Goal: Task Accomplishment & Management: Manage account settings

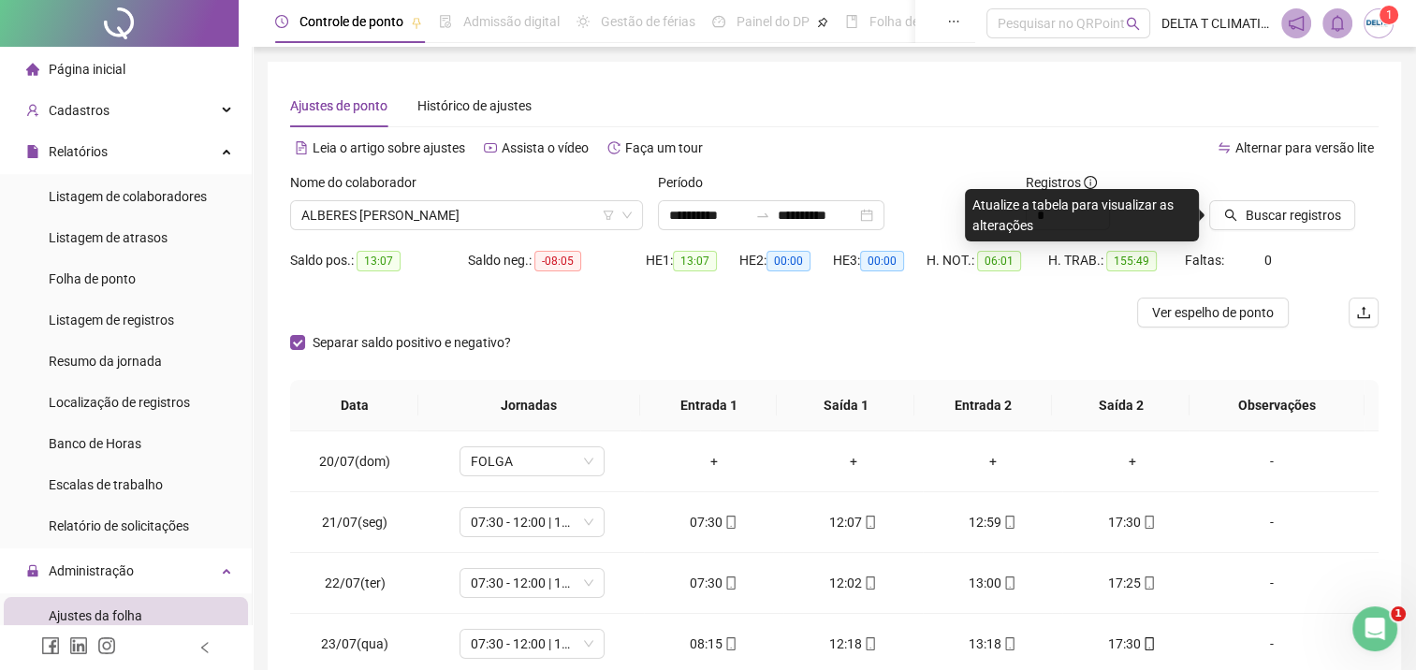
scroll to position [187, 0]
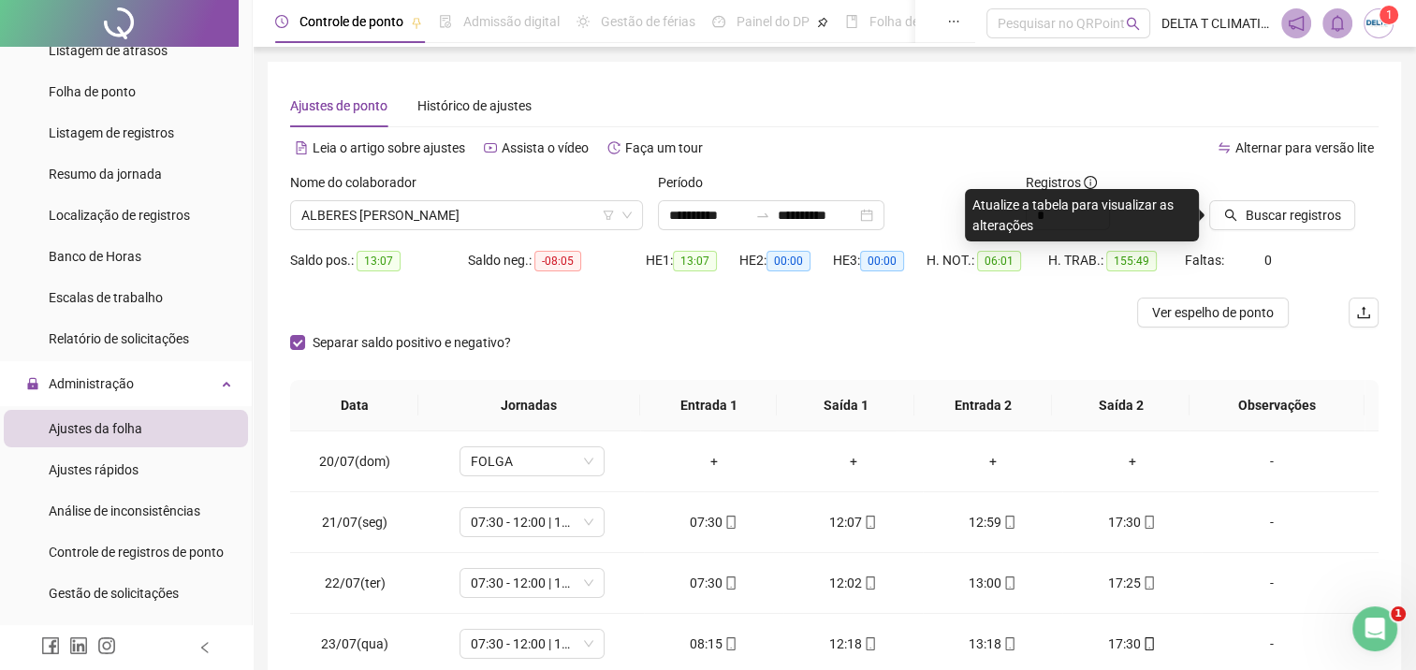
click at [818, 332] on div "Separar saldo positivo e negativo?" at bounding box center [834, 354] width 1089 height 52
click at [1145, 144] on div "Alternar para versão lite" at bounding box center [1107, 148] width 545 height 30
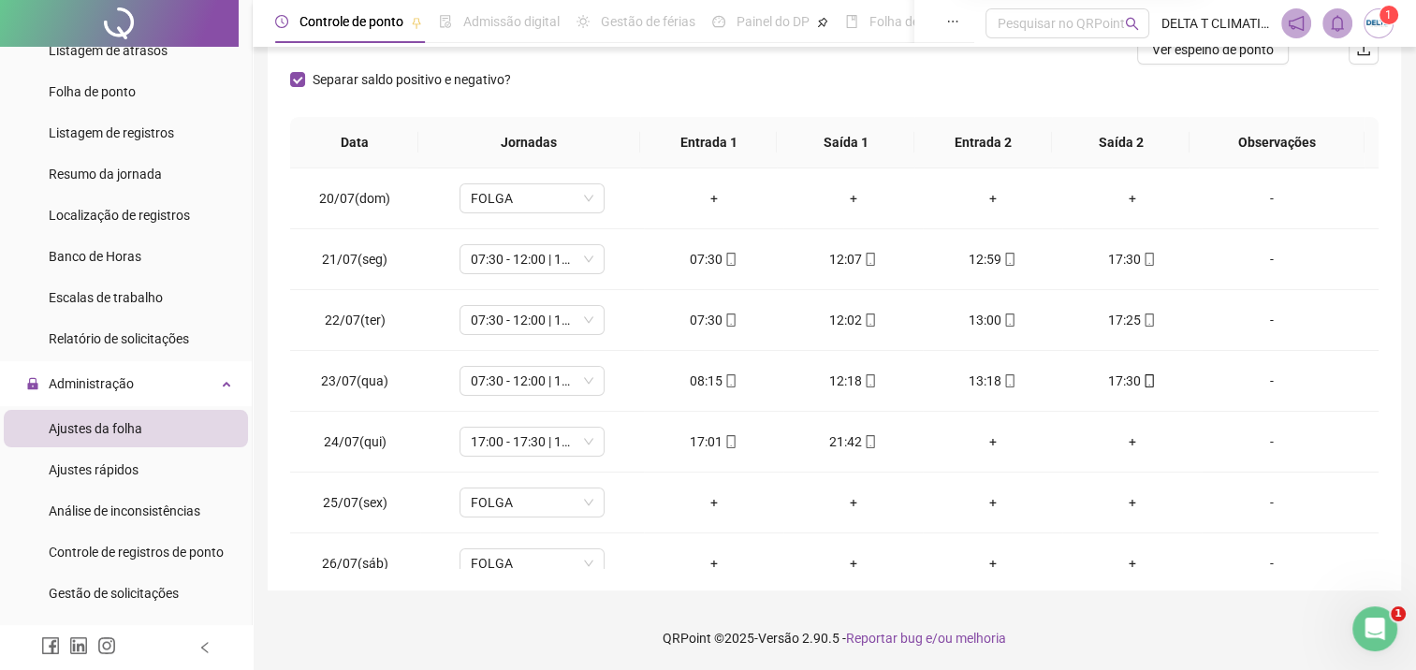
scroll to position [0, 0]
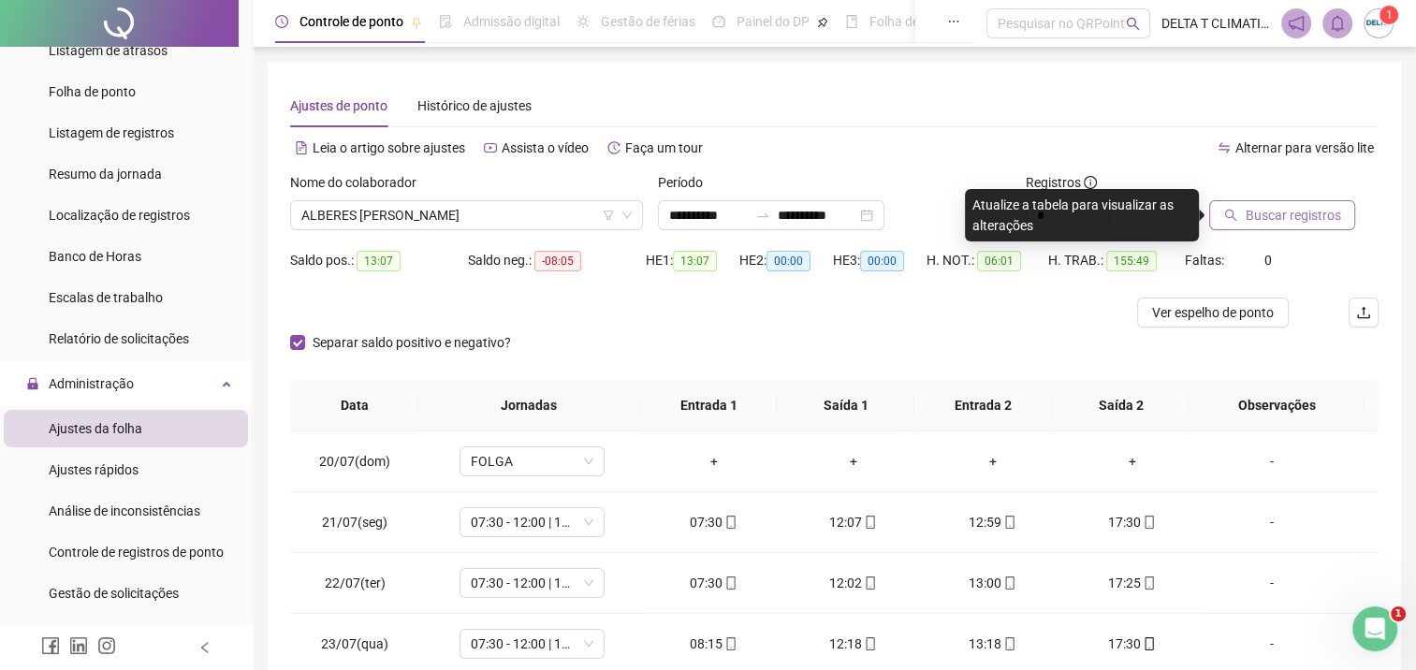
click at [1305, 202] on button "Buscar registros" at bounding box center [1282, 215] width 146 height 30
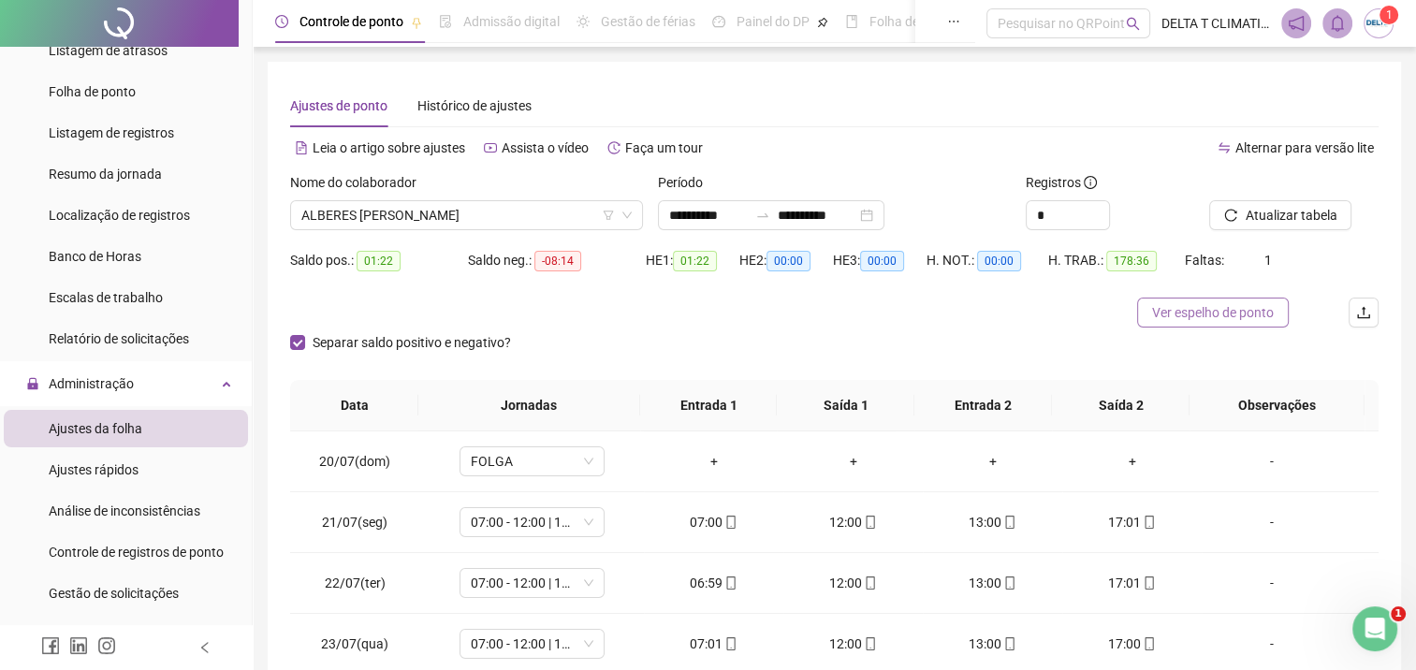
click at [1191, 307] on span "Ver espelho de ponto" at bounding box center [1213, 312] width 122 height 21
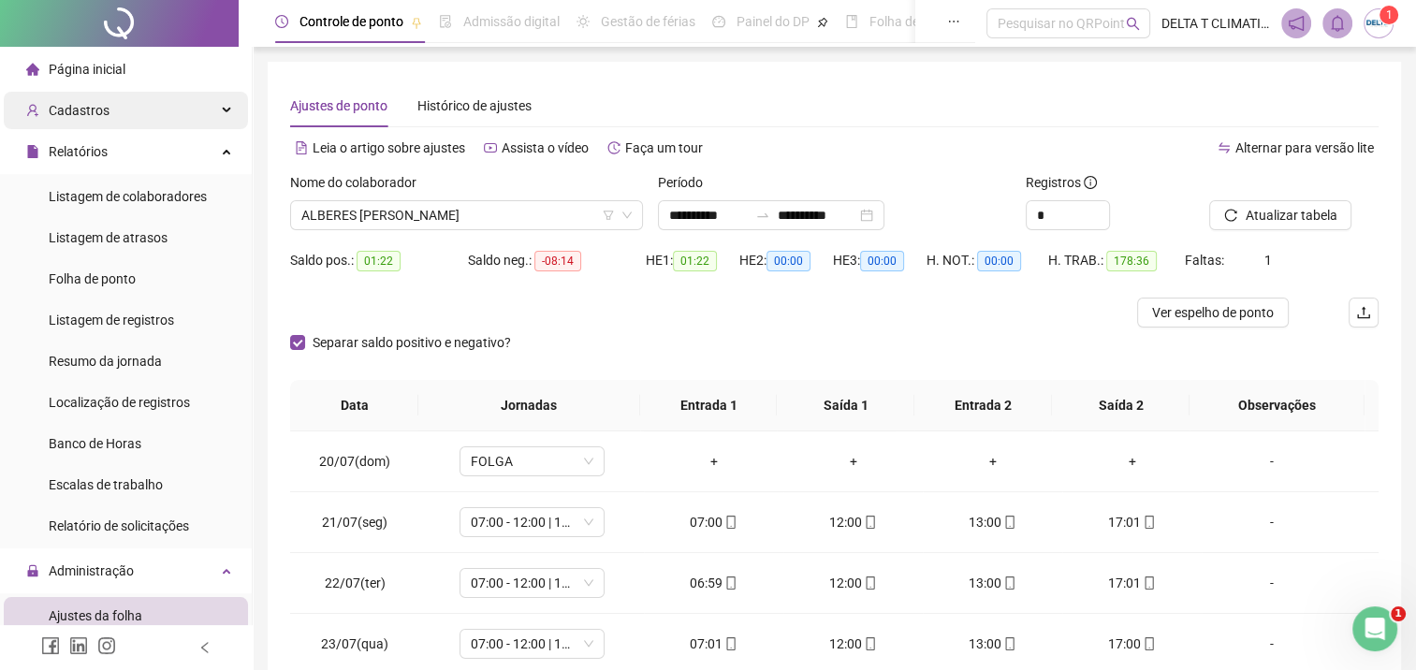
click at [162, 108] on div "Cadastros" at bounding box center [126, 110] width 244 height 37
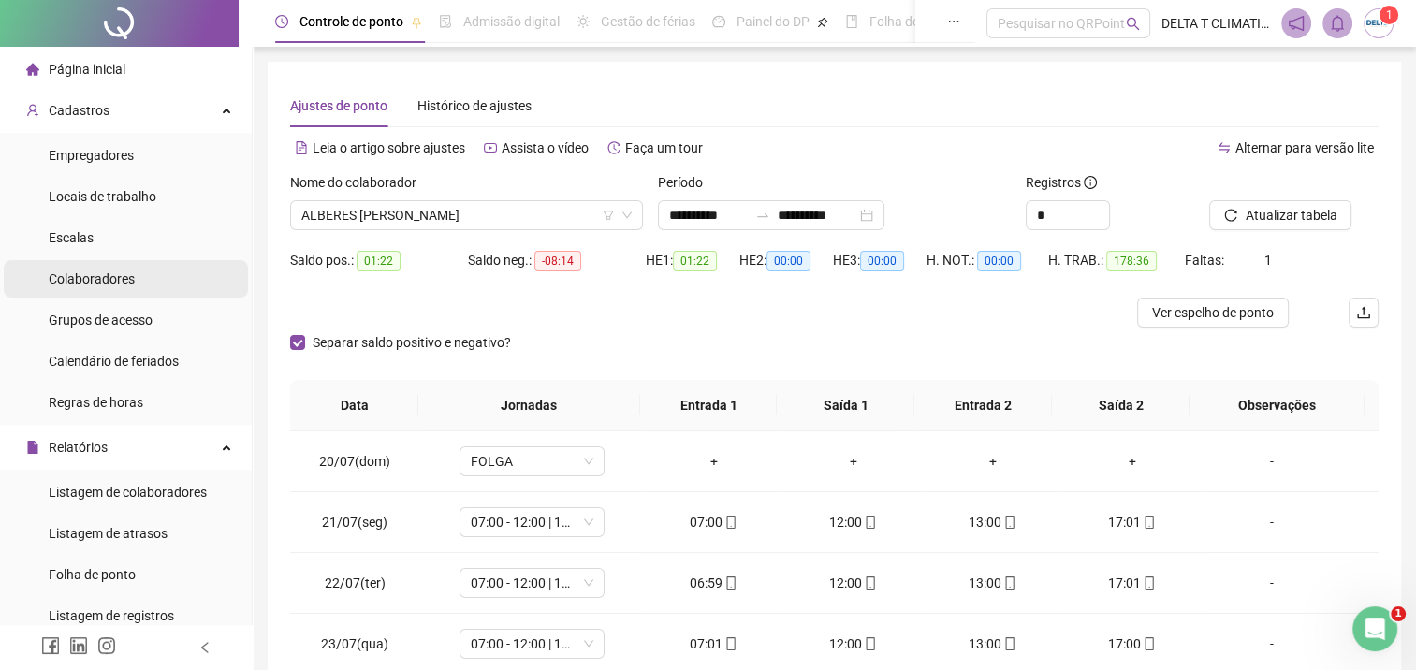
click at [139, 280] on li "Colaboradores" at bounding box center [126, 278] width 244 height 37
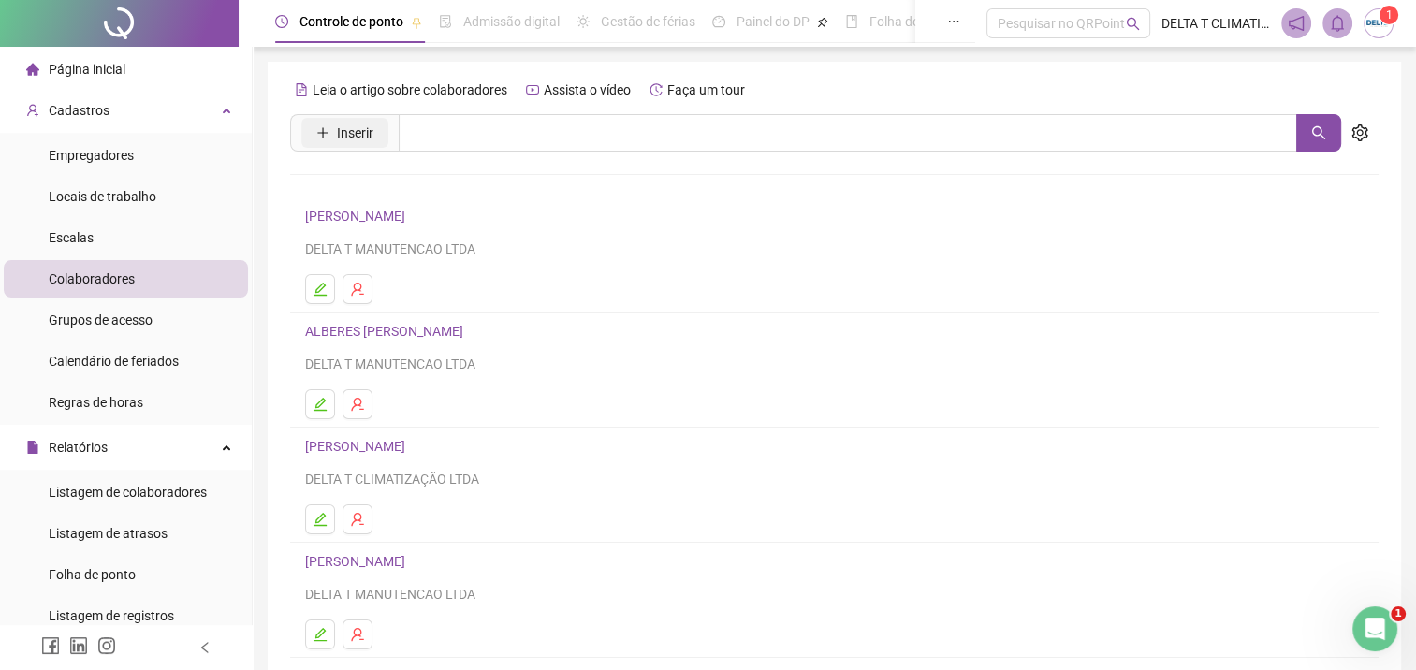
click at [341, 140] on span "Inserir" at bounding box center [355, 133] width 37 height 21
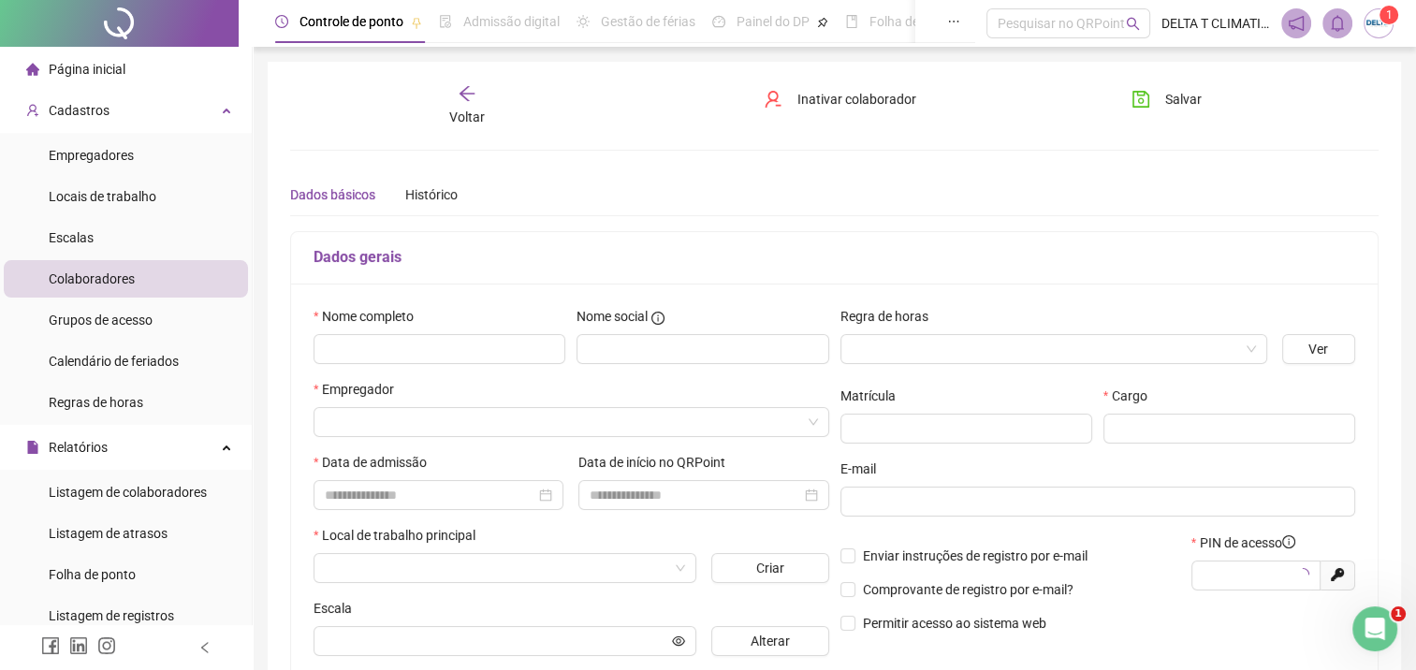
type input "*****"
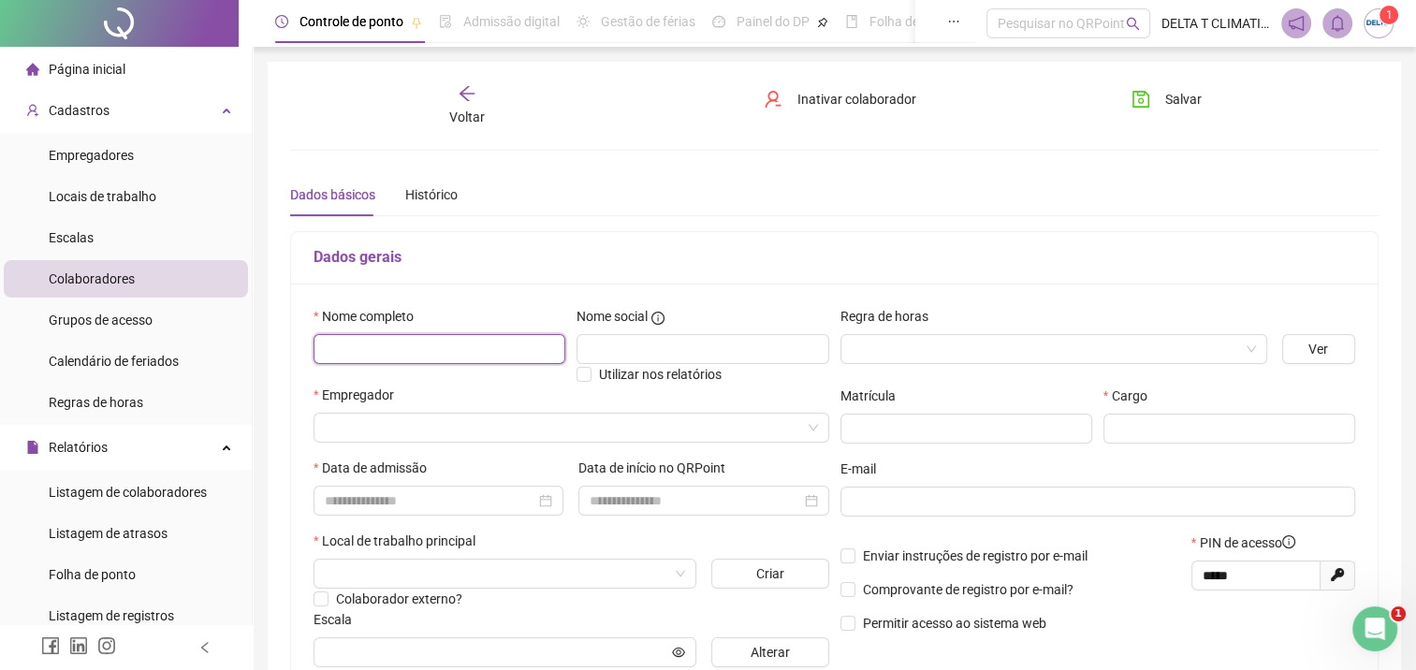
click at [397, 360] on input "text" at bounding box center [440, 349] width 252 height 30
type input "**********"
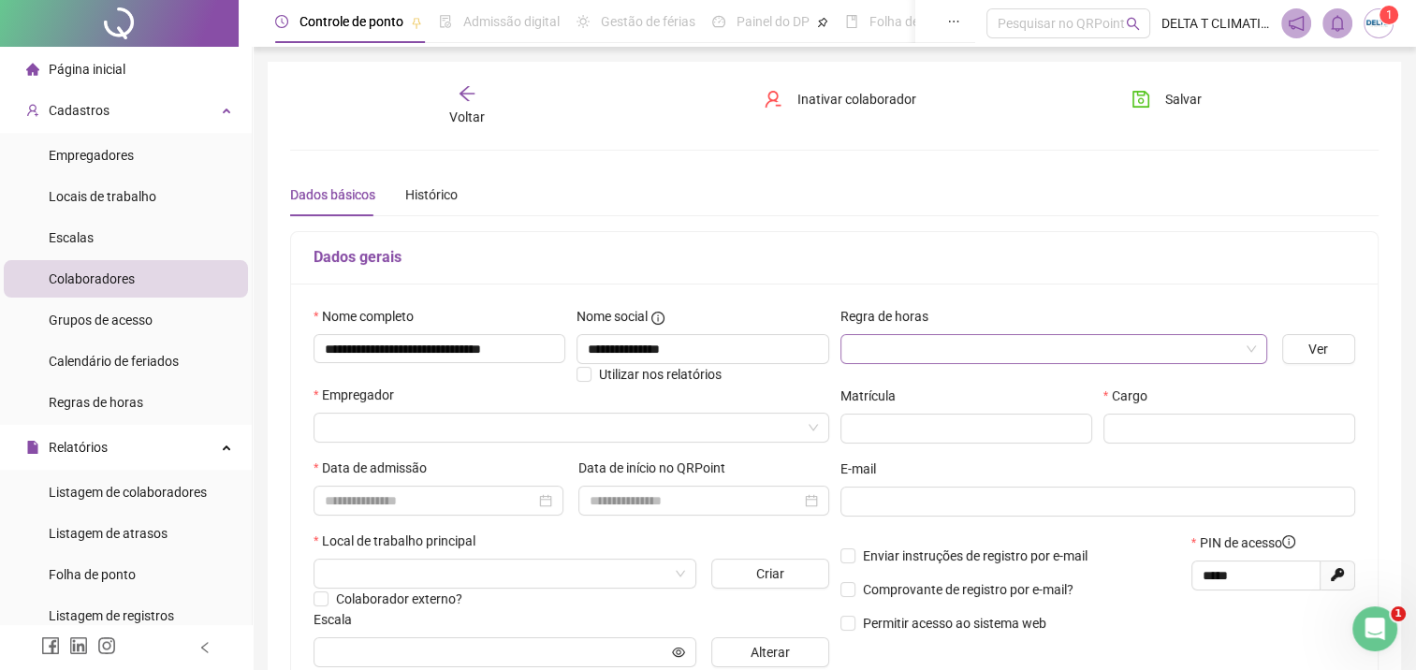
click at [1241, 348] on span at bounding box center [1054, 349] width 404 height 28
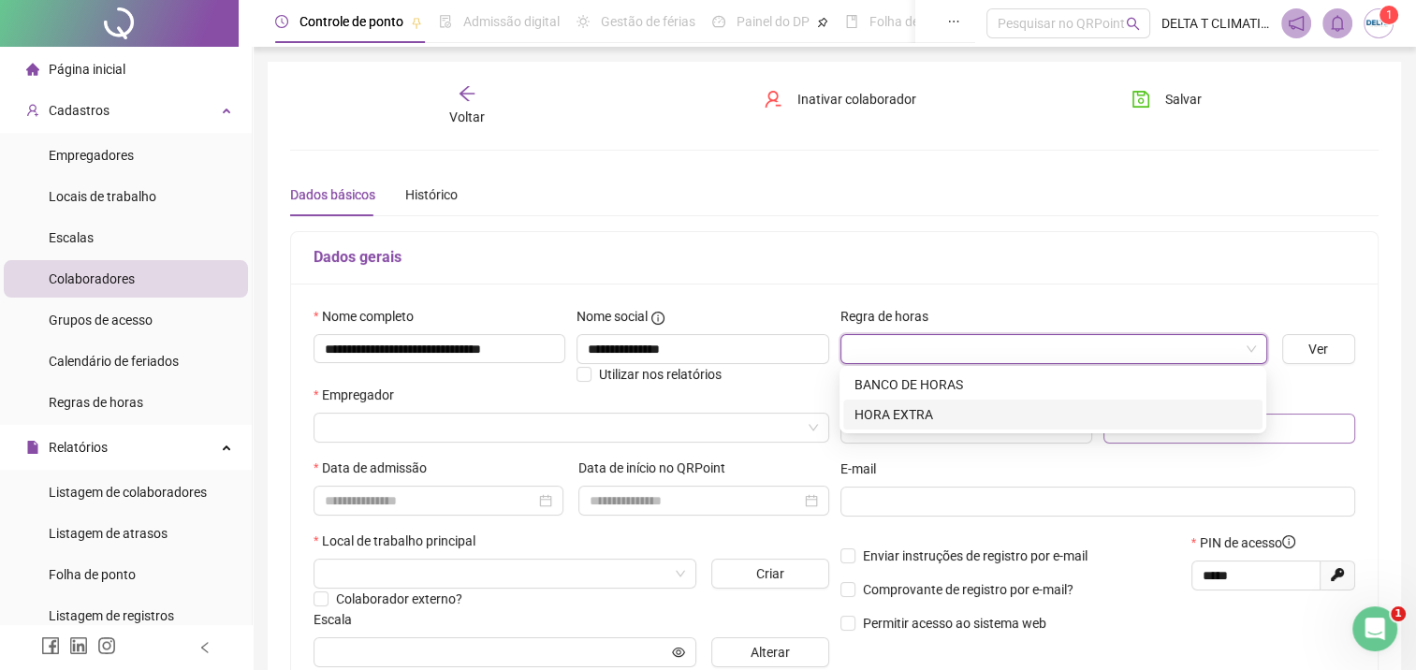
click at [1146, 420] on div "HORA EXTRA" at bounding box center [1053, 414] width 397 height 21
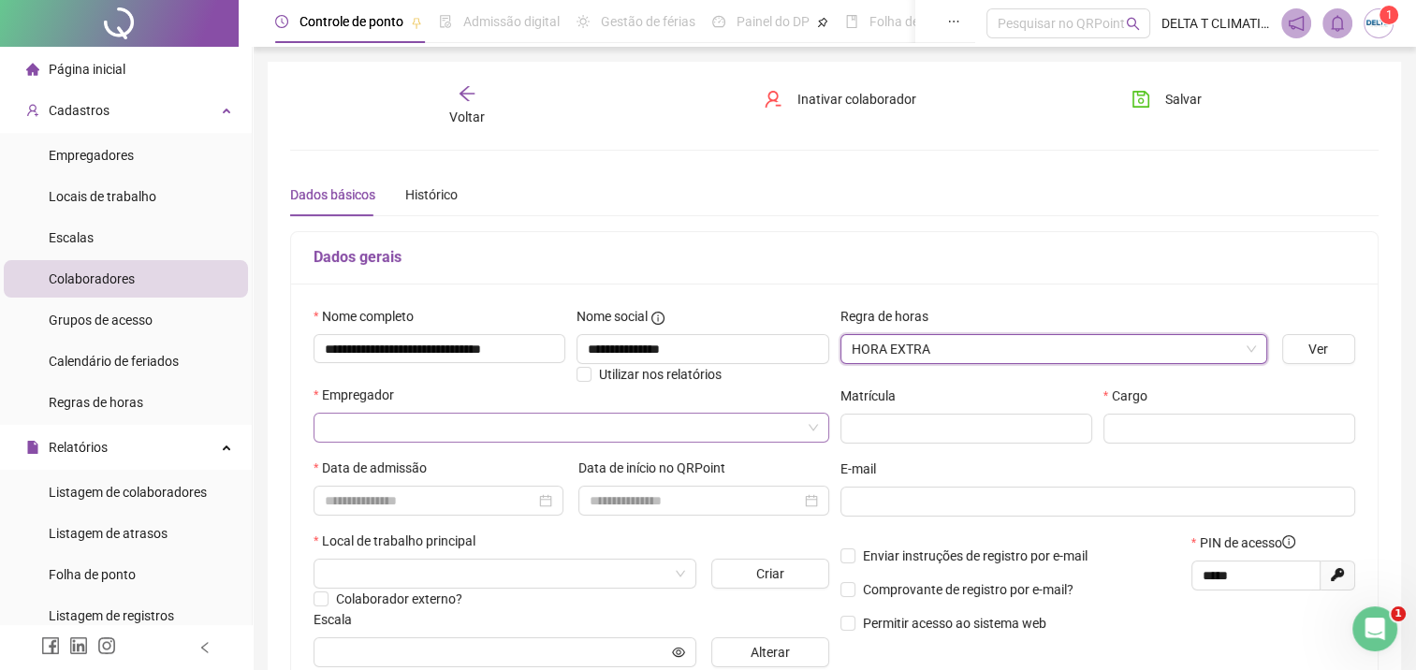
click at [424, 435] on input "search" at bounding box center [563, 428] width 476 height 28
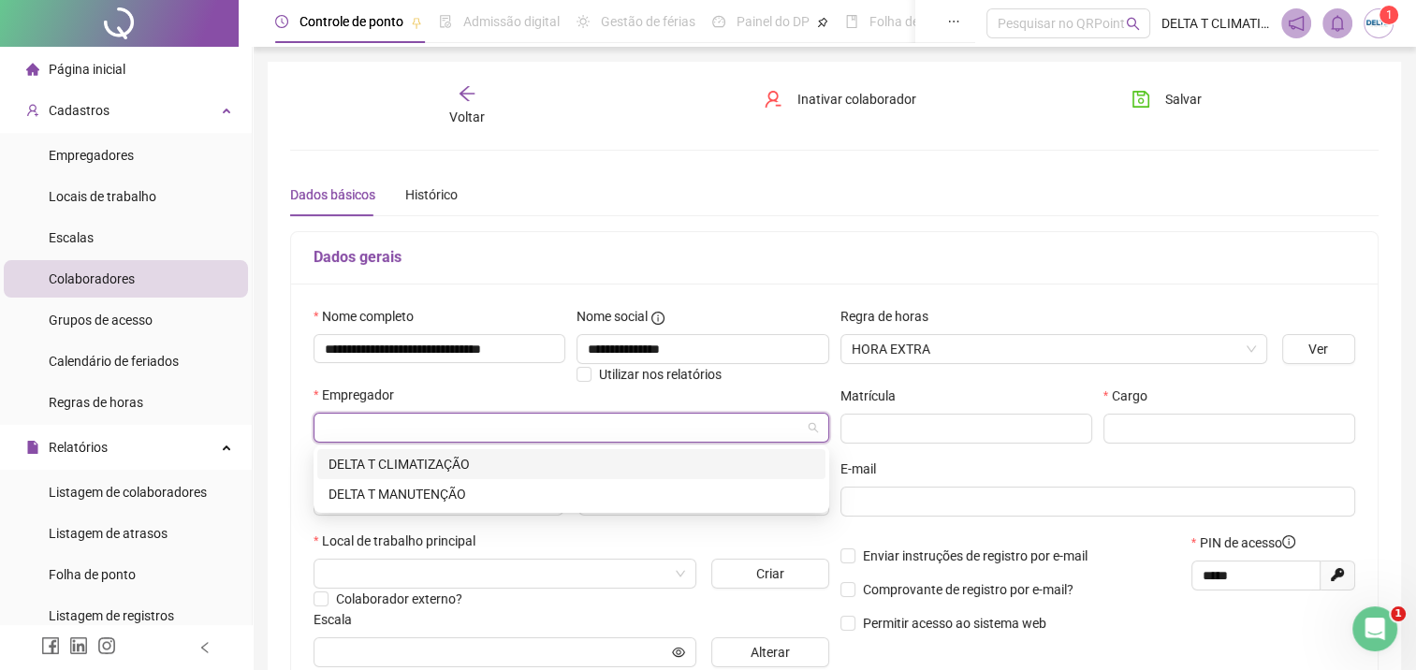
click at [416, 470] on div "DELTA T CLIMATIZAÇÃO" at bounding box center [572, 464] width 486 height 21
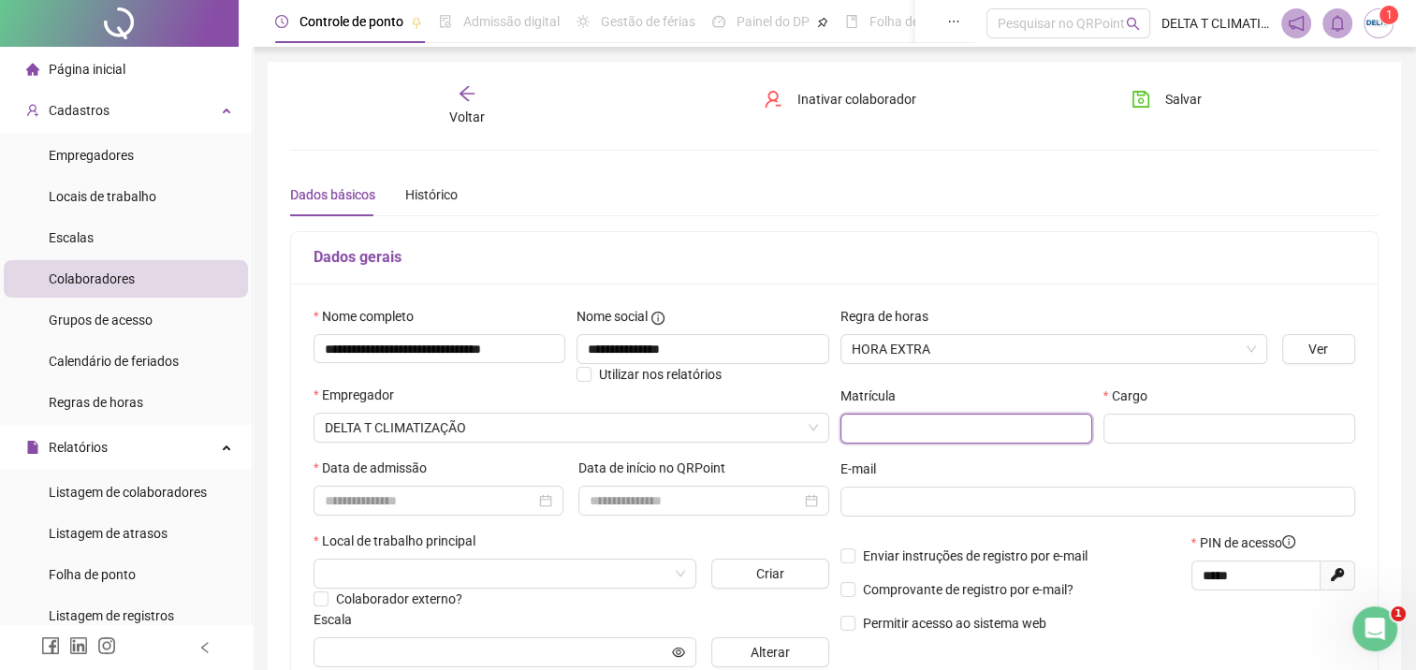
click at [933, 431] on input "text" at bounding box center [966, 429] width 252 height 30
type input "***"
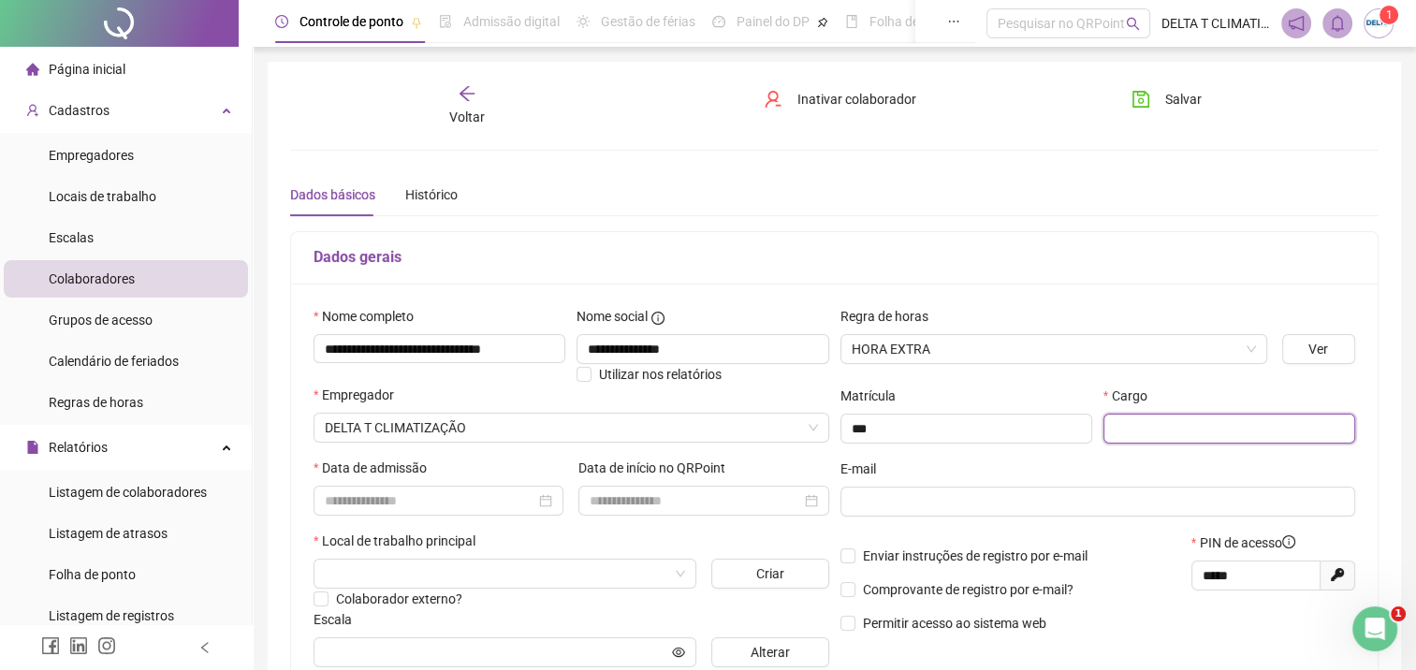
click at [1150, 437] on input "text" at bounding box center [1229, 429] width 252 height 30
click at [450, 512] on div at bounding box center [439, 501] width 250 height 30
type input "**********"
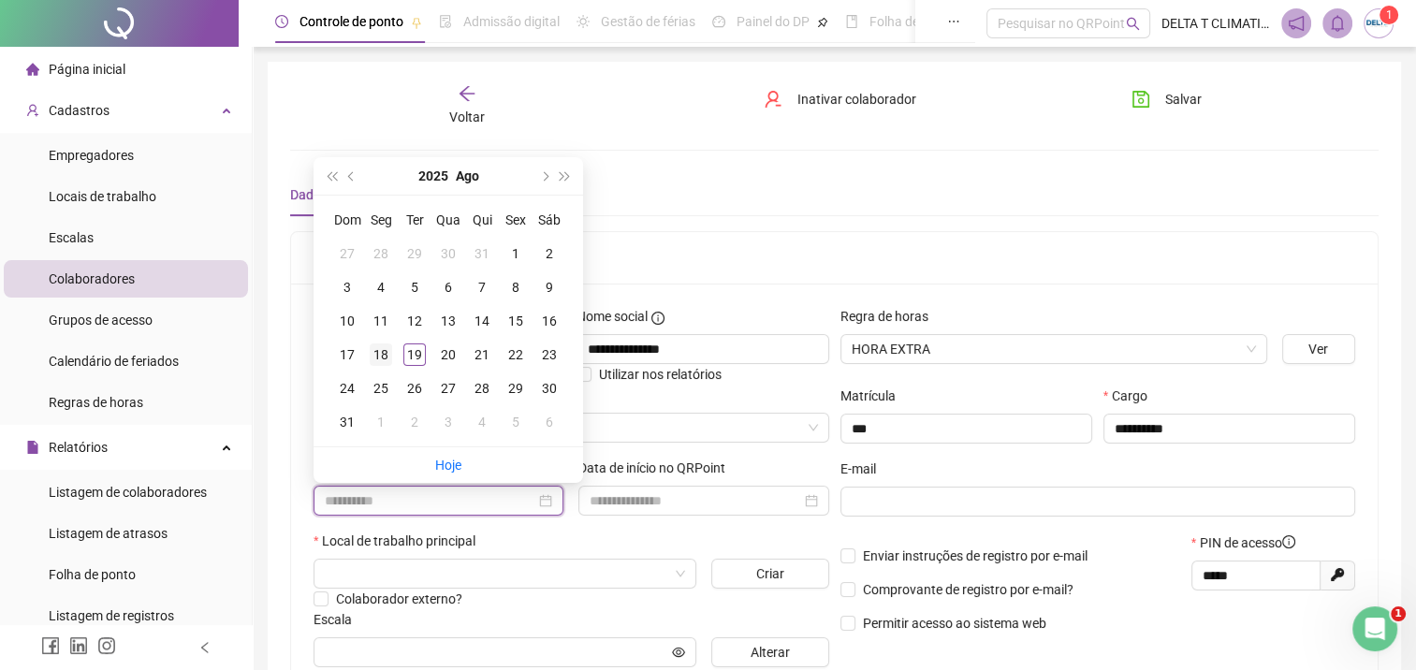
type input "**********"
click at [387, 352] on div "18" at bounding box center [381, 354] width 22 height 22
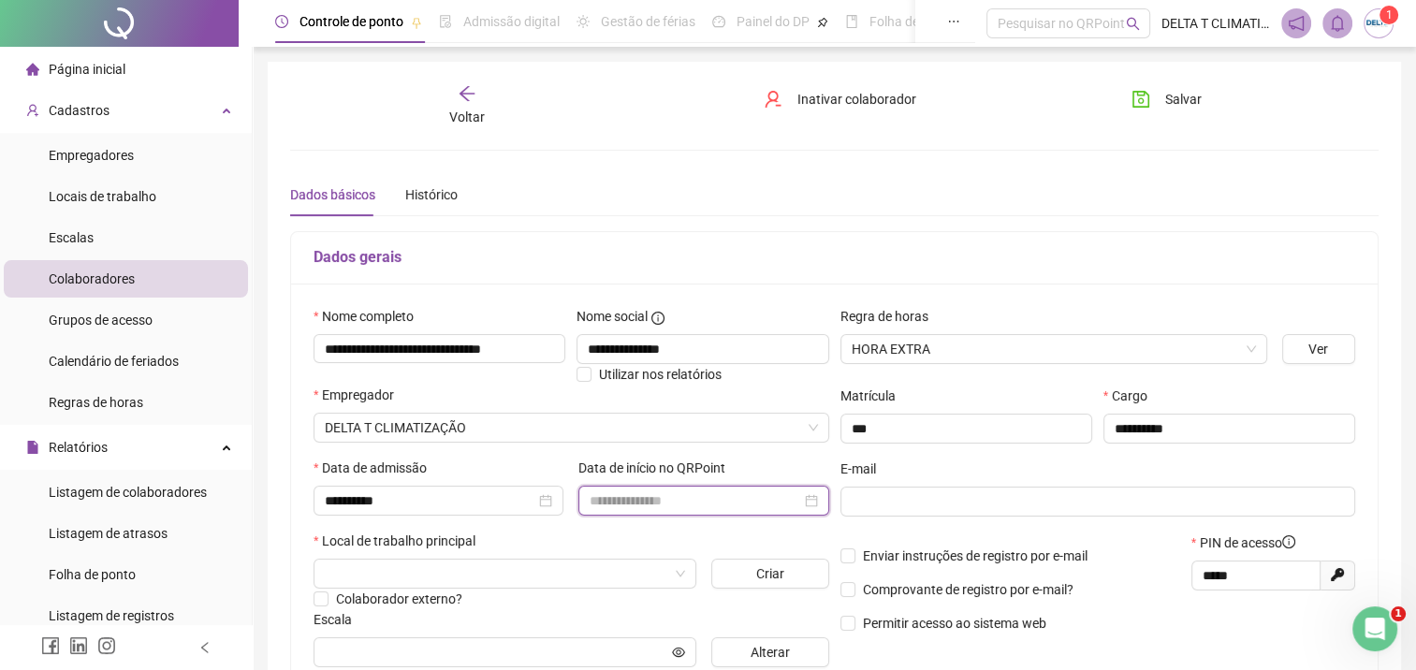
click at [655, 497] on input at bounding box center [695, 500] width 211 height 21
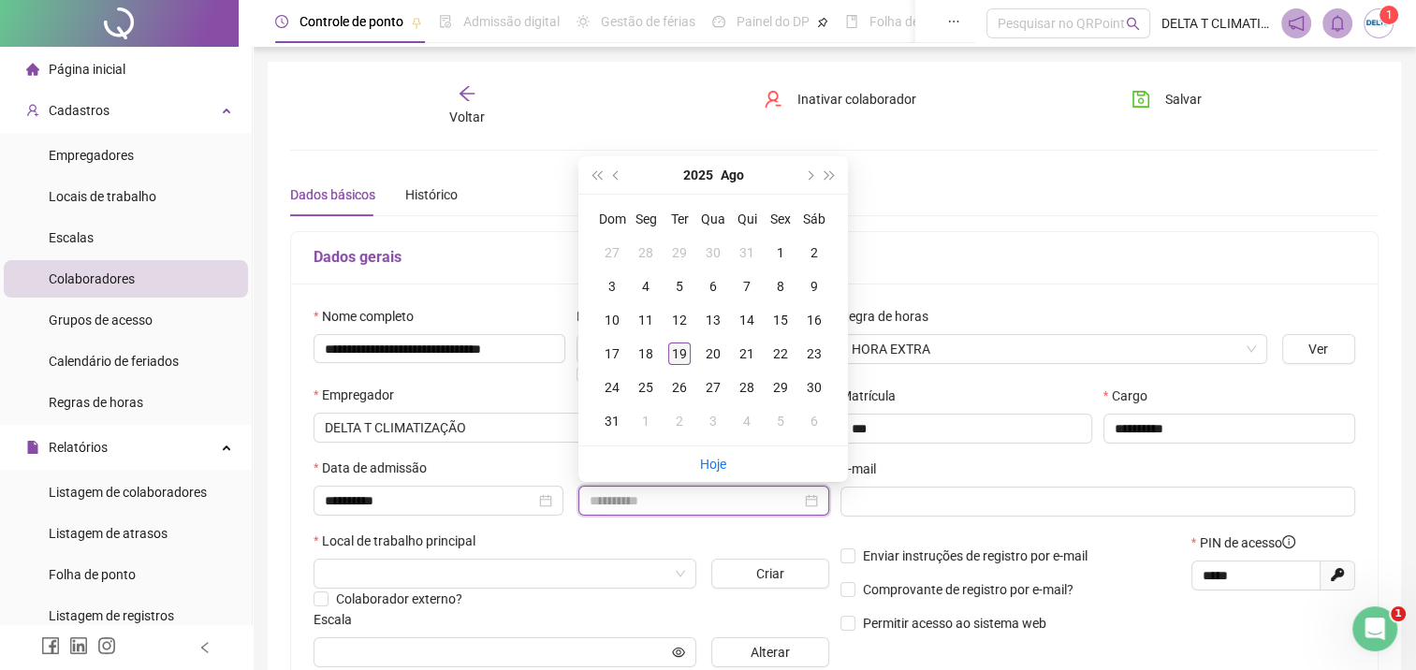
type input "**********"
click at [674, 356] on div "19" at bounding box center [679, 354] width 22 height 22
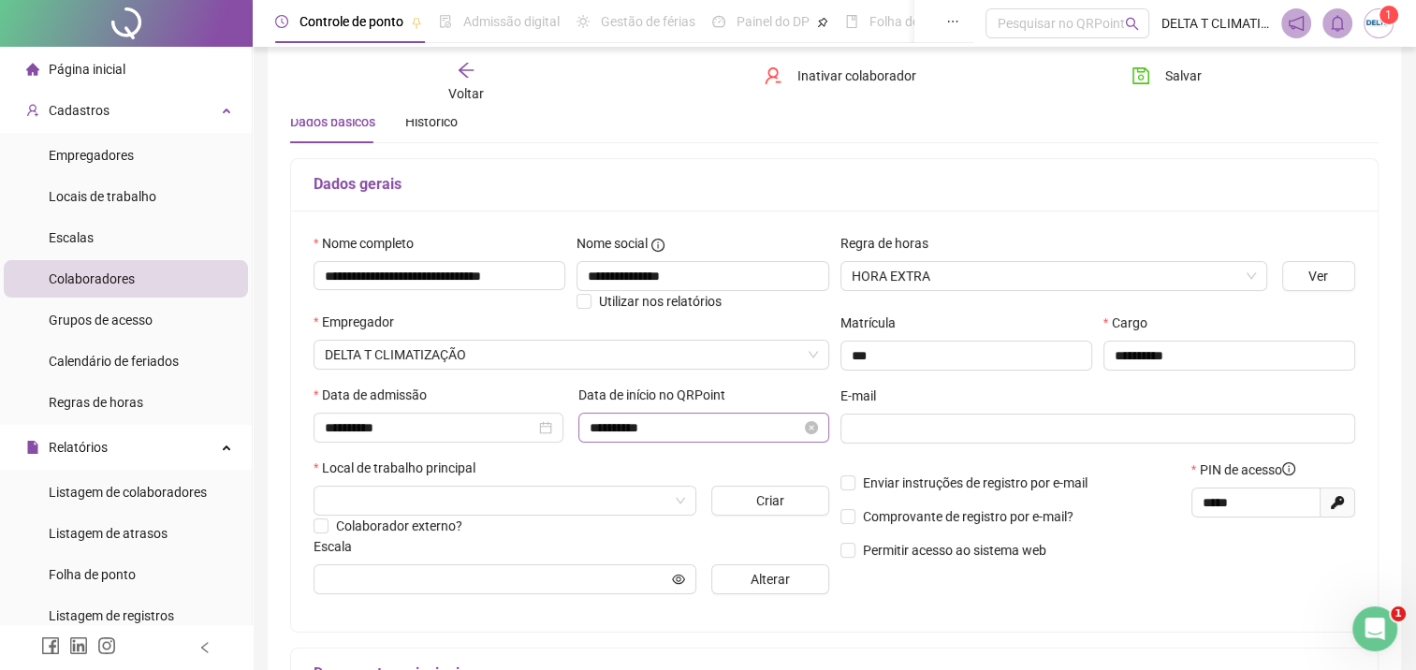
scroll to position [94, 0]
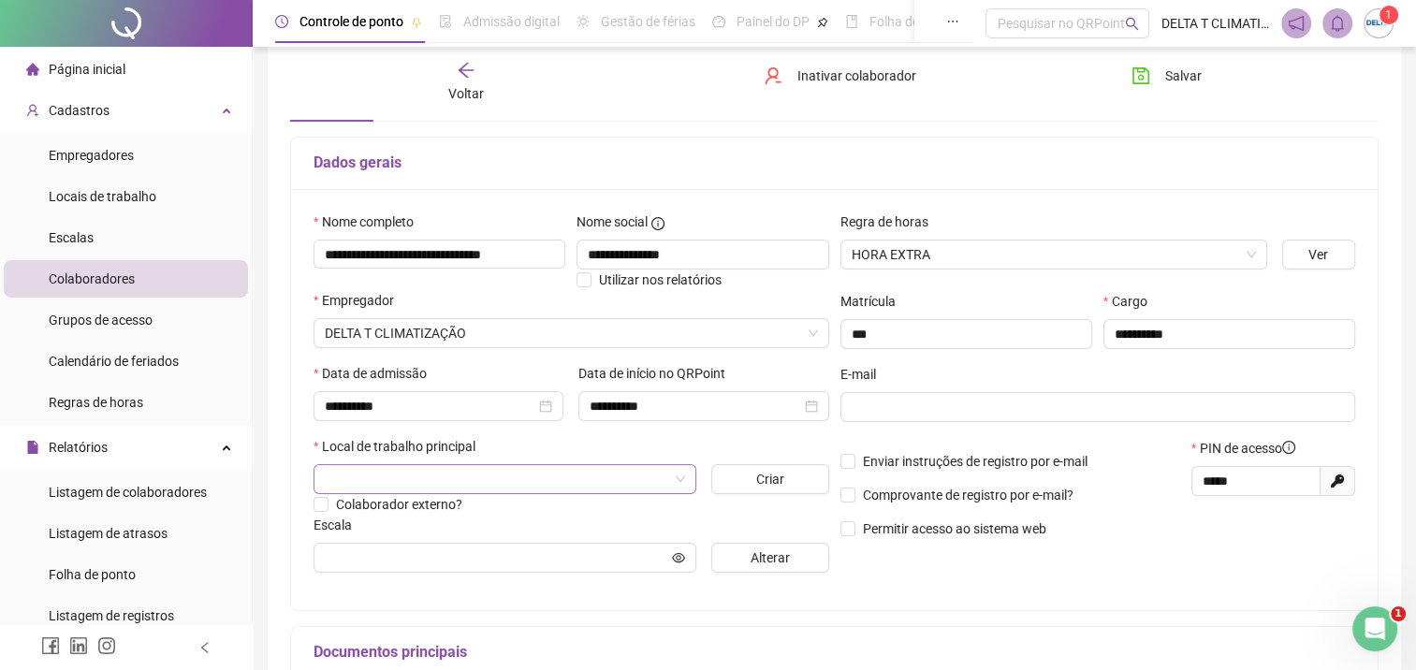
click at [442, 481] on input "search" at bounding box center [496, 479] width 343 height 28
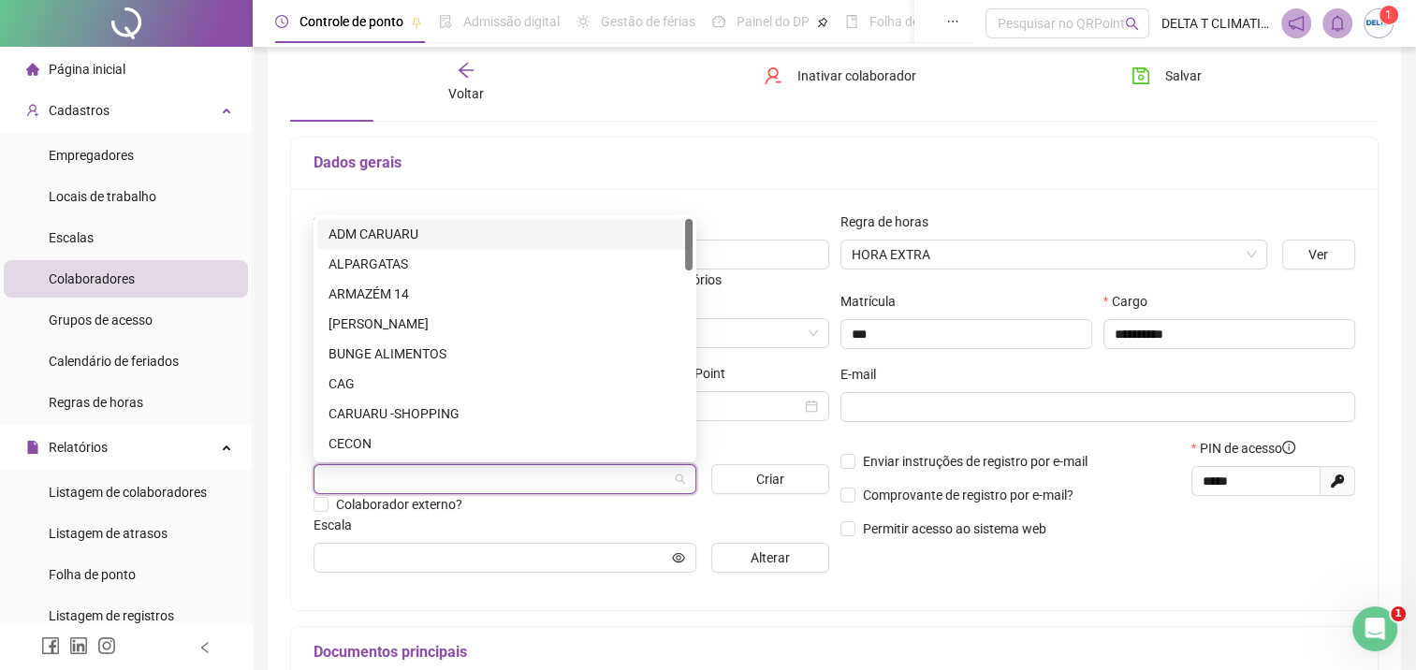
click at [423, 235] on div "ADM CARUARU" at bounding box center [505, 234] width 353 height 21
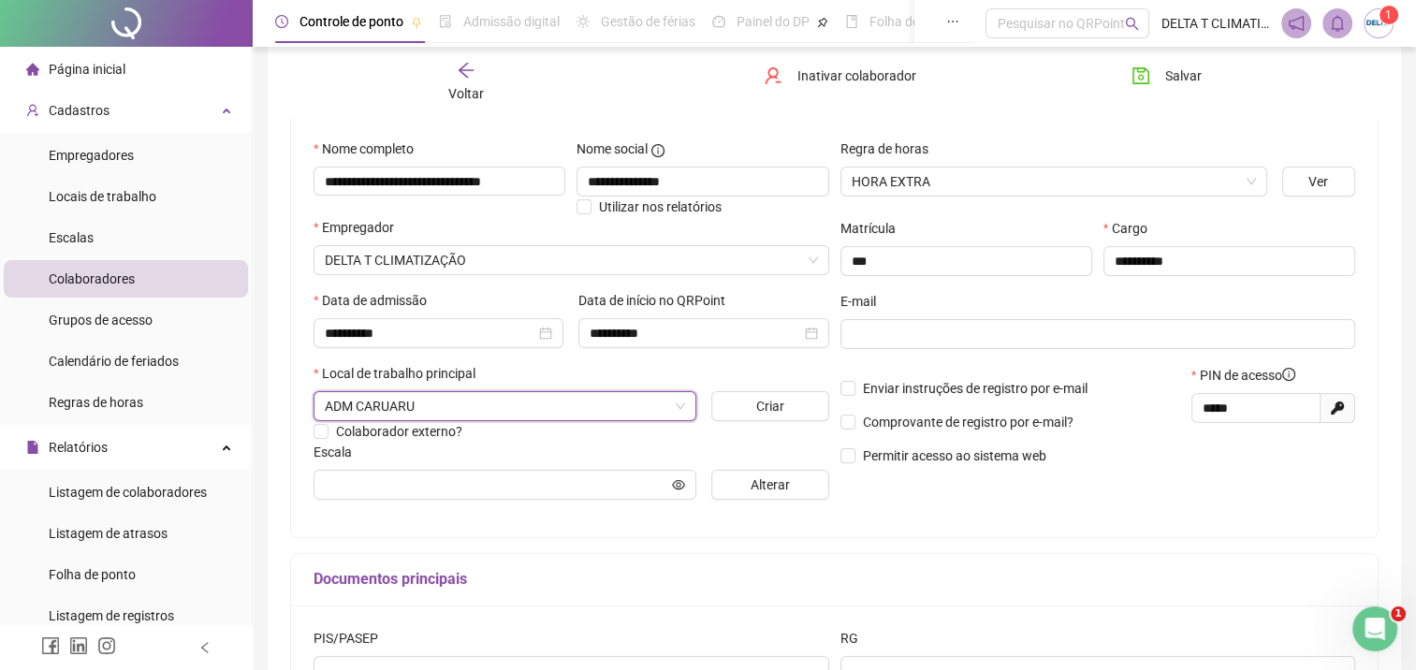
scroll to position [187, 0]
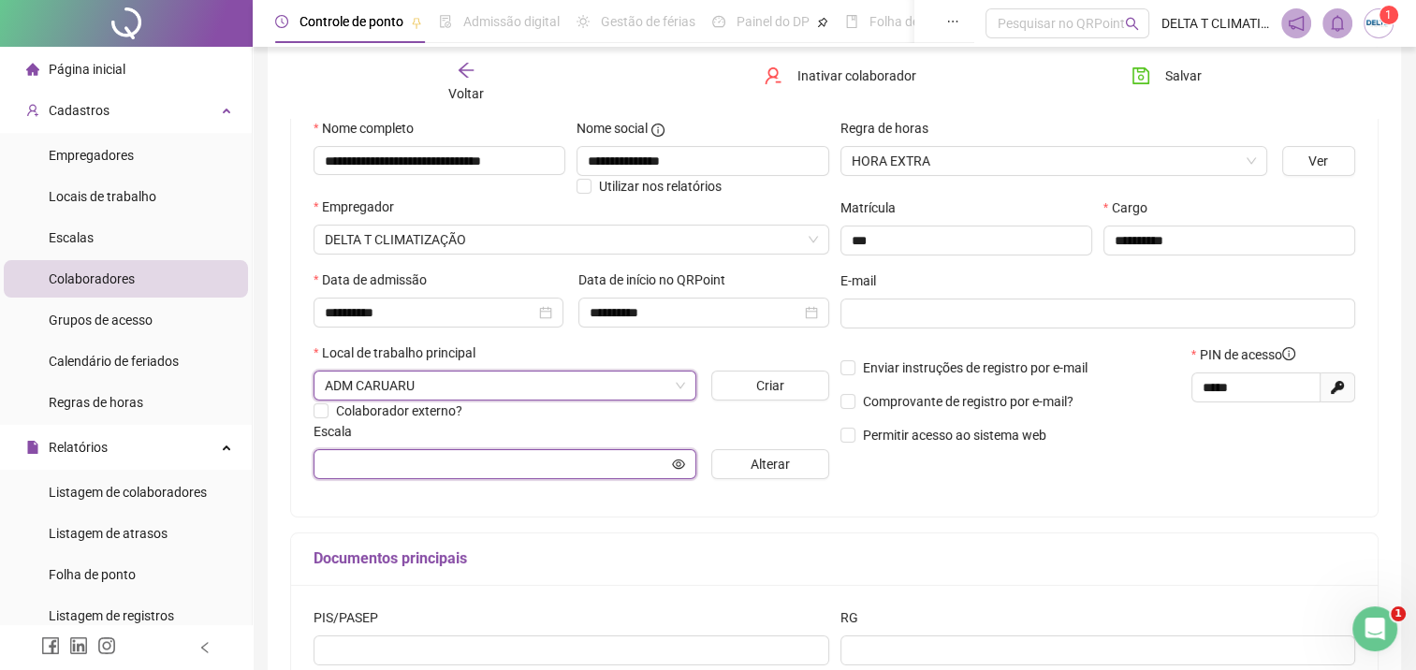
click at [524, 471] on input "text" at bounding box center [496, 464] width 343 height 21
click at [800, 466] on button "Alterar" at bounding box center [770, 464] width 118 height 30
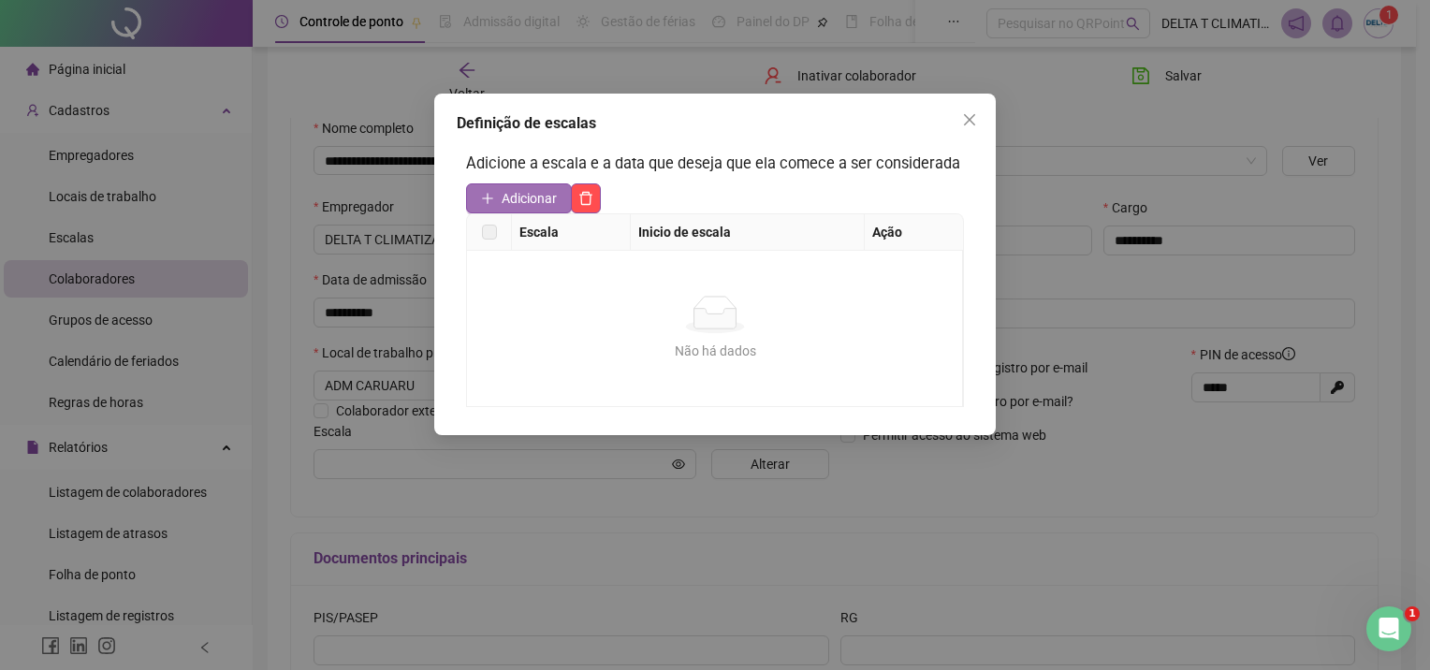
click at [521, 202] on span "Adicionar" at bounding box center [529, 198] width 55 height 21
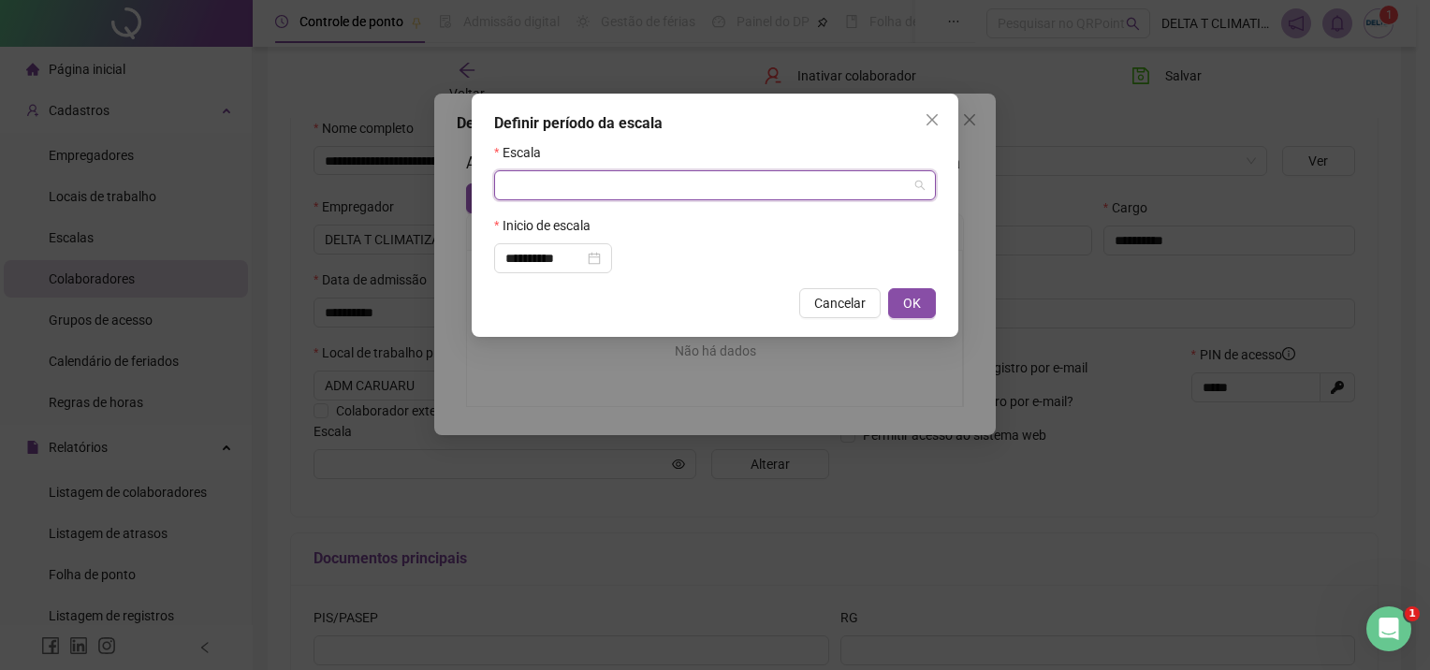
click at [537, 183] on input "search" at bounding box center [706, 185] width 402 height 28
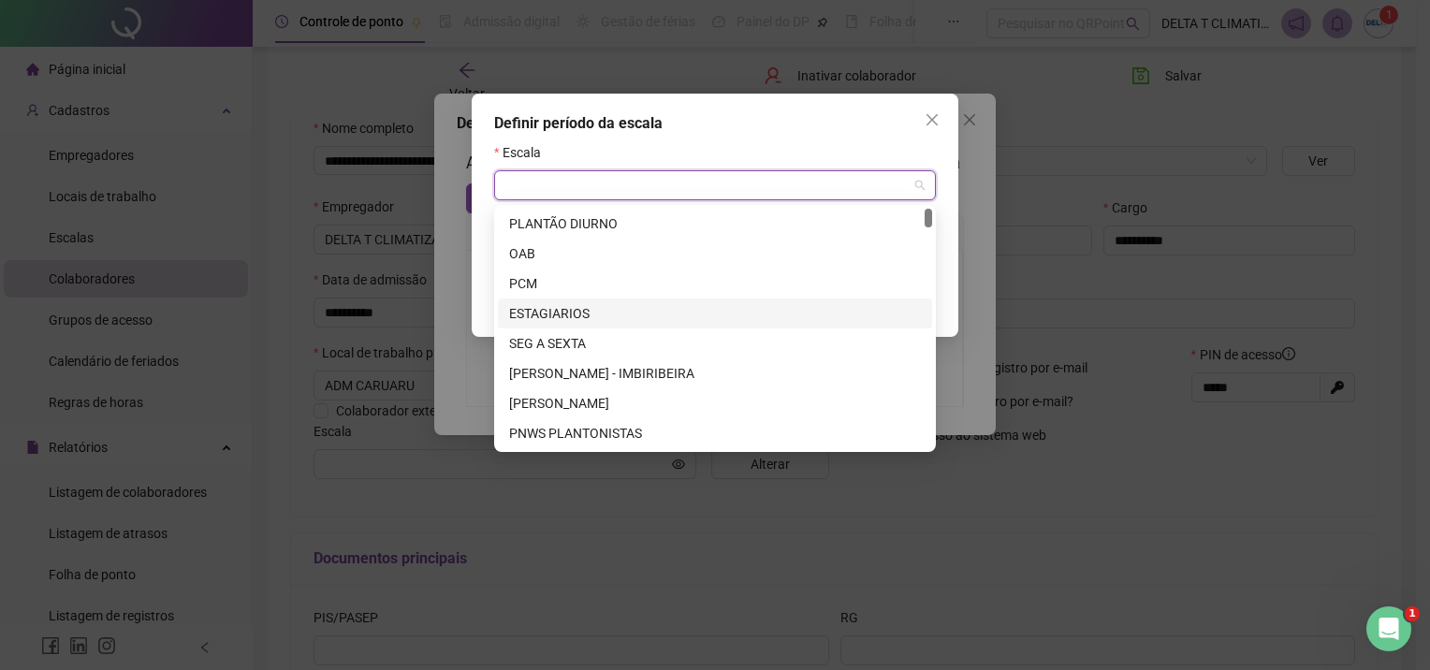
click at [562, 303] on div "ESTAGIARIOS" at bounding box center [715, 313] width 412 height 21
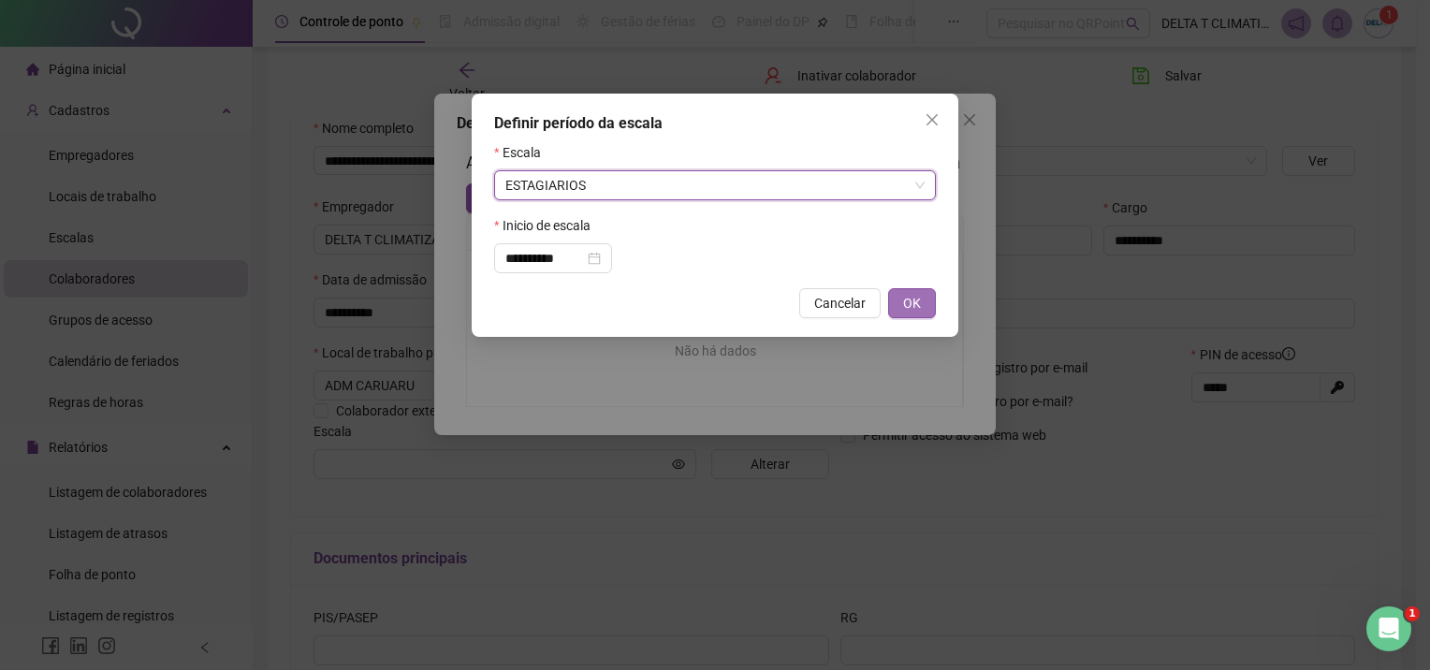
click at [910, 301] on span "OK" at bounding box center [912, 303] width 18 height 21
type input "**********"
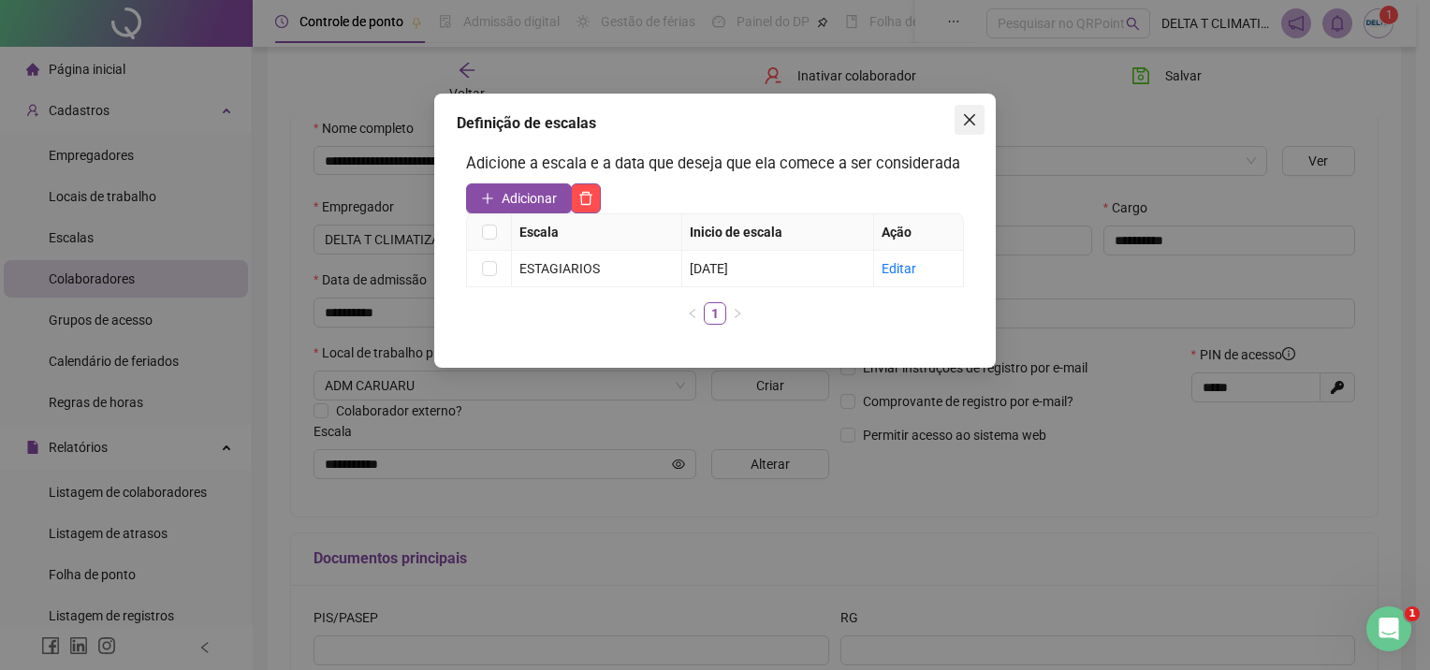
click at [970, 122] on icon "close" at bounding box center [969, 119] width 15 height 15
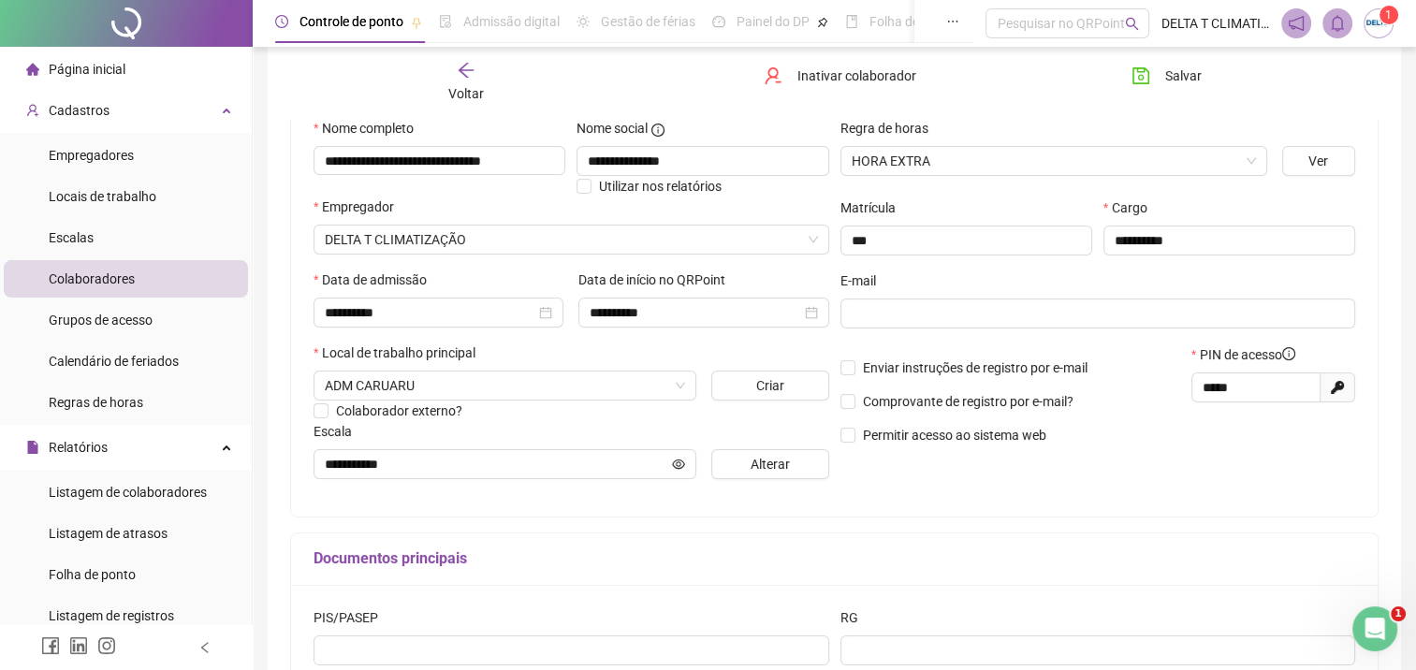
scroll to position [281, 0]
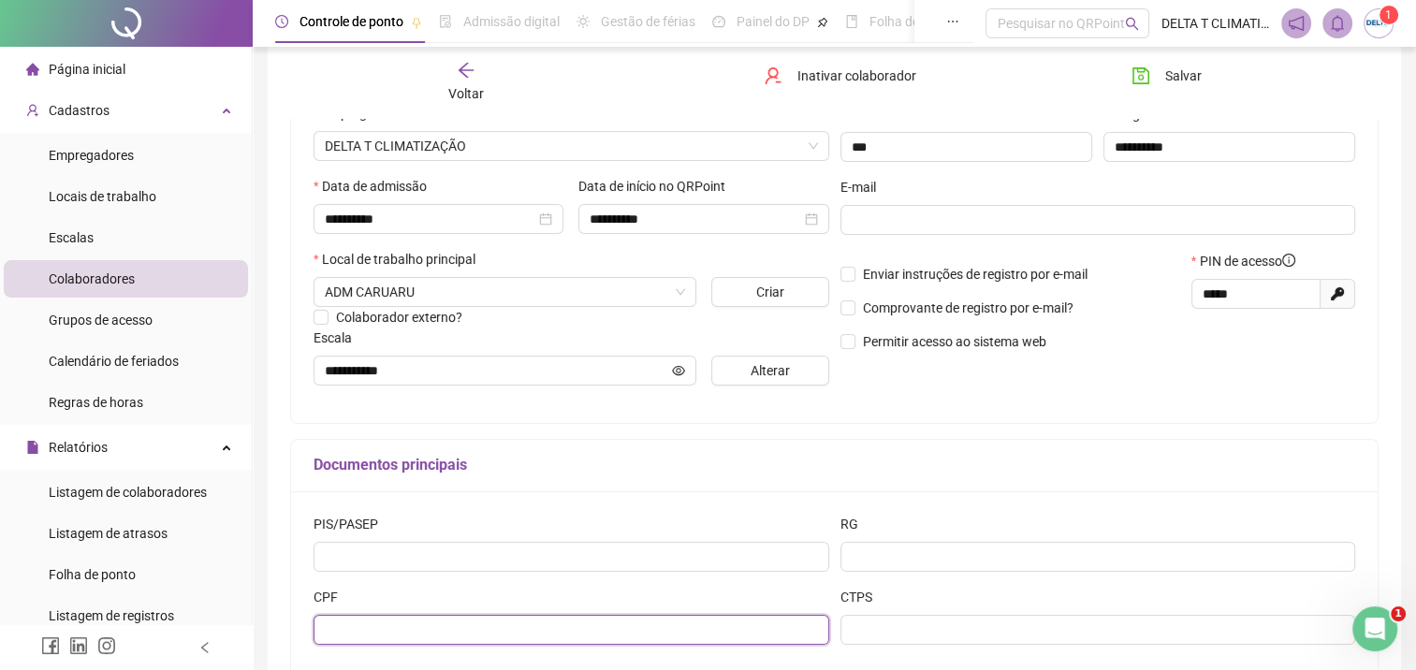
click at [494, 636] on input "text" at bounding box center [572, 630] width 516 height 30
type input "**********"
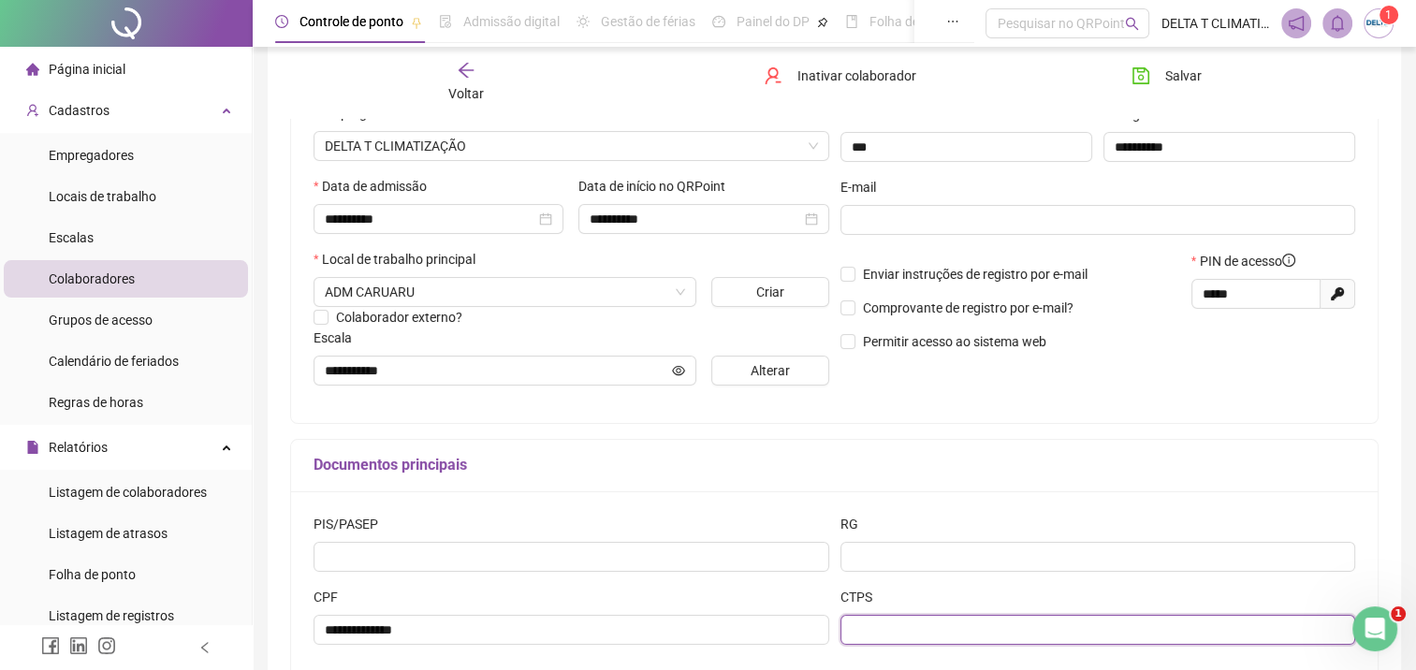
click at [899, 639] on input "text" at bounding box center [1098, 630] width 516 height 30
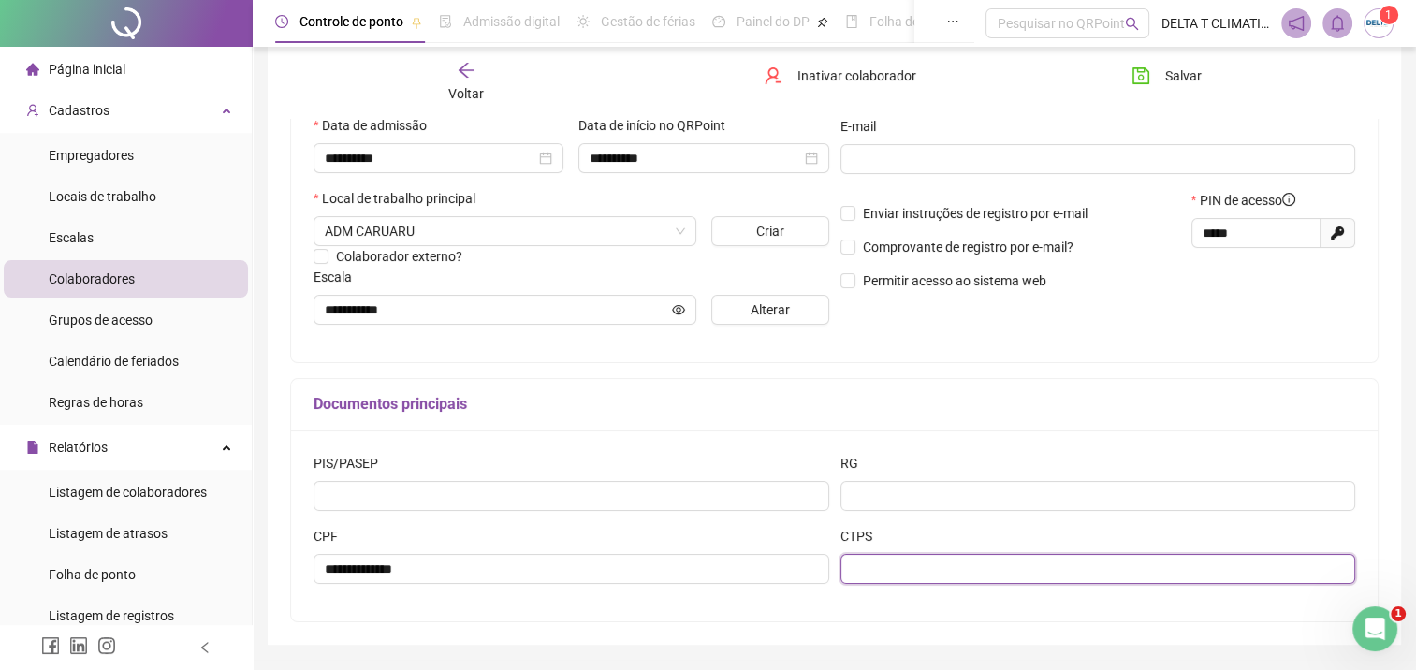
scroll to position [374, 0]
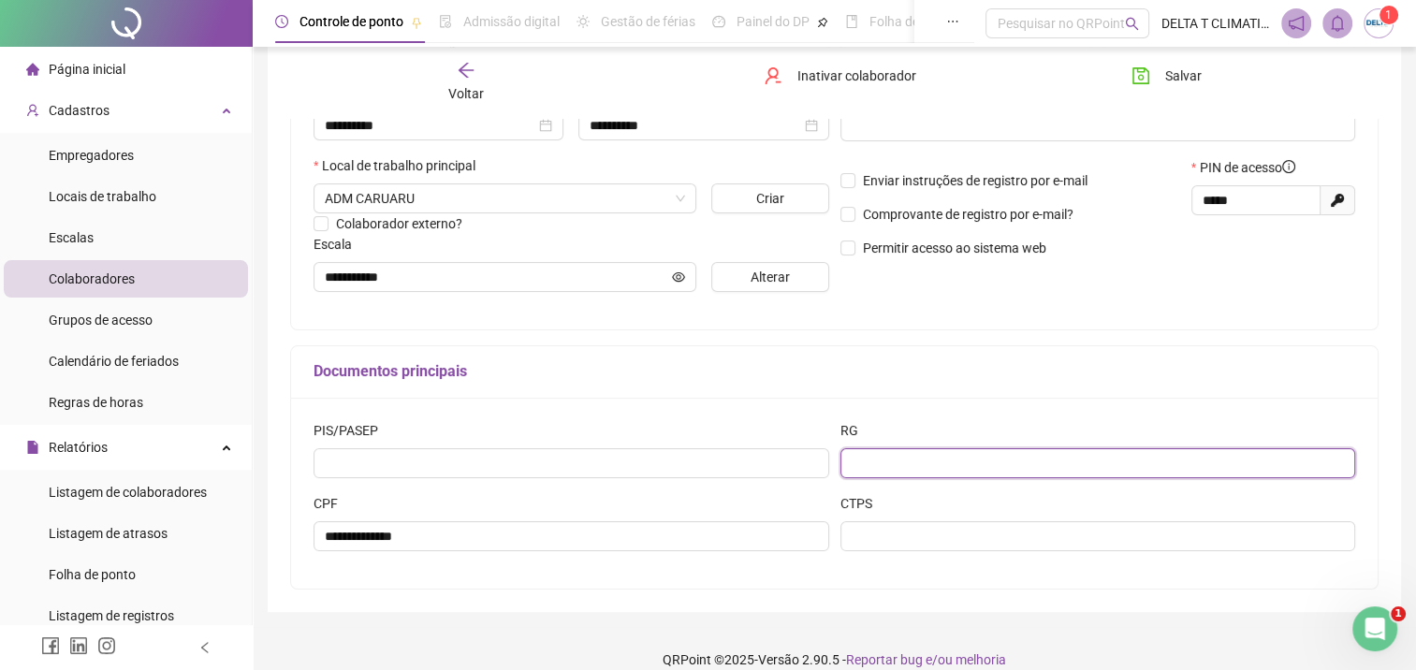
click at [907, 464] on input "text" at bounding box center [1098, 463] width 516 height 30
type input "********"
click at [782, 385] on div "Documentos principais" at bounding box center [834, 372] width 1087 height 52
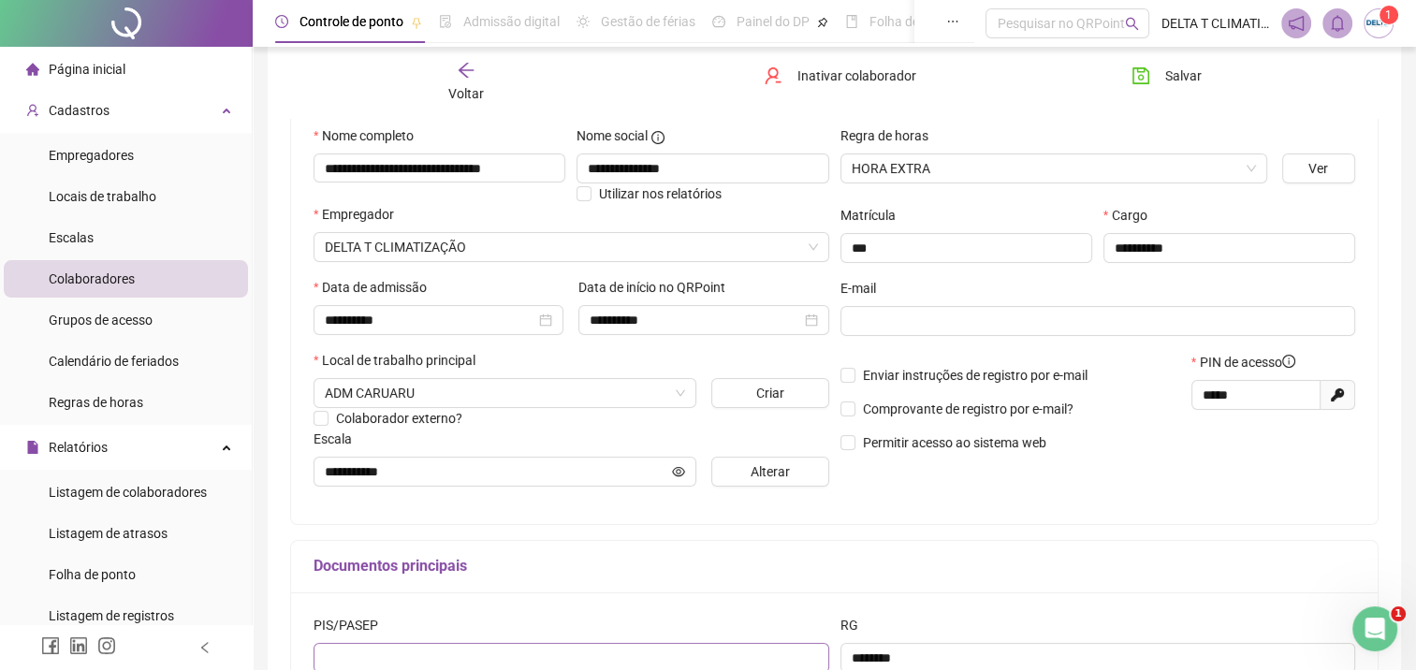
scroll to position [22, 0]
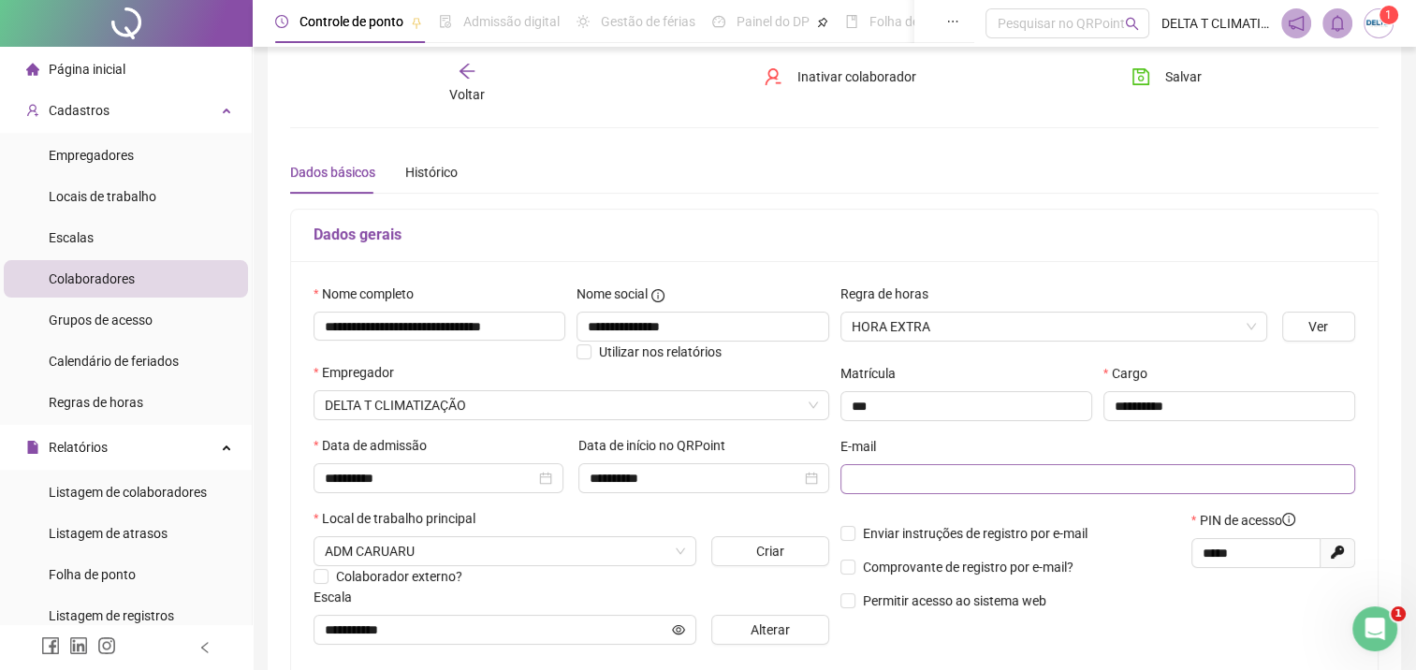
click at [978, 466] on span at bounding box center [1098, 479] width 516 height 30
paste input "**********"
type input "**********"
click at [1180, 80] on span "Salvar" at bounding box center [1183, 76] width 37 height 21
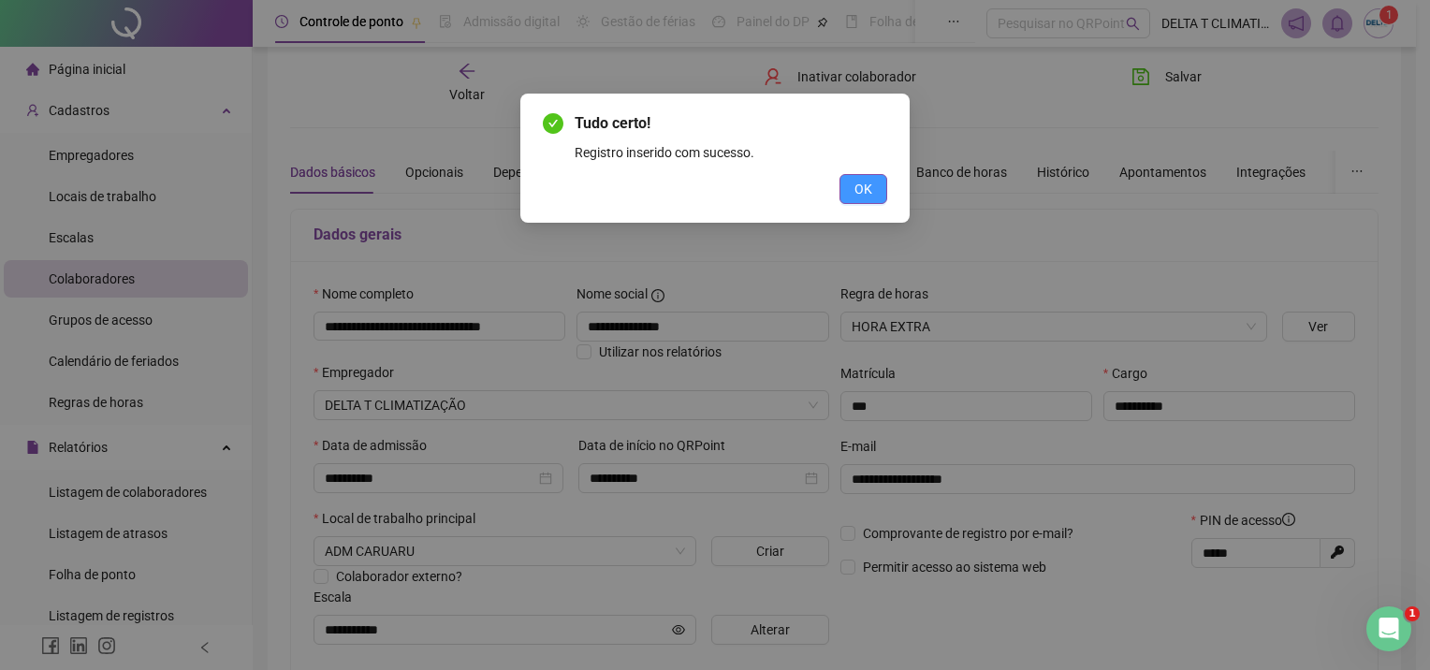
click at [870, 183] on span "OK" at bounding box center [864, 189] width 18 height 21
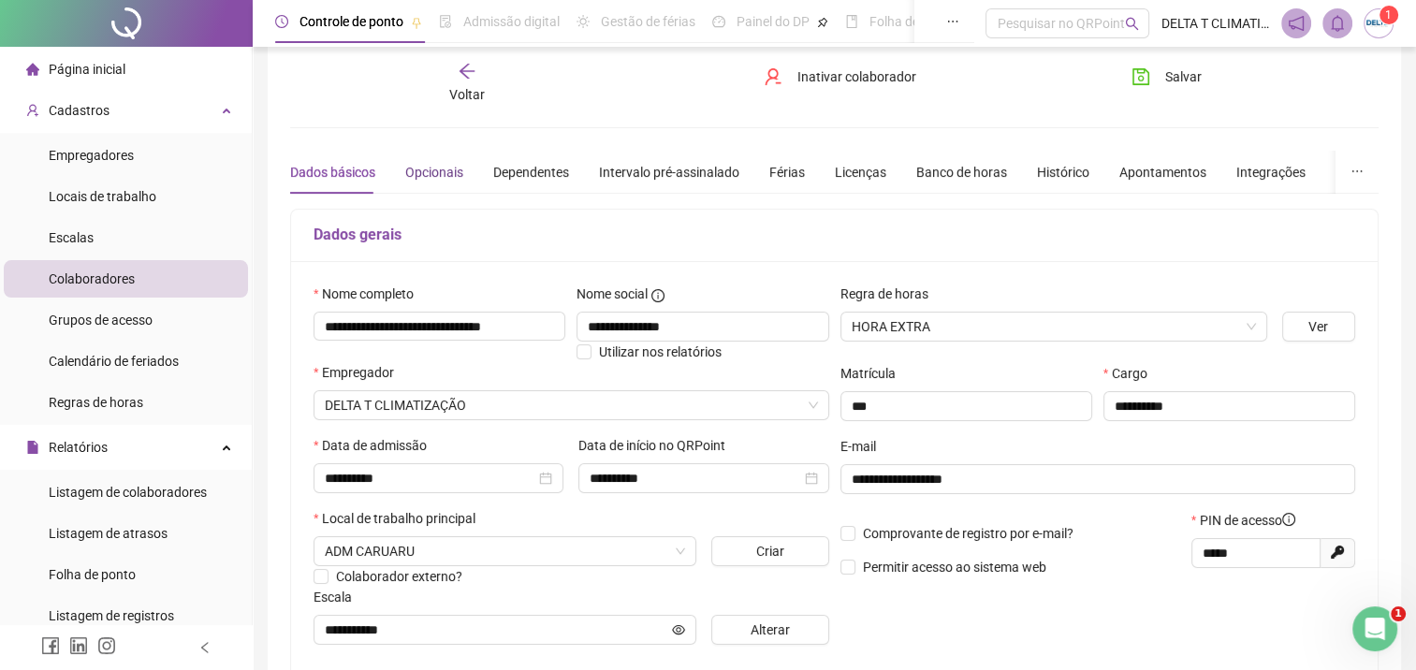
click at [410, 177] on div "Opcionais" at bounding box center [434, 172] width 58 height 21
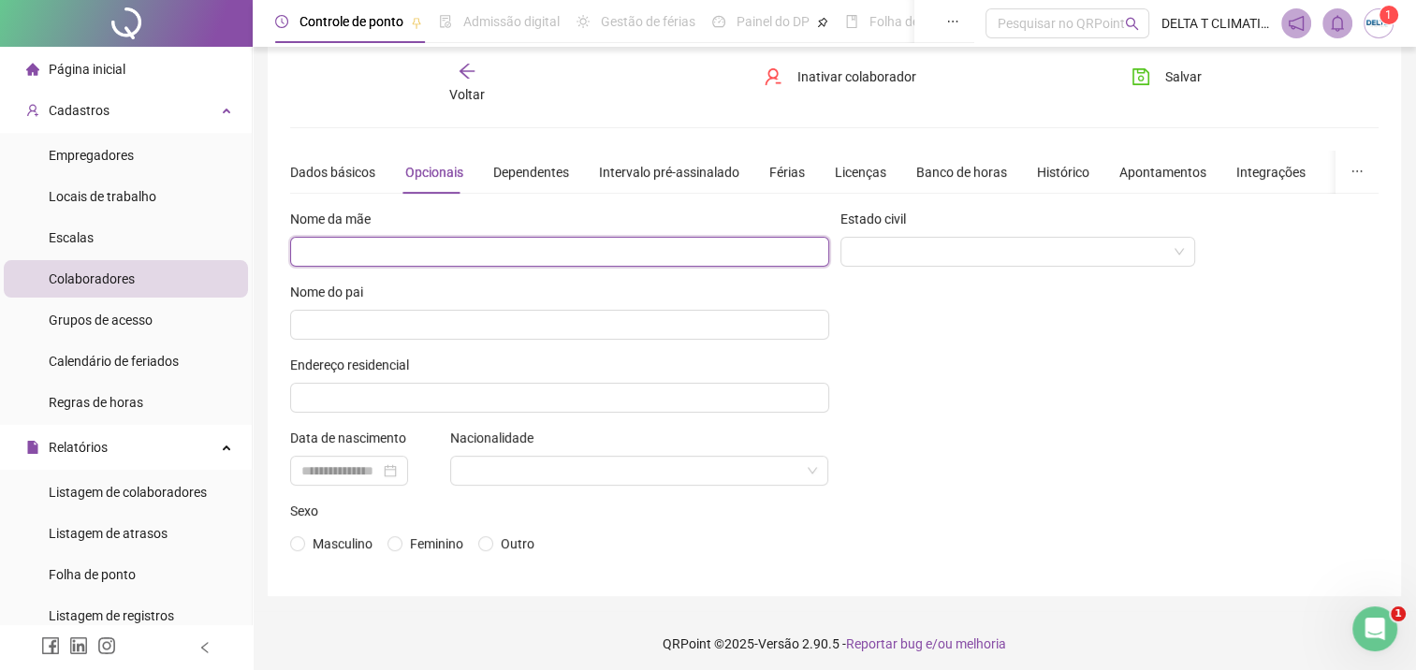
click at [392, 247] on input "text" at bounding box center [559, 252] width 539 height 30
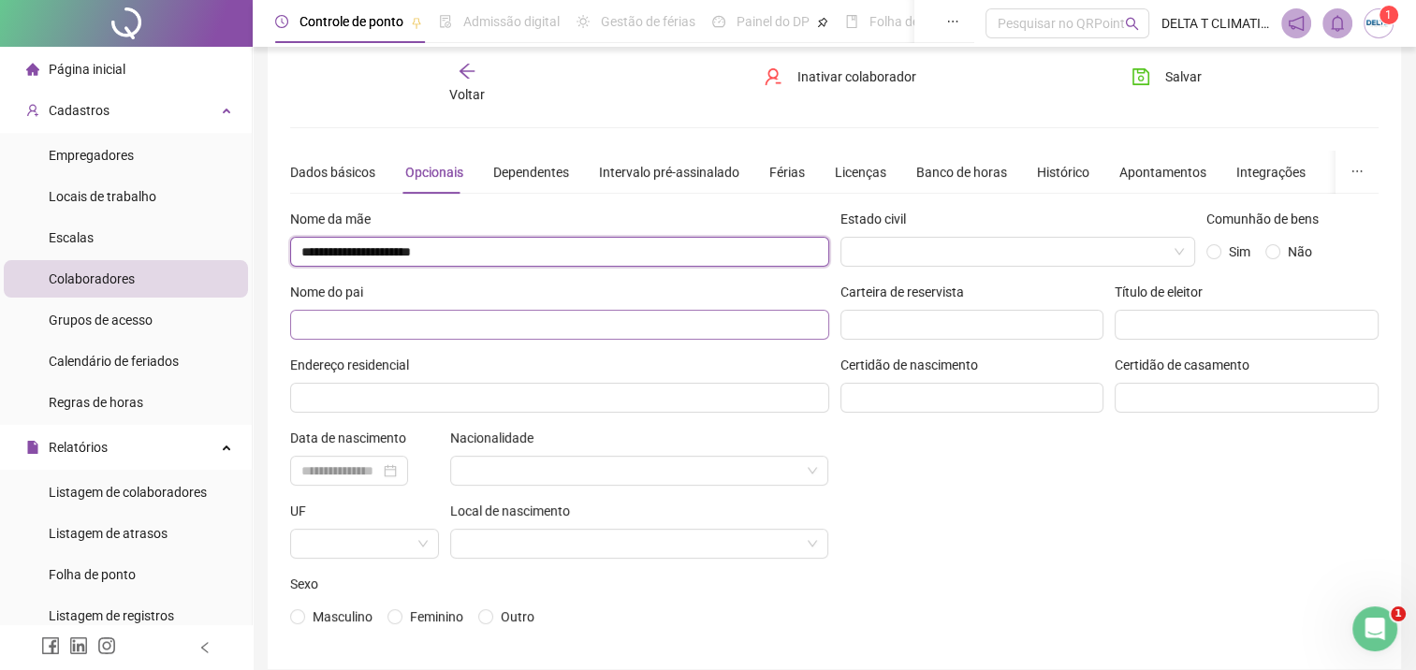
type input "**********"
click at [402, 329] on input "text" at bounding box center [559, 325] width 539 height 30
type input "**********"
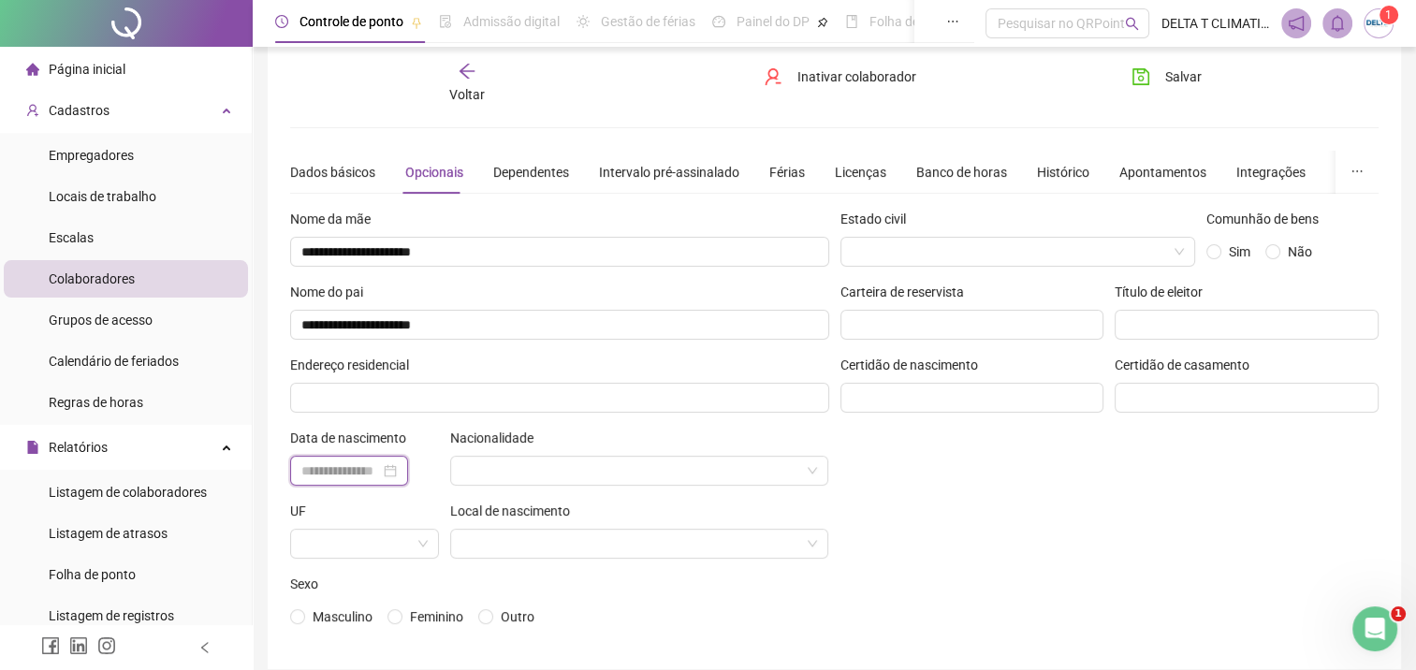
click at [342, 468] on input at bounding box center [340, 470] width 79 height 21
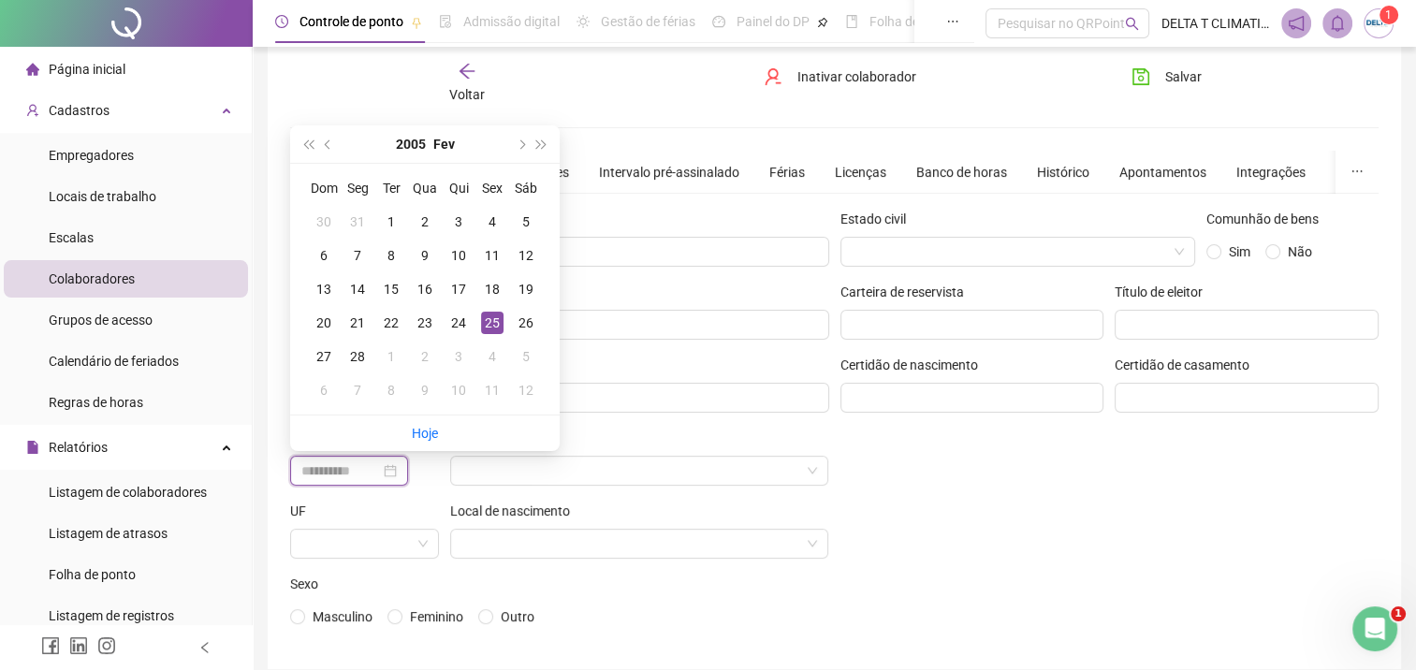
type input "**********"
click at [496, 329] on div "25" at bounding box center [492, 323] width 22 height 22
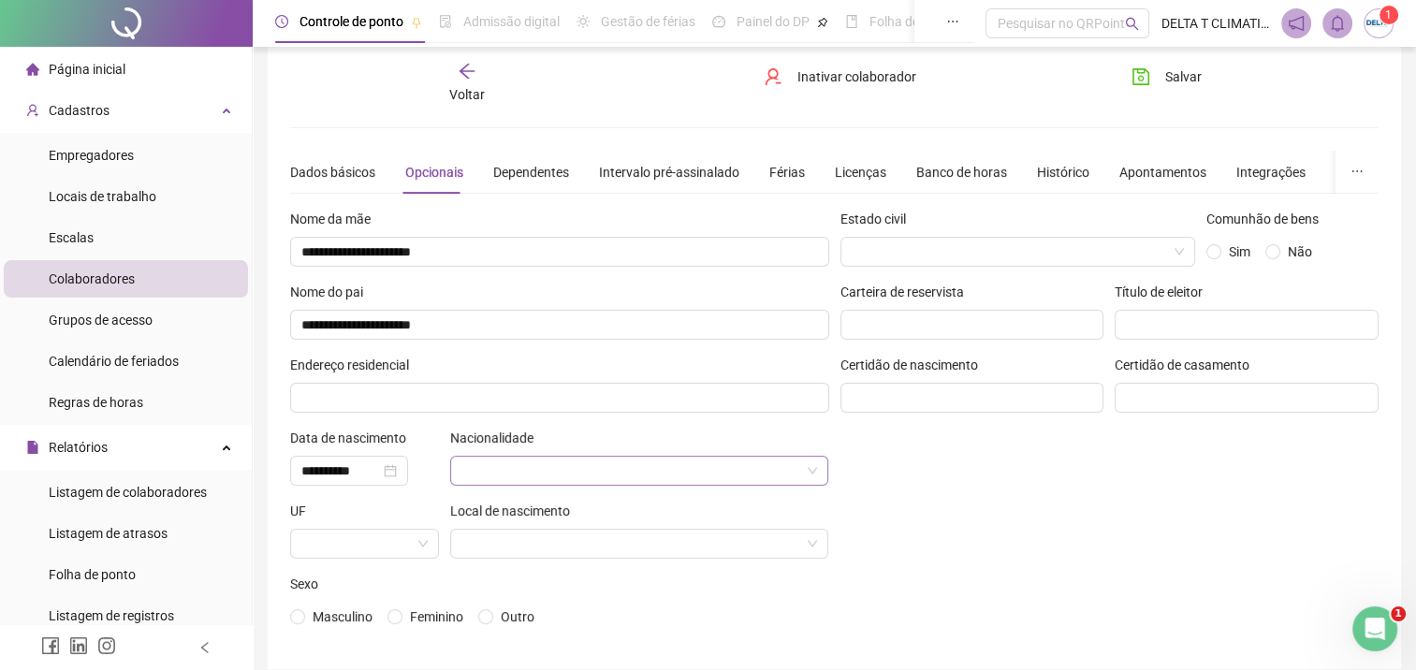
click at [533, 472] on input "search" at bounding box center [630, 471] width 339 height 28
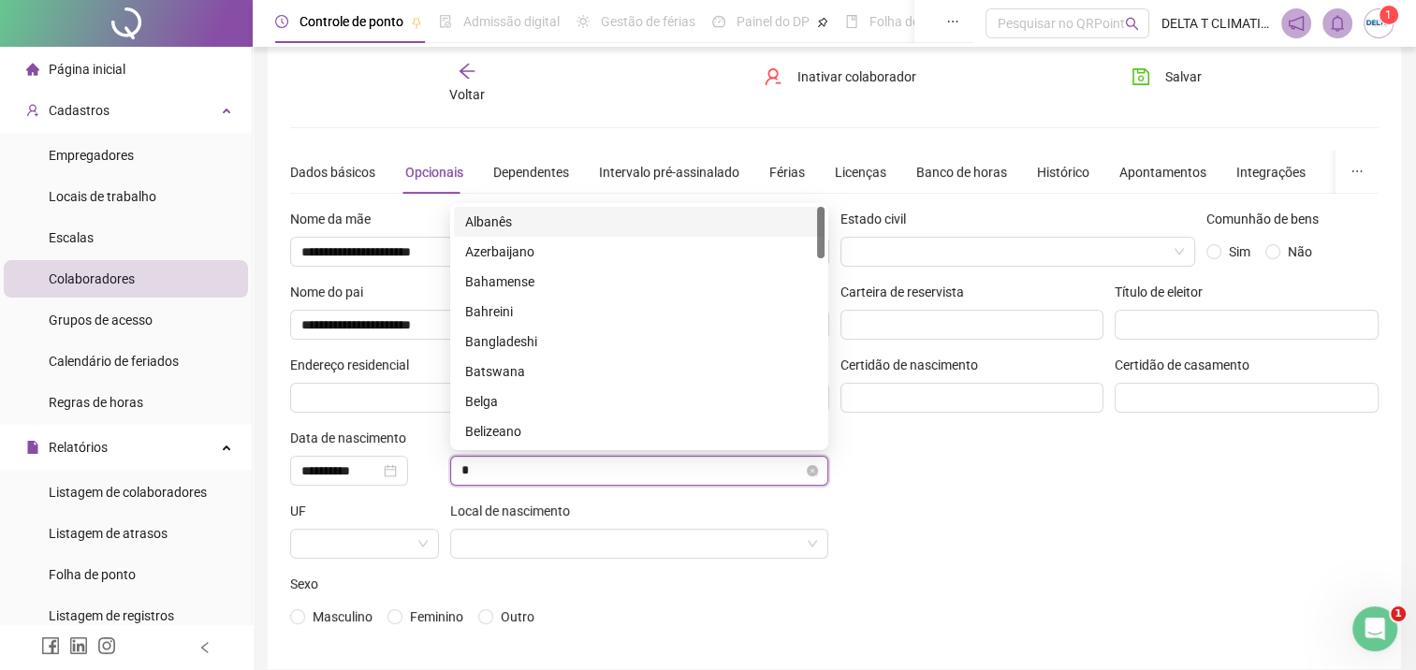
type input "**"
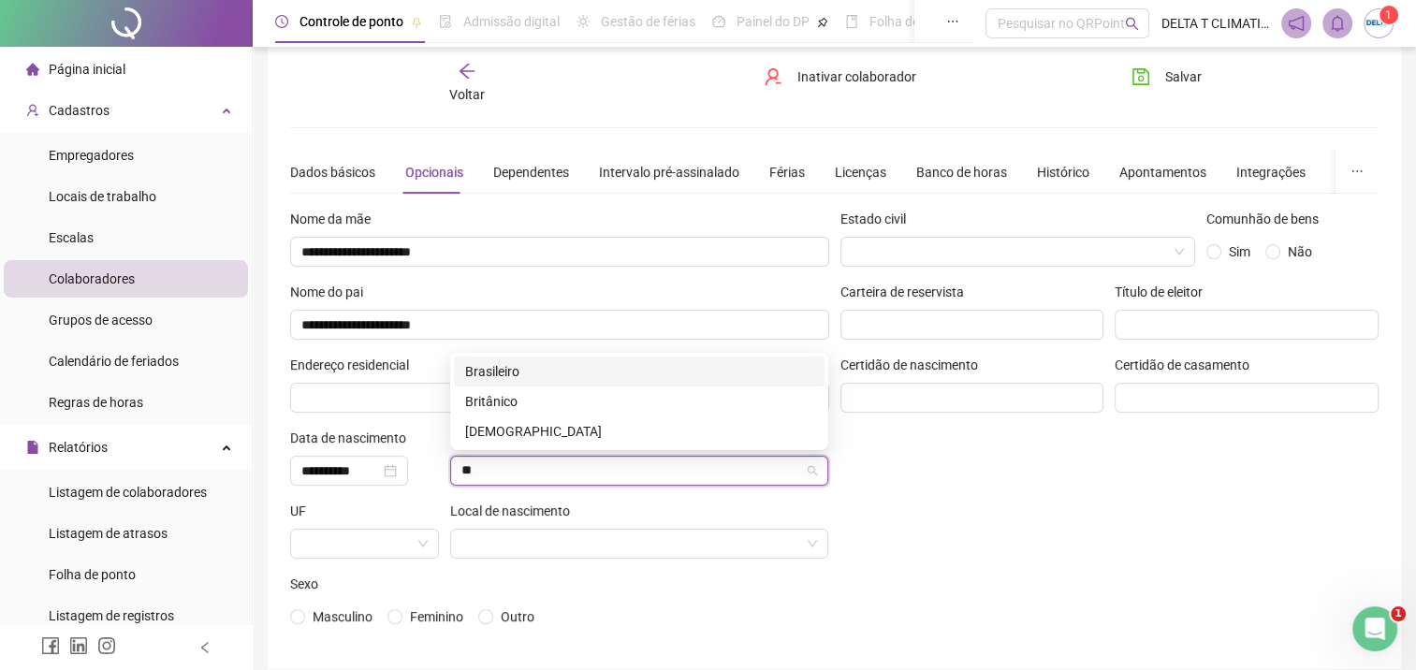
click at [539, 373] on div "Brasileiro" at bounding box center [639, 371] width 348 height 21
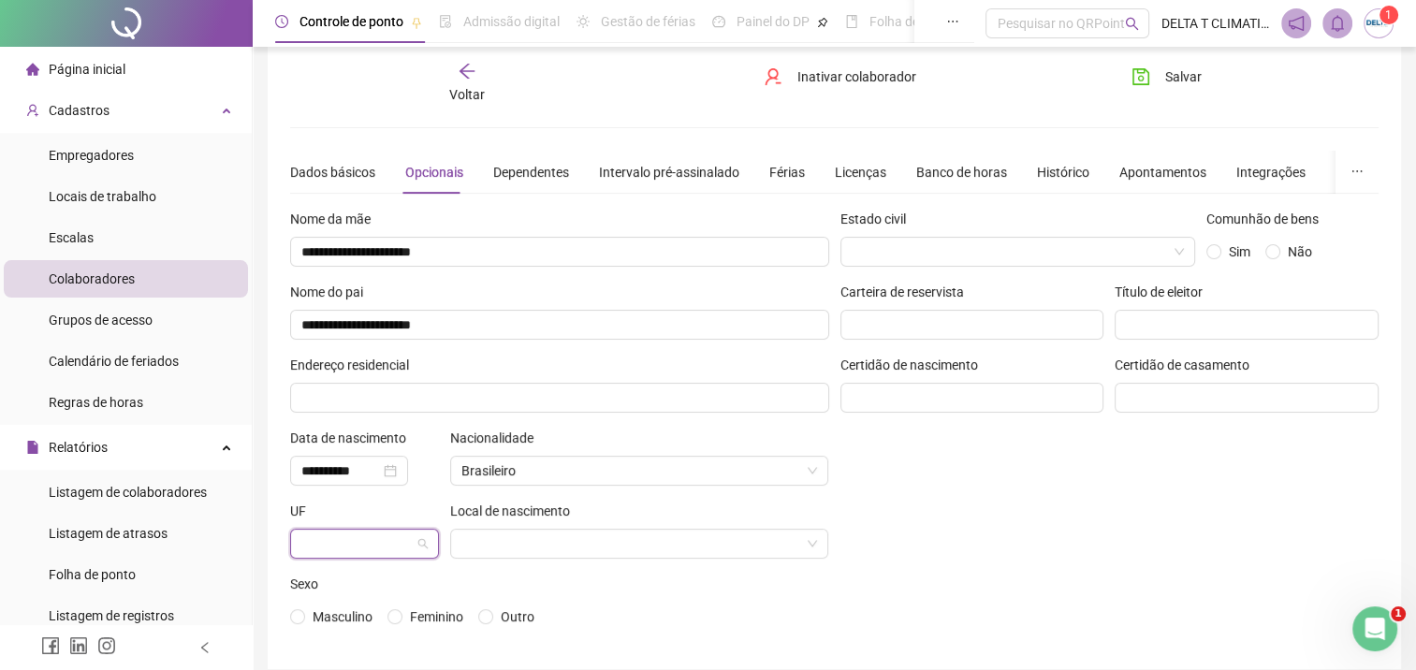
click at [359, 546] on input "search" at bounding box center [356, 544] width 110 height 28
type input "**"
click at [354, 502] on div "PE" at bounding box center [364, 504] width 119 height 21
click at [490, 549] on input "search" at bounding box center [630, 544] width 339 height 28
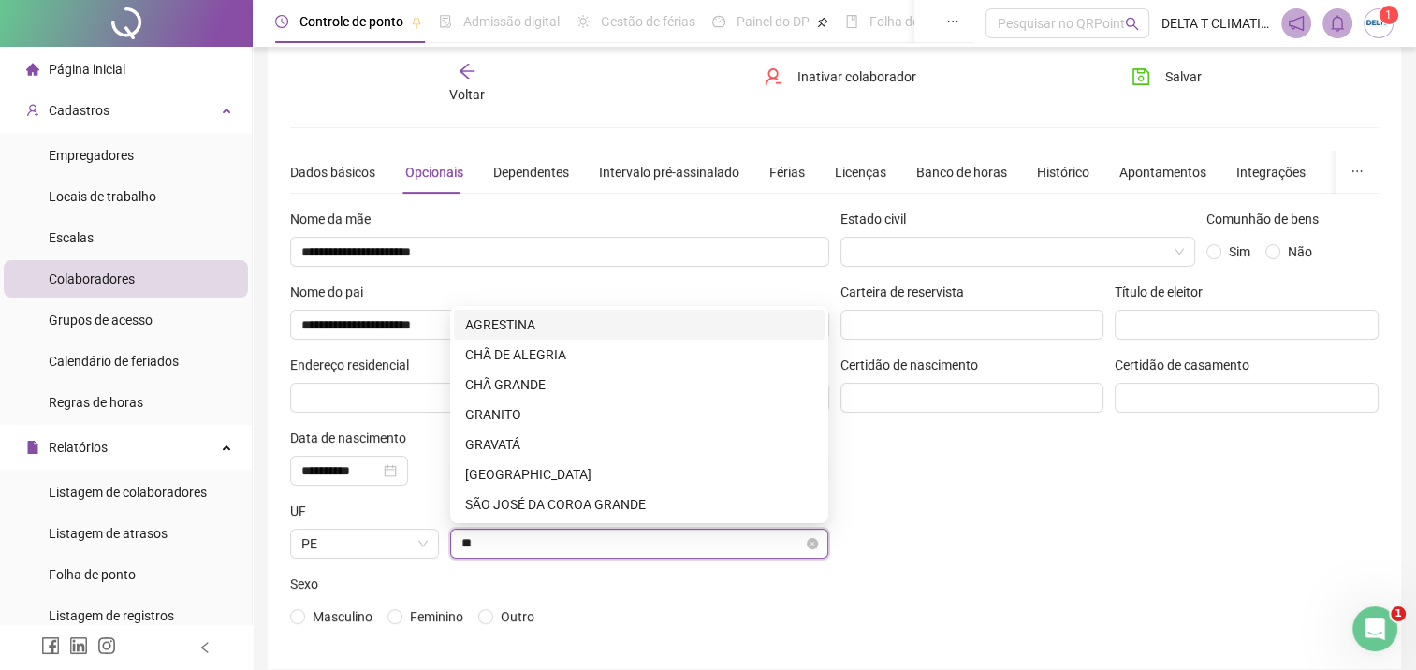
type input "***"
click at [499, 449] on div "GRAVATÁ" at bounding box center [639, 444] width 348 height 21
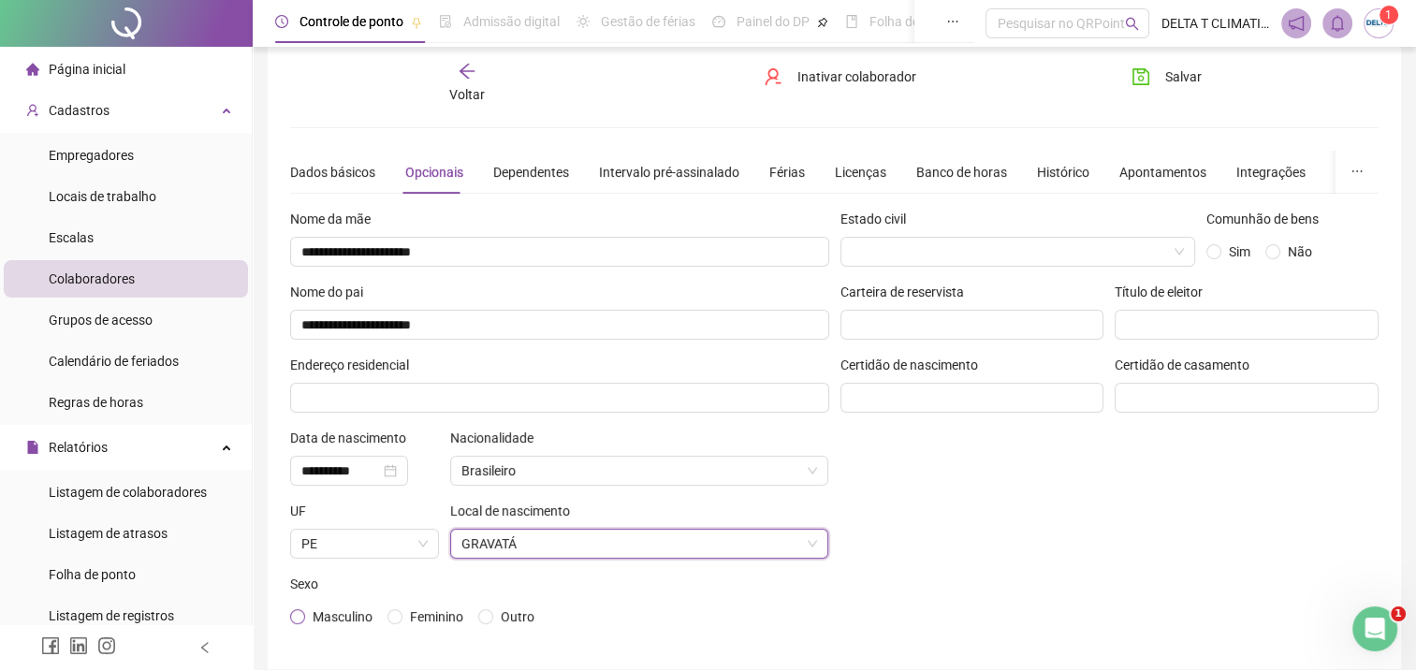
click at [310, 616] on span "Masculino" at bounding box center [342, 616] width 75 height 21
click at [1191, 80] on span "Salvar" at bounding box center [1183, 76] width 37 height 21
click at [472, 87] on span "Voltar" at bounding box center [467, 94] width 36 height 15
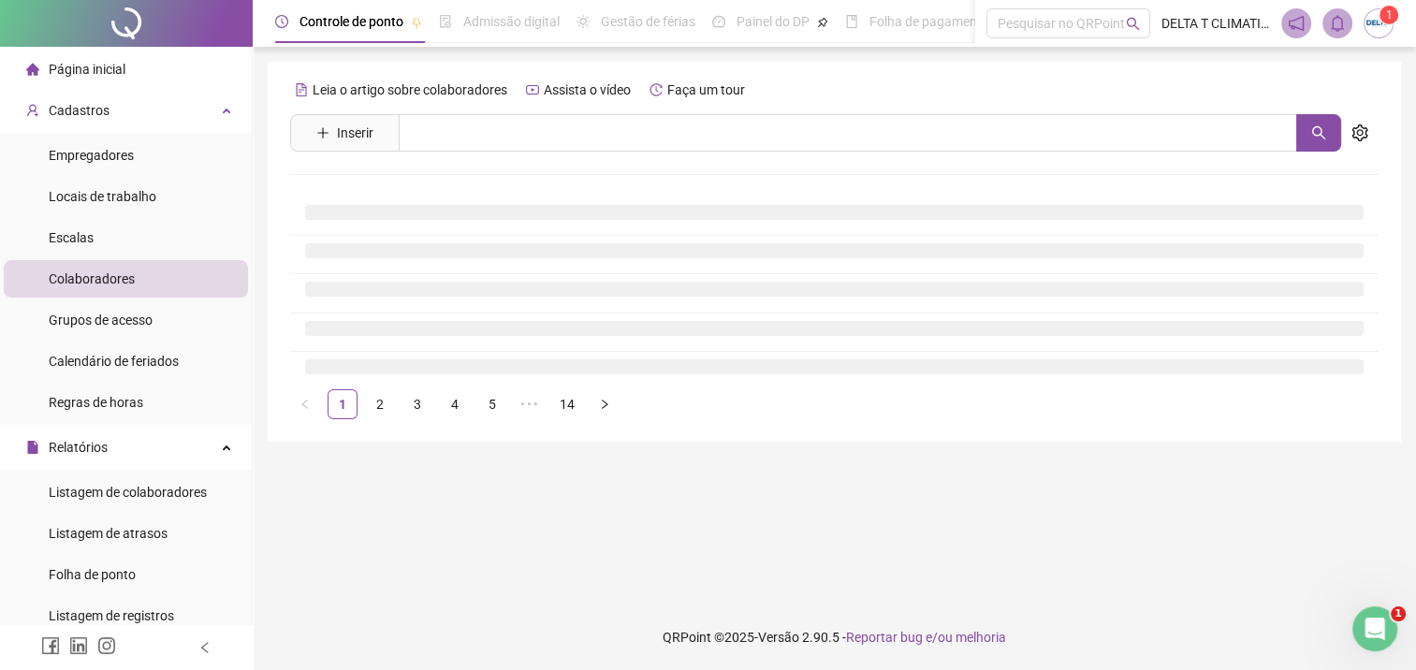
scroll to position [0, 0]
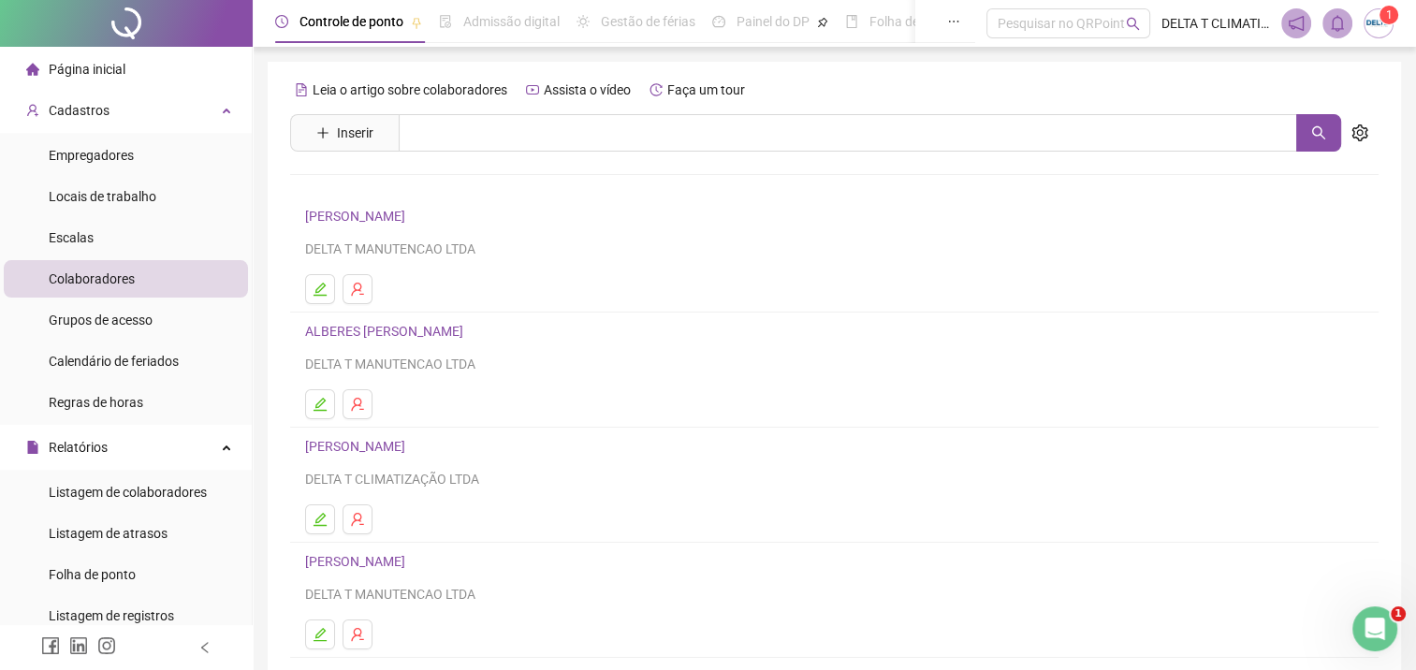
click at [139, 75] on li "Página inicial" at bounding box center [126, 69] width 244 height 37
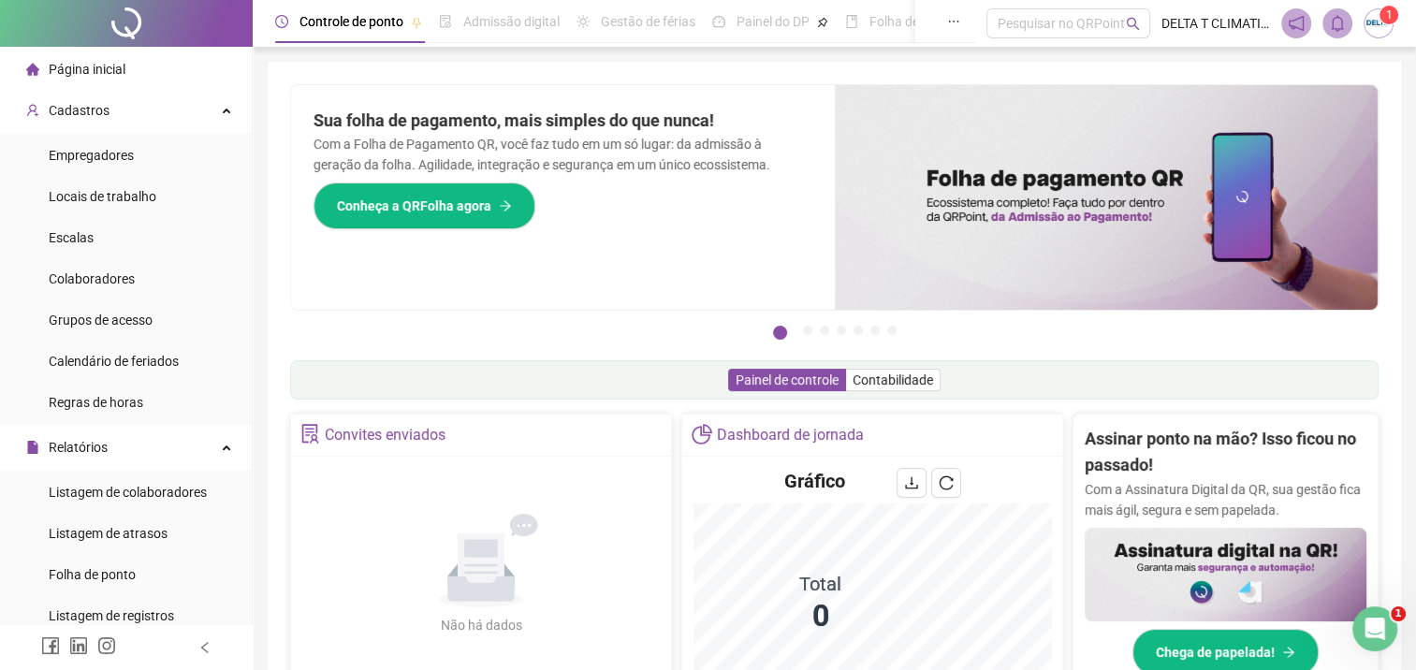
scroll to position [374, 0]
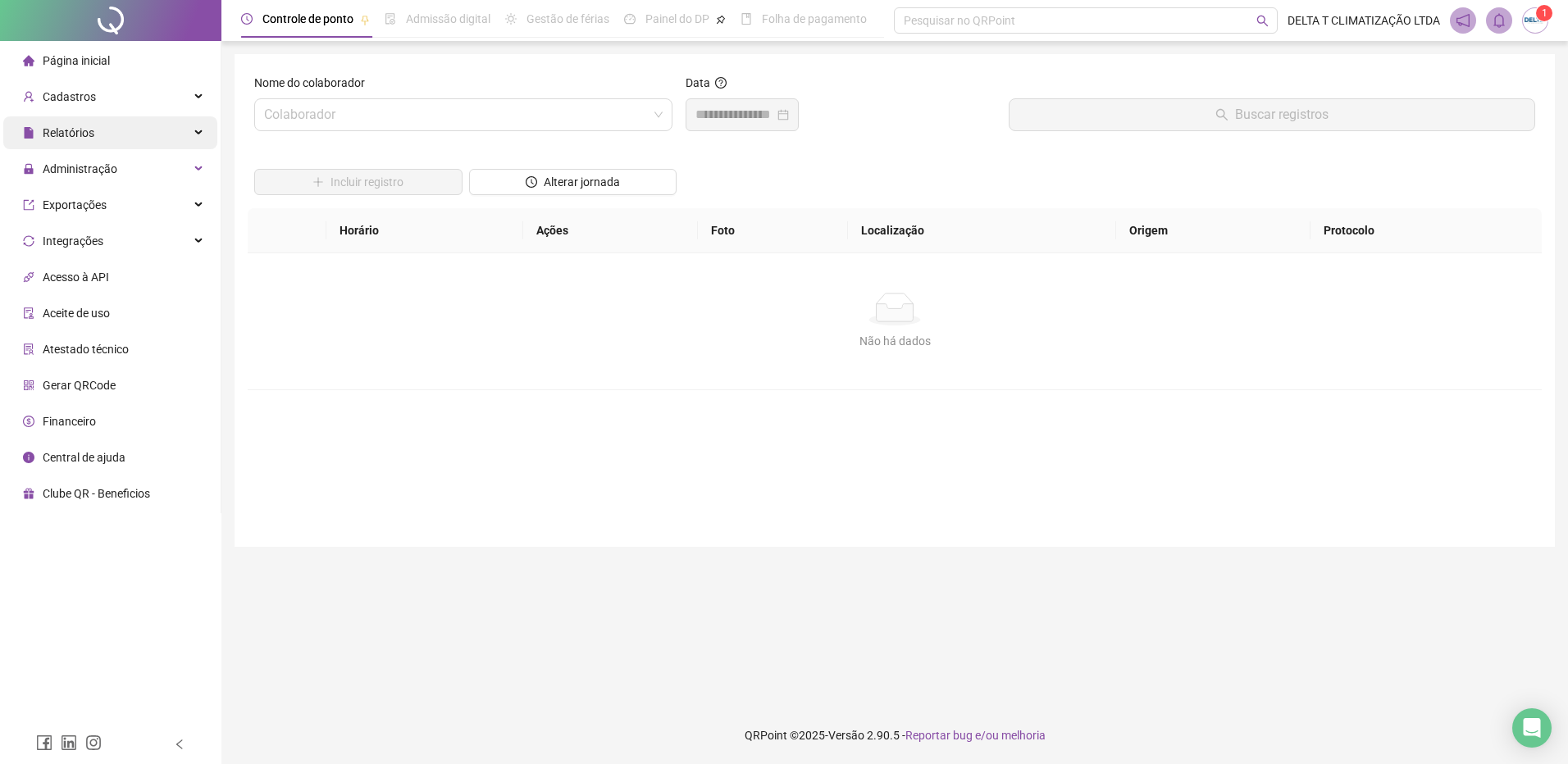
click at [132, 141] on div "Relatórios" at bounding box center [110, 132] width 214 height 32
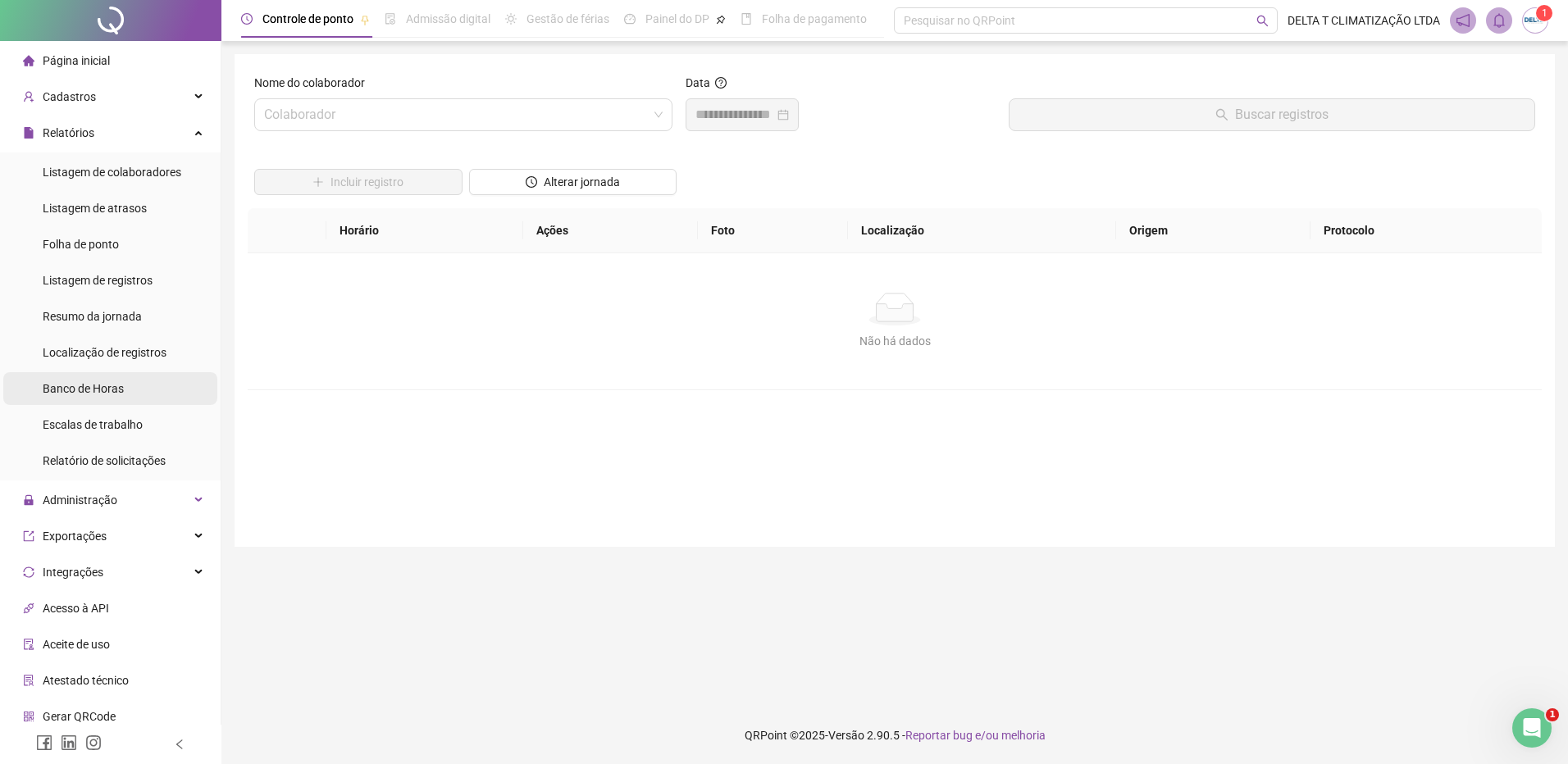
scroll to position [81, 0]
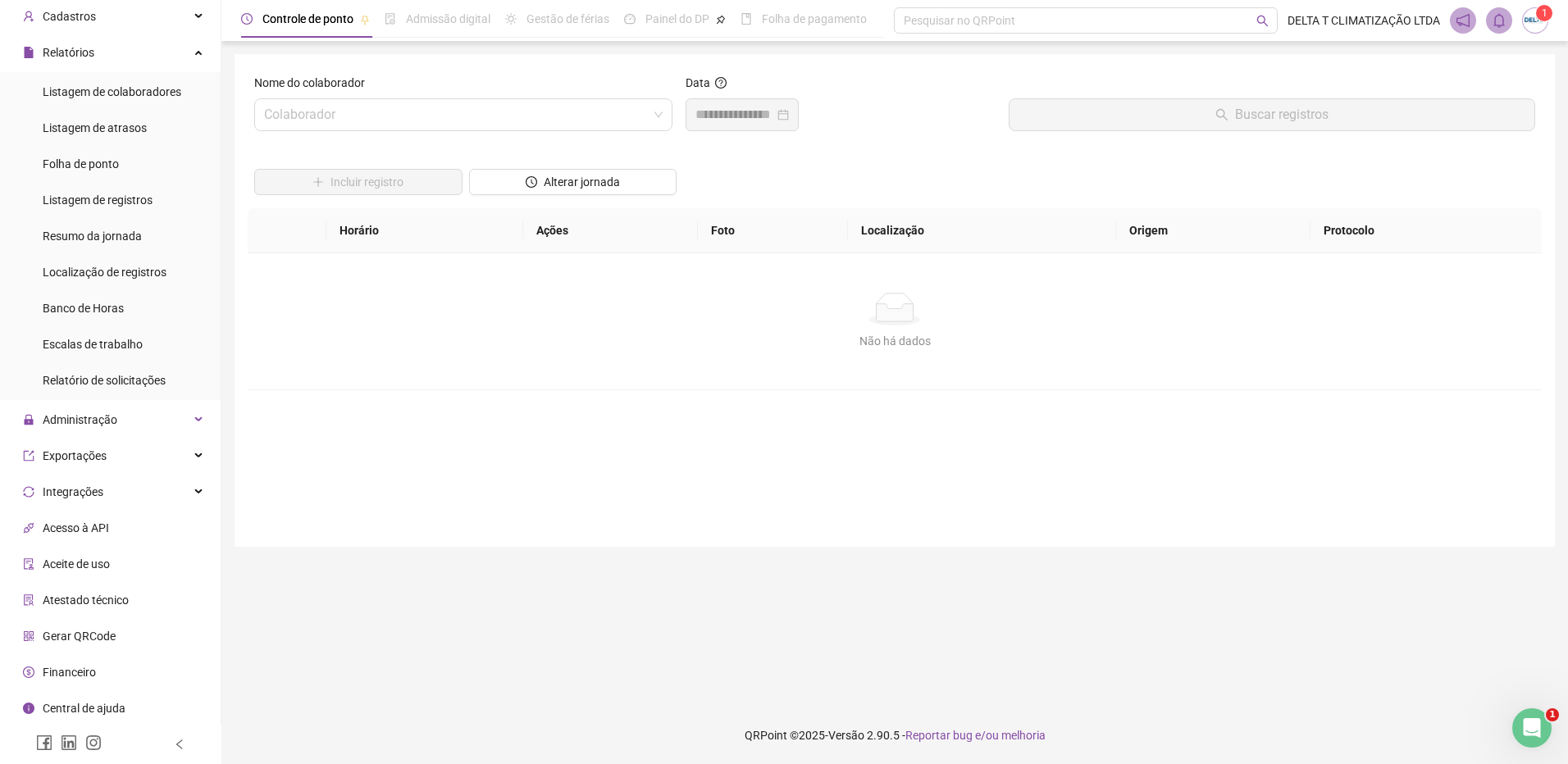
click at [108, 644] on div "Gerar QRCode" at bounding box center [69, 636] width 93 height 32
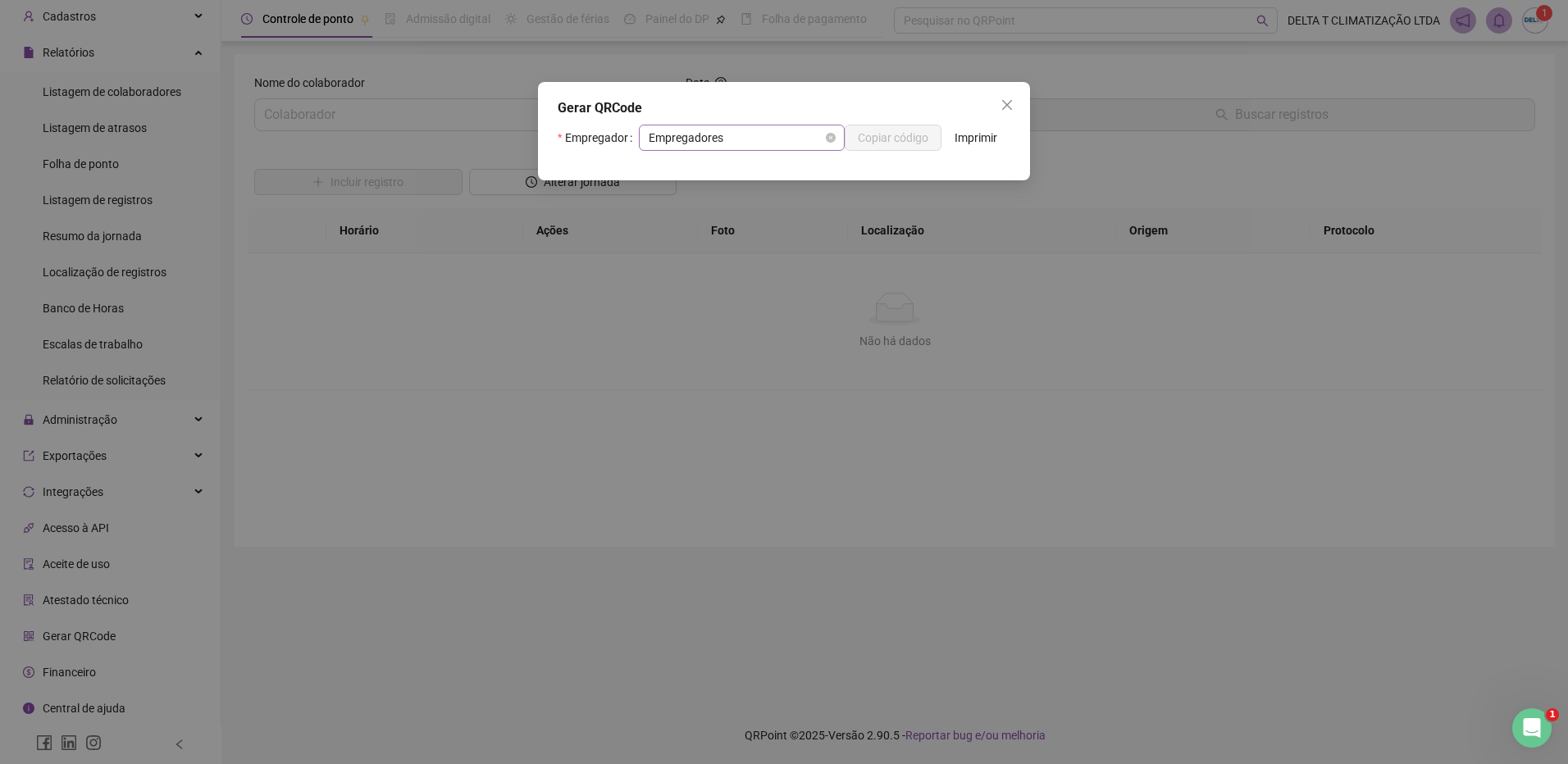
click at [686, 133] on span "Empregadores" at bounding box center [741, 138] width 186 height 25
click at [761, 135] on span "Empregadores" at bounding box center [741, 138] width 186 height 25
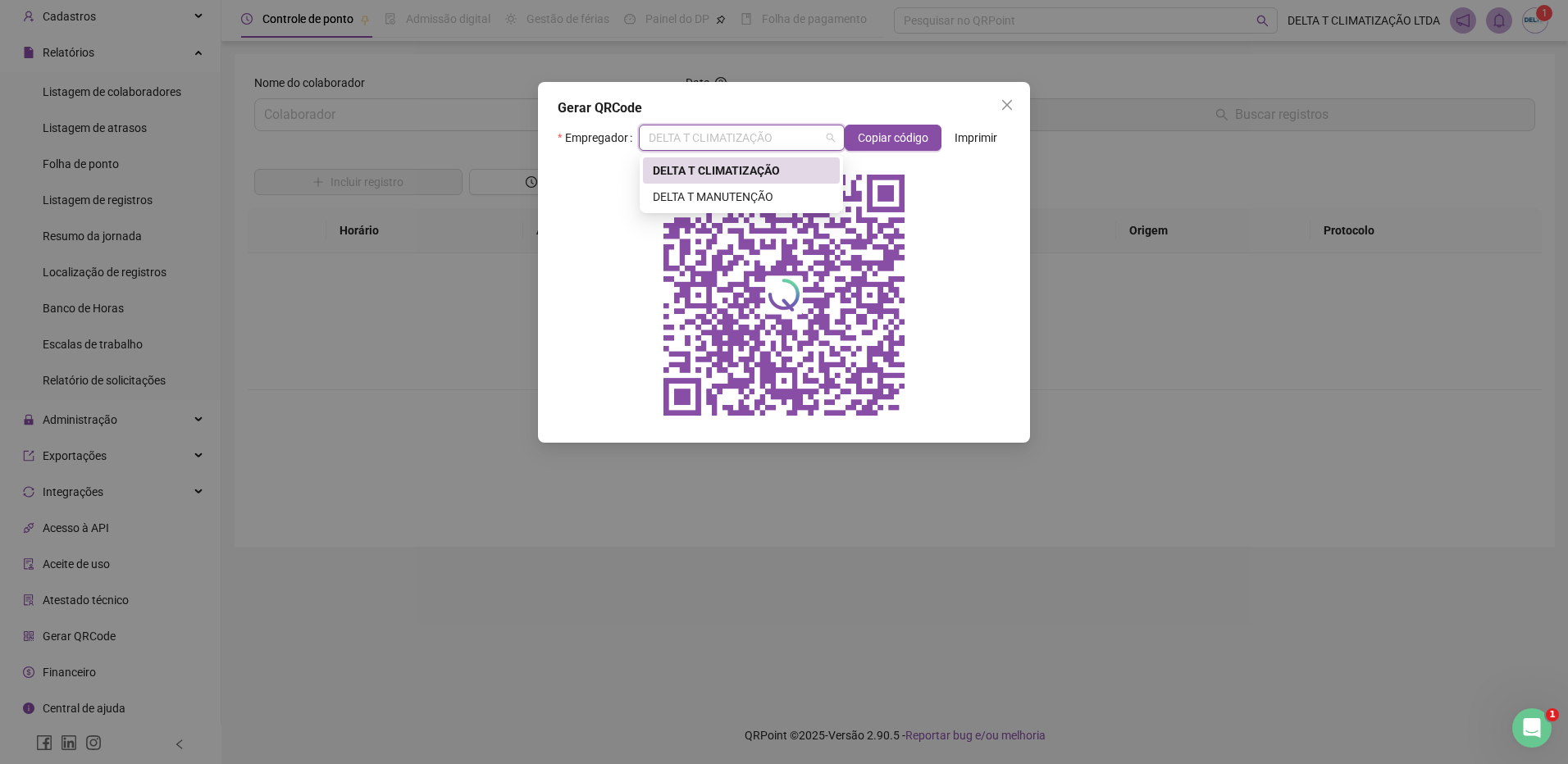
click at [754, 175] on div "DELTA T CLIMATIZAÇÃO" at bounding box center [741, 170] width 177 height 18
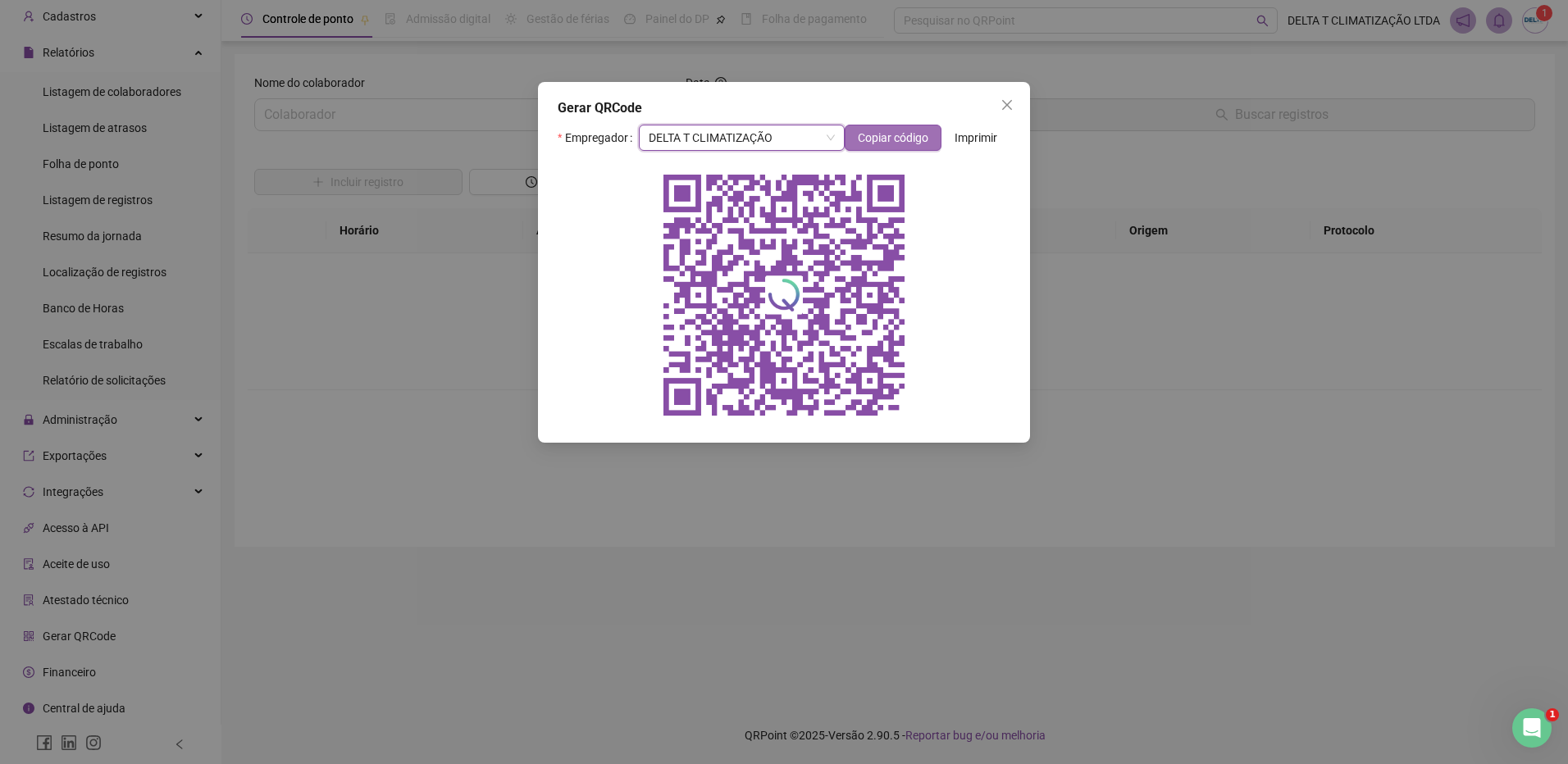
click at [875, 144] on span "Copiar código" at bounding box center [893, 138] width 70 height 18
drag, startPoint x: 1014, startPoint y: 105, endPoint x: 1282, endPoint y: 171, distance: 276.0
click at [1013, 105] on span "Close" at bounding box center [1006, 104] width 26 height 13
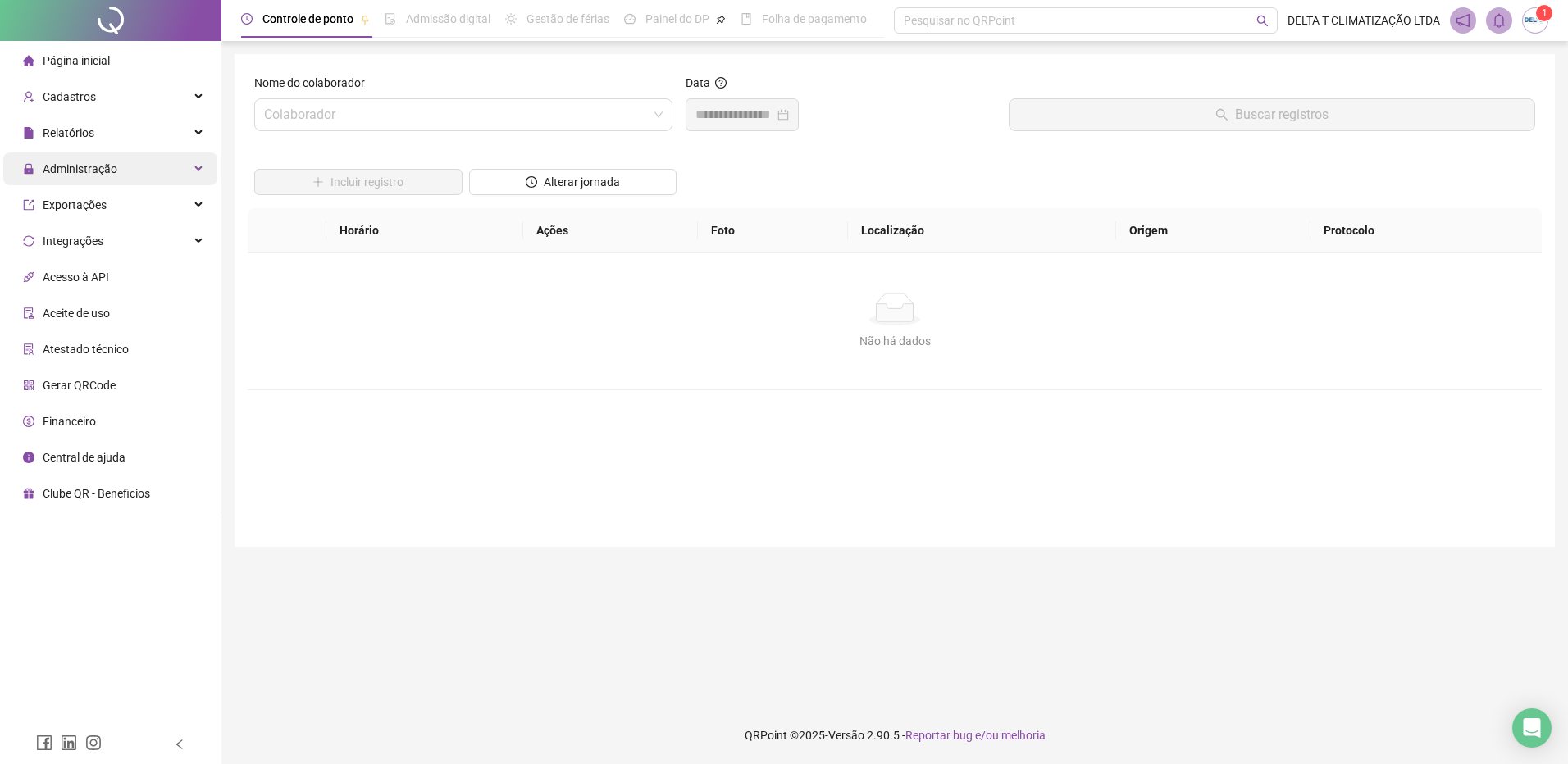
click at [112, 166] on span "Administração" at bounding box center [80, 168] width 74 height 13
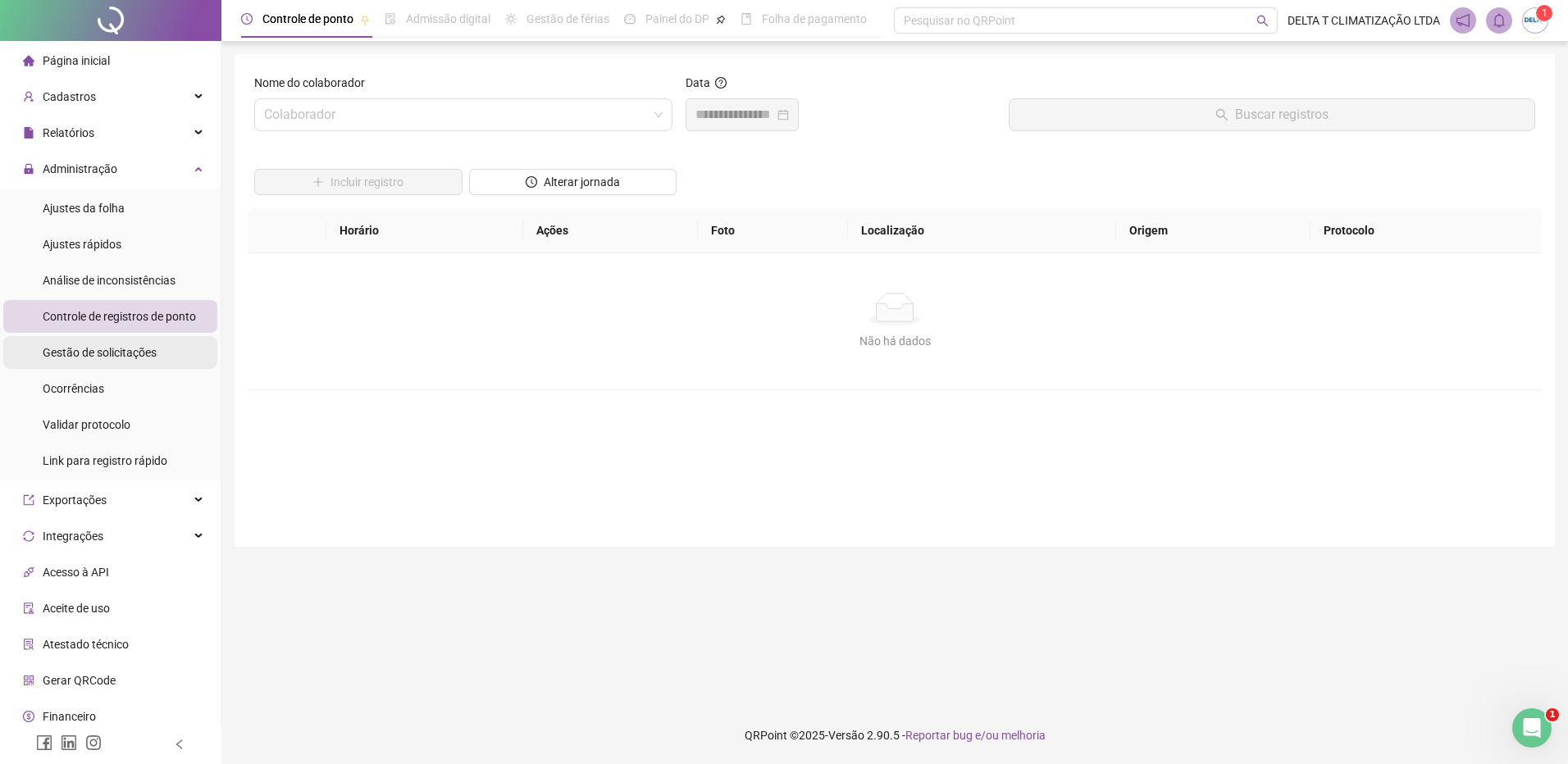
click at [129, 355] on span "Gestão de solicitações" at bounding box center [100, 352] width 114 height 13
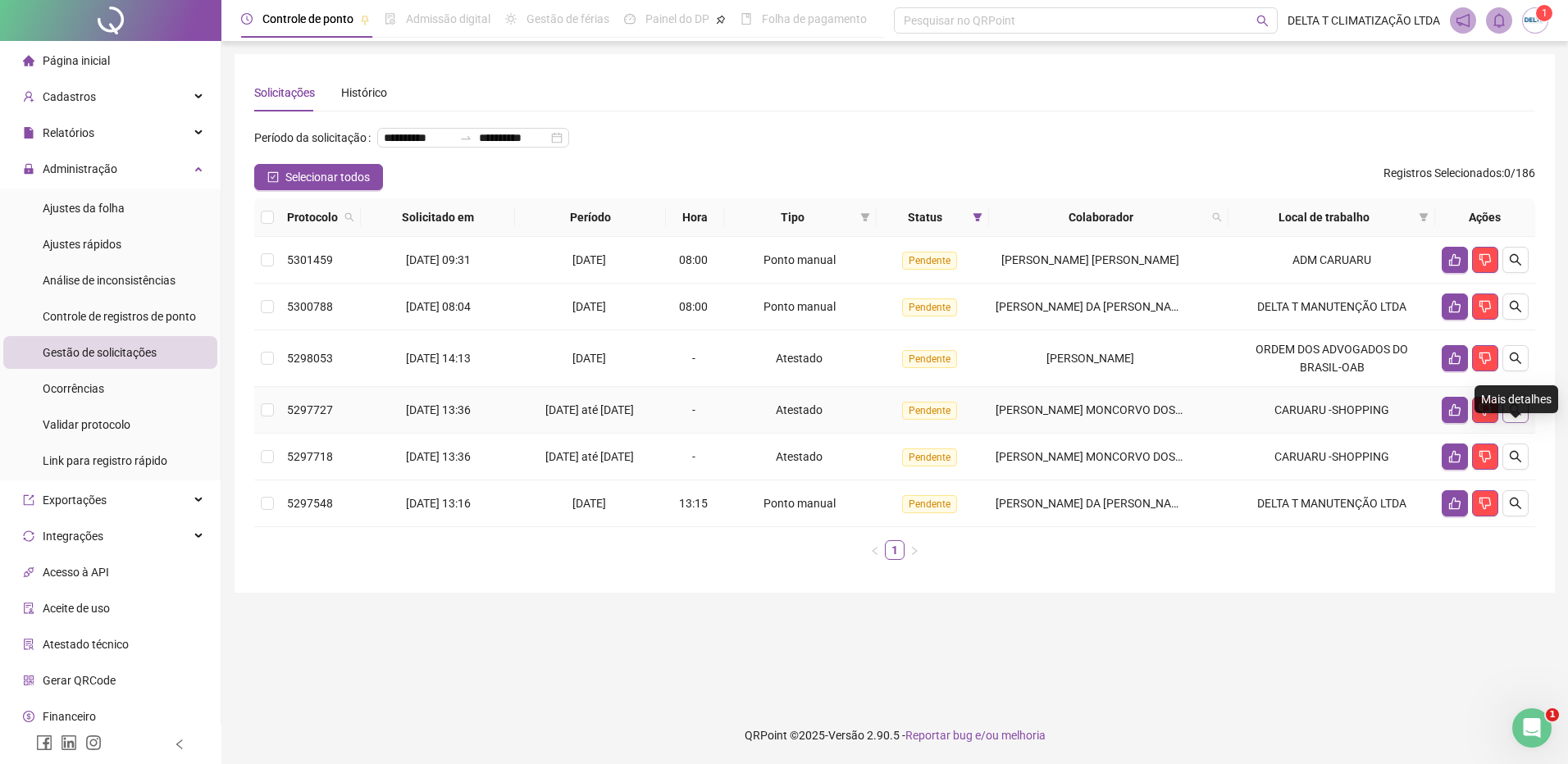
click at [1513, 423] on button "button" at bounding box center [1515, 410] width 26 height 26
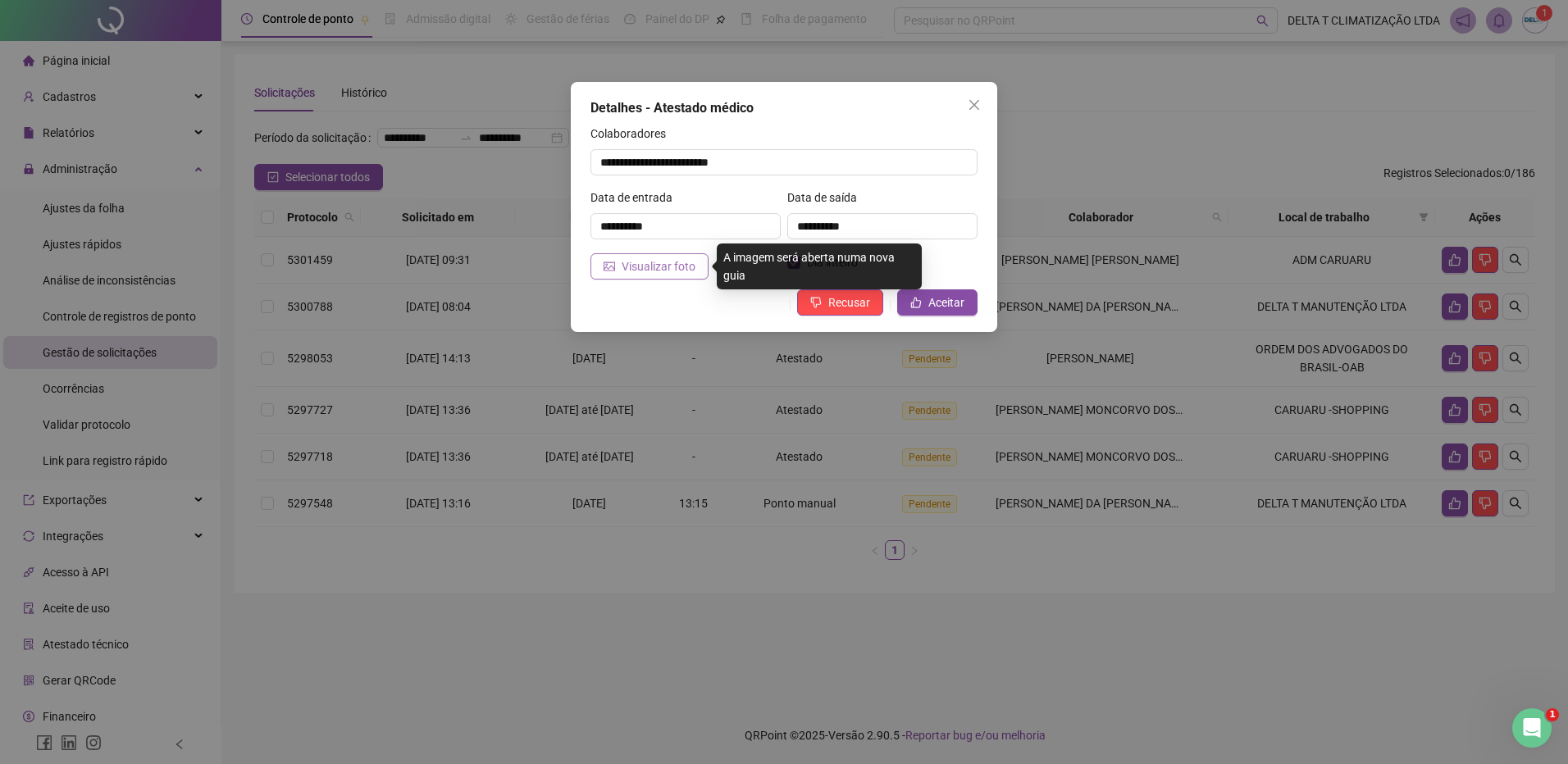
click at [660, 270] on span "Visualizar foto" at bounding box center [658, 266] width 74 height 18
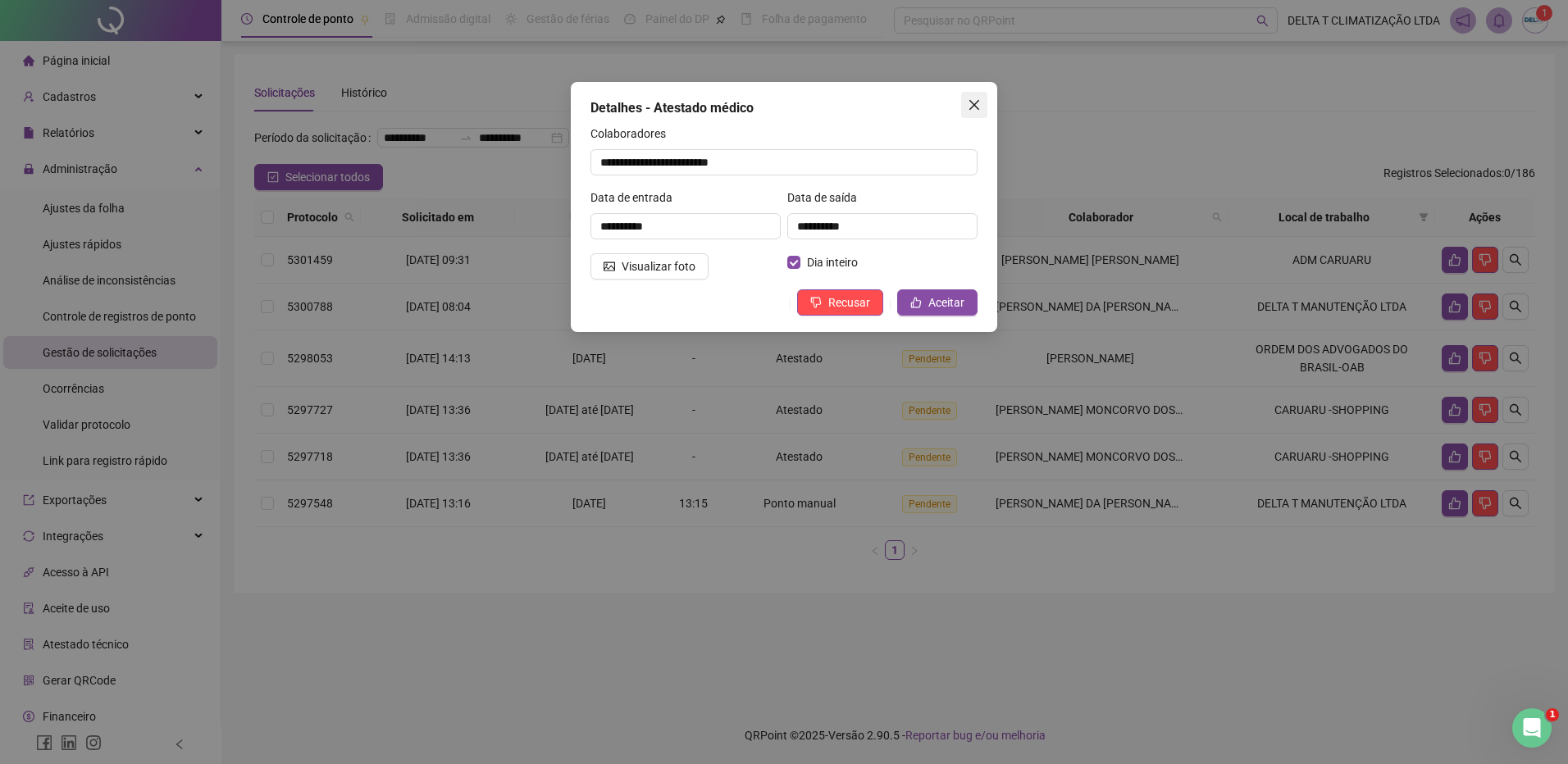
click at [977, 103] on icon "close" at bounding box center [973, 104] width 10 height 10
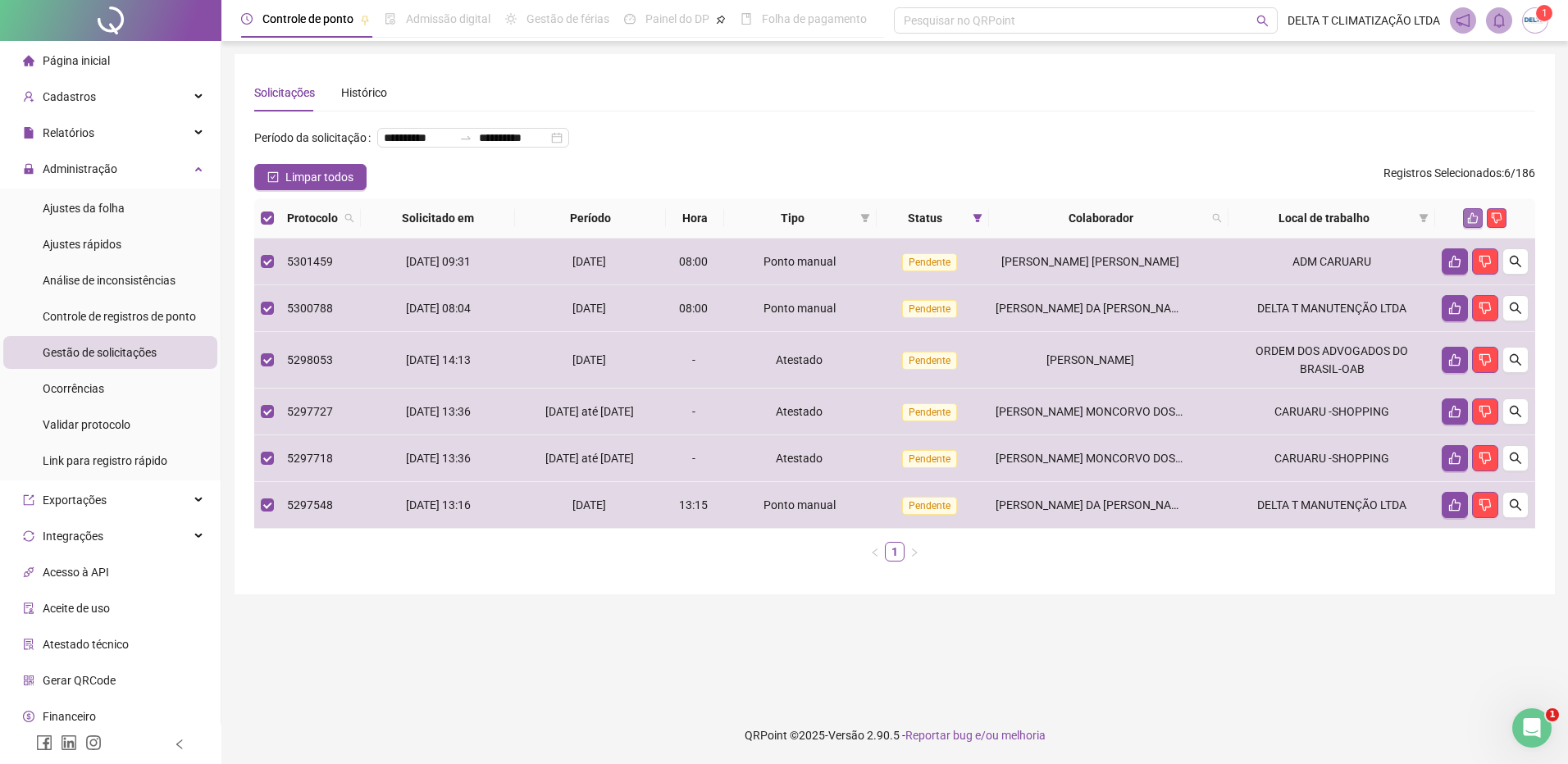
click at [1467, 224] on icon "like" at bounding box center [1472, 217] width 11 height 11
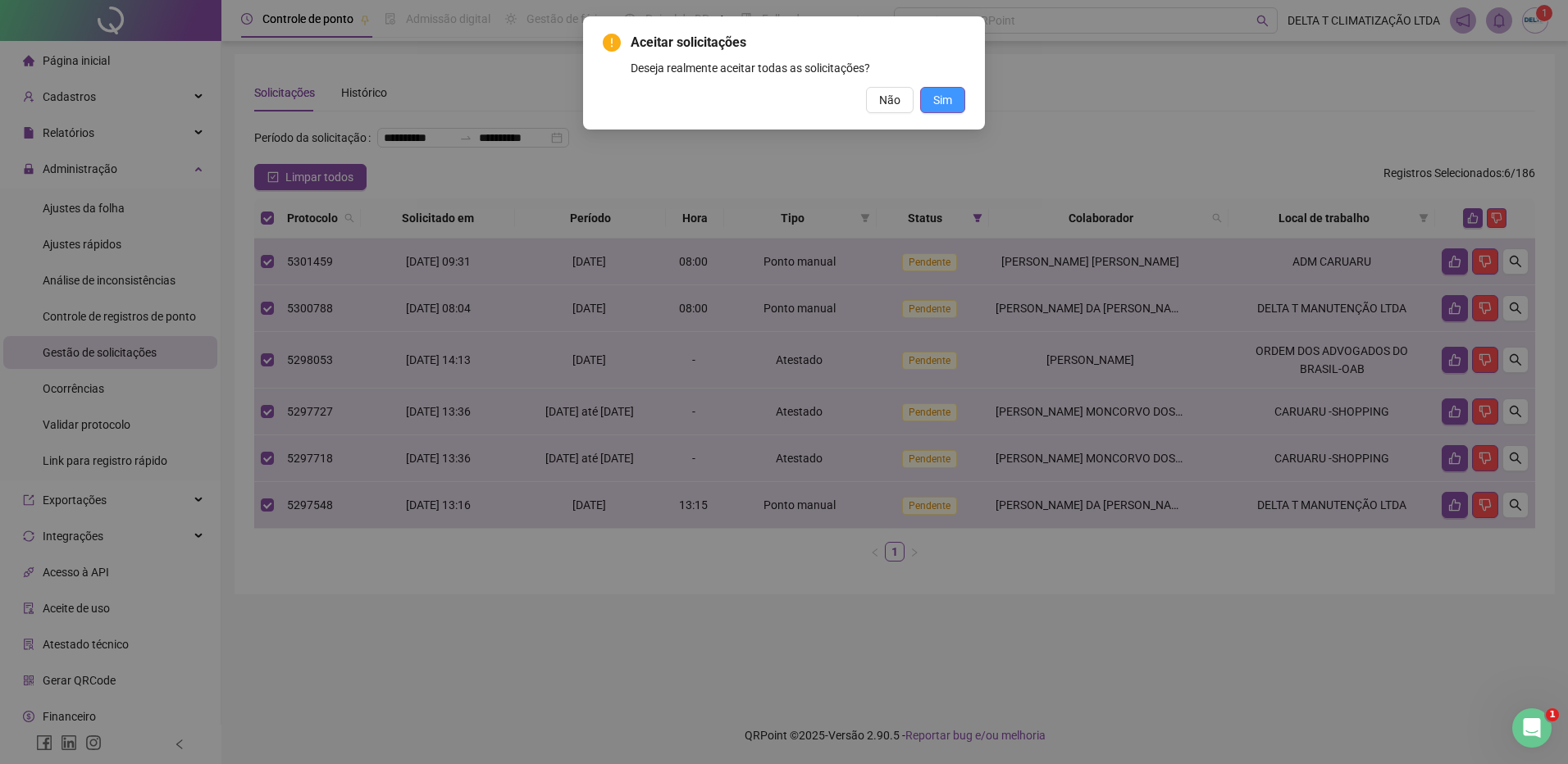
click at [939, 90] on button "Sim" at bounding box center [942, 100] width 45 height 26
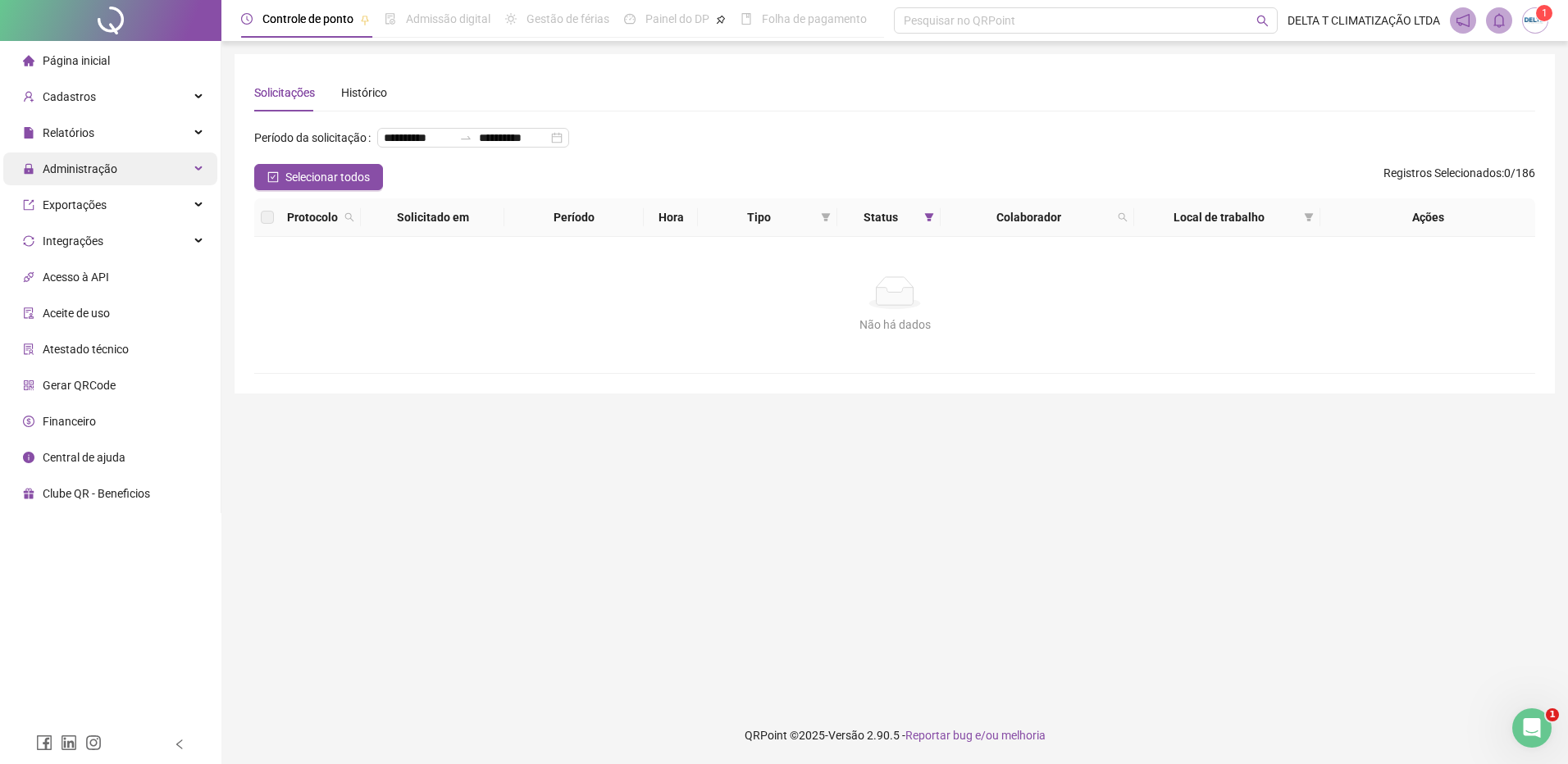
drag, startPoint x: 134, startPoint y: 162, endPoint x: 134, endPoint y: 175, distance: 13.0
click at [134, 162] on div "Administração" at bounding box center [110, 168] width 214 height 32
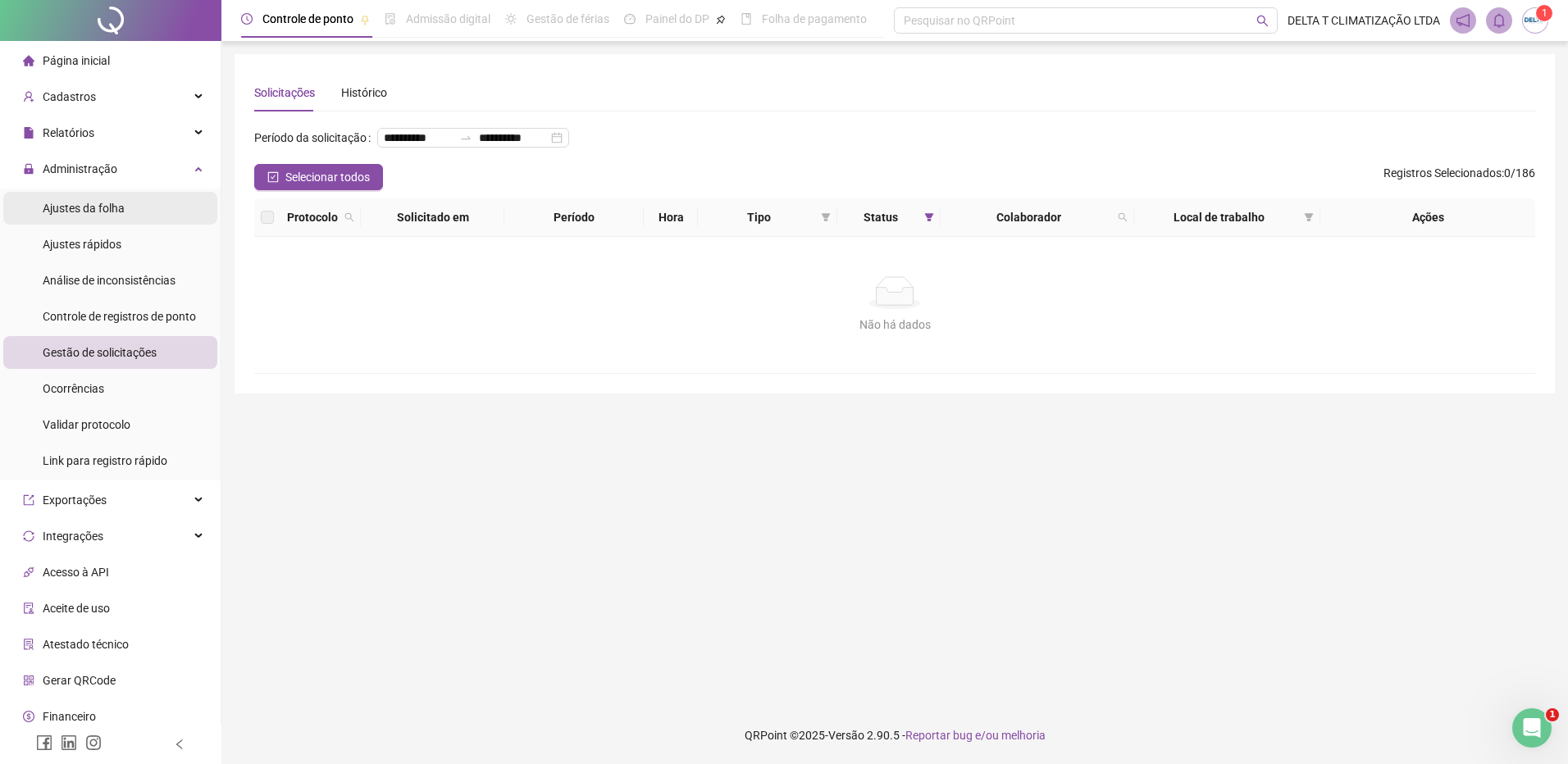
click at [133, 202] on li "Ajustes da folha" at bounding box center [110, 208] width 214 height 32
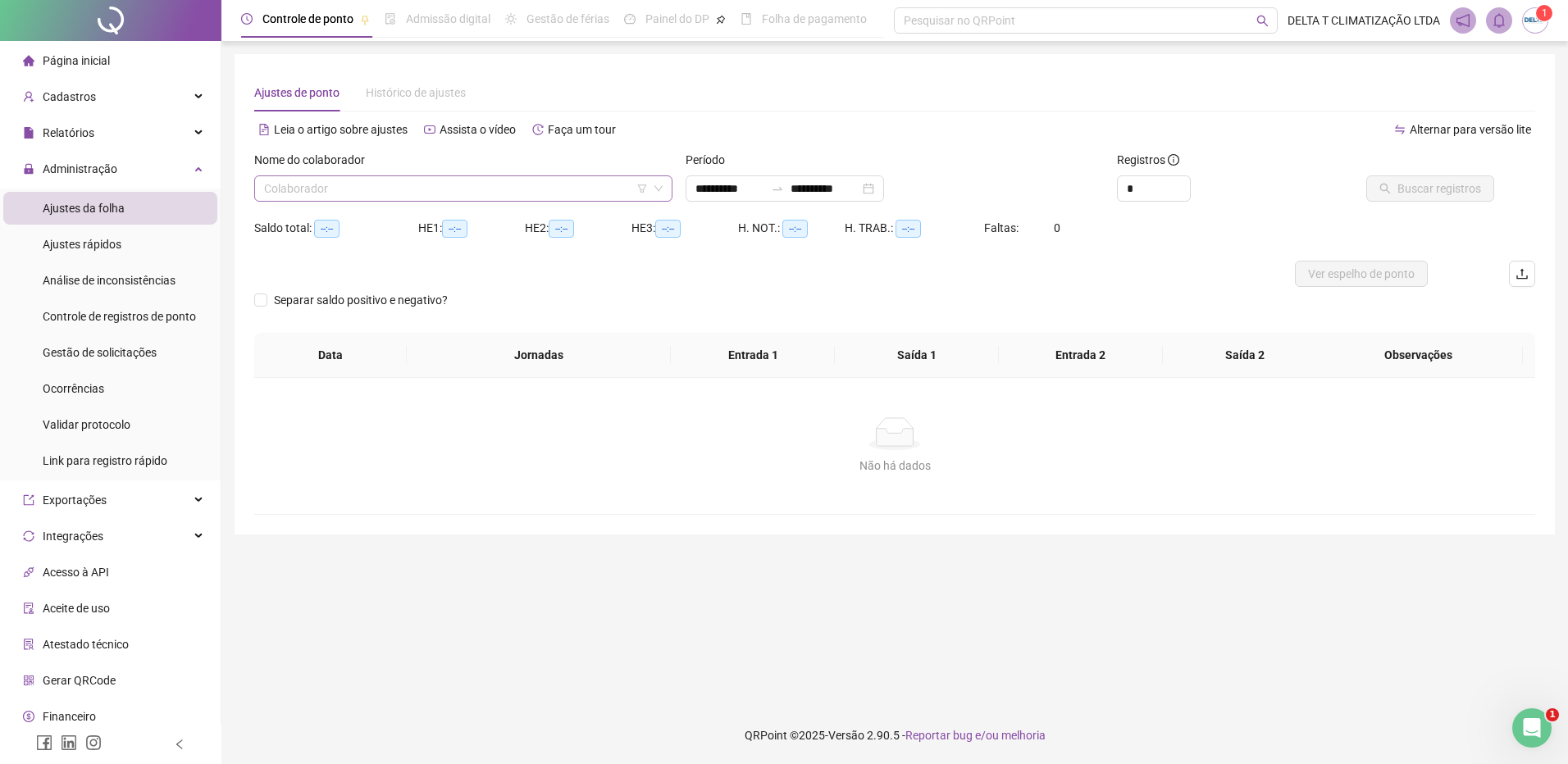
type input "**********"
click at [380, 186] on input "search" at bounding box center [456, 188] width 384 height 25
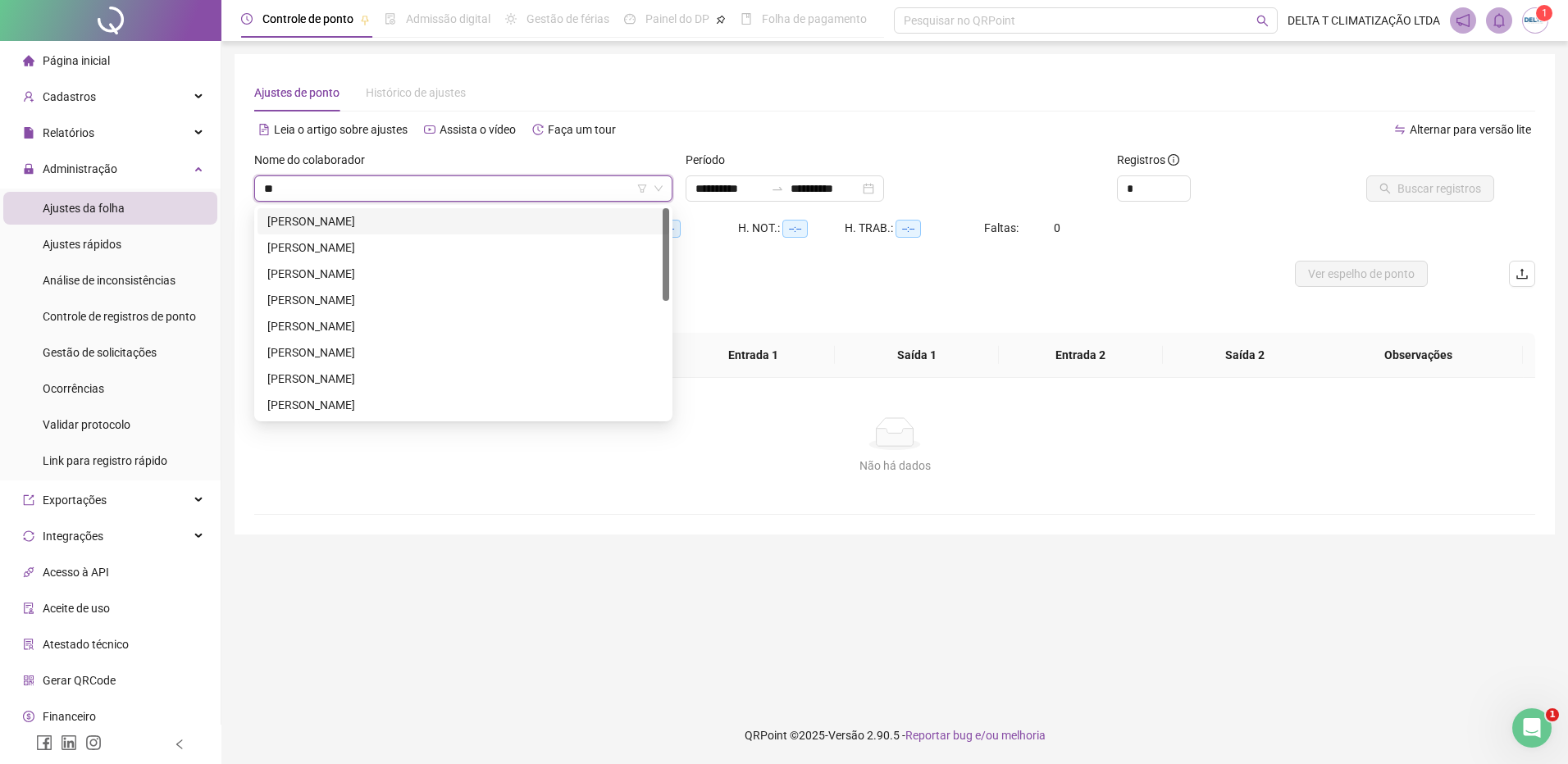
type input "***"
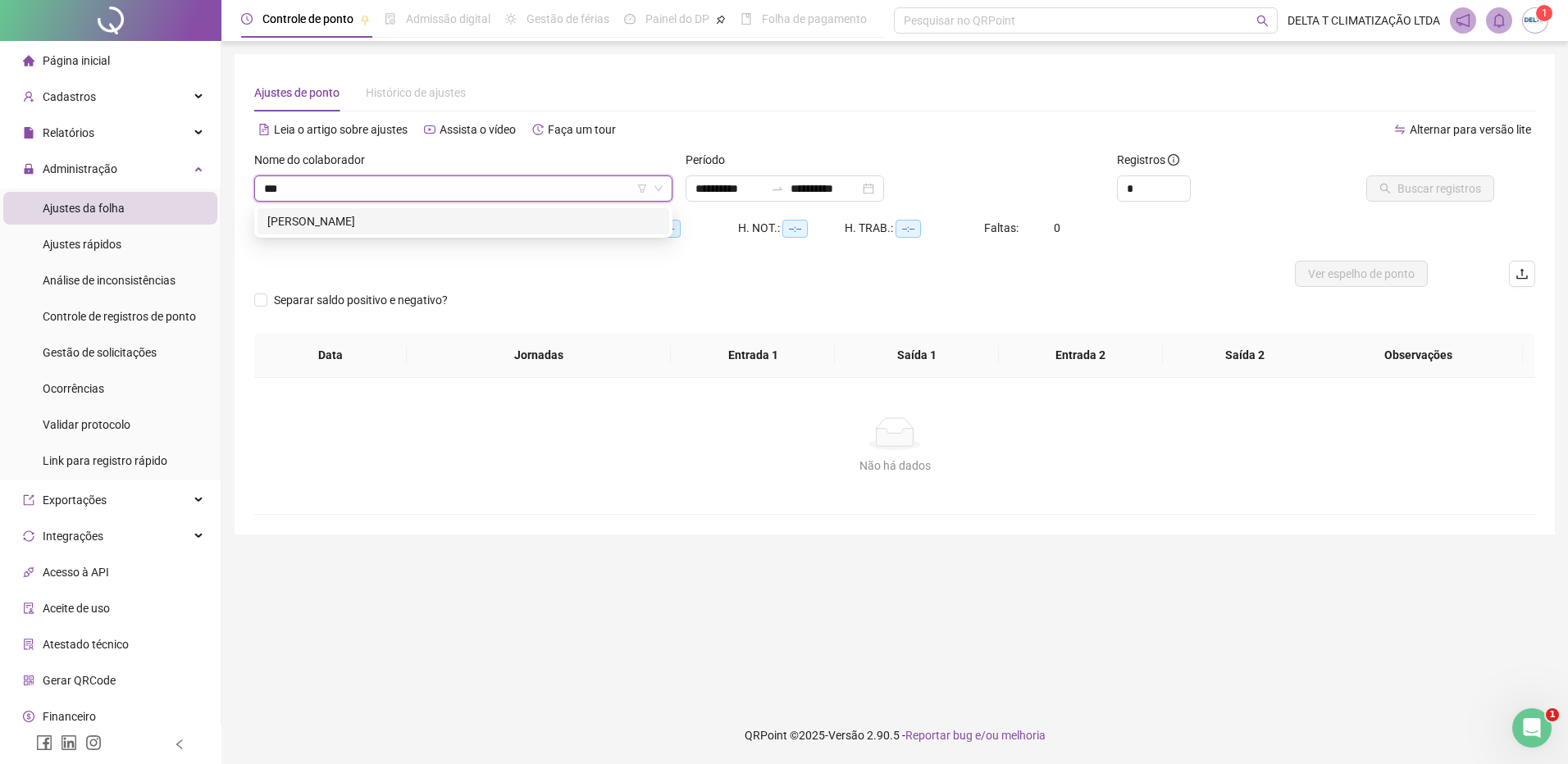
click at [468, 224] on div "[PERSON_NAME]" at bounding box center [463, 221] width 392 height 18
click at [1443, 184] on span "Buscar registros" at bounding box center [1438, 188] width 83 height 18
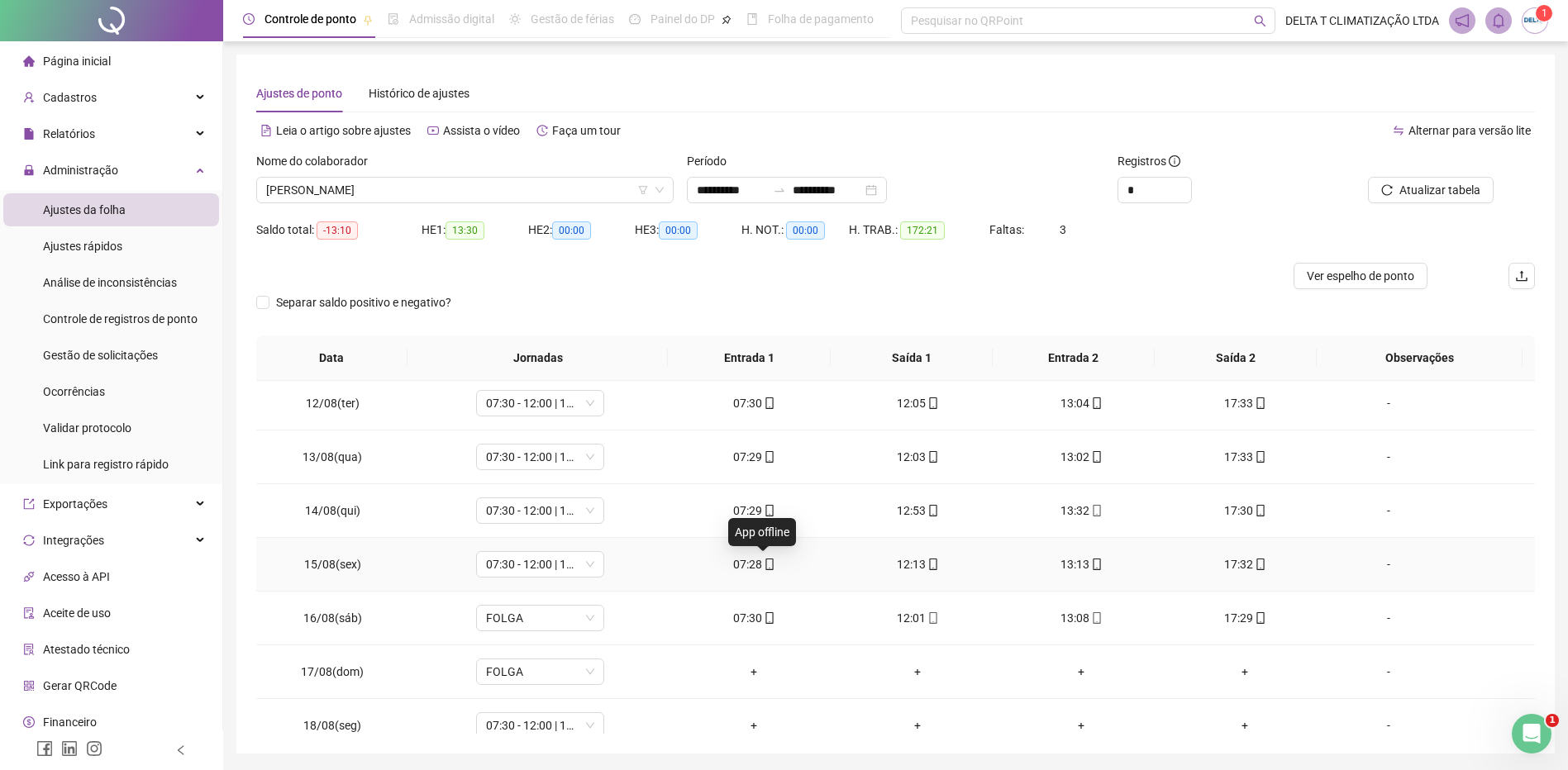
scroll to position [1312, 0]
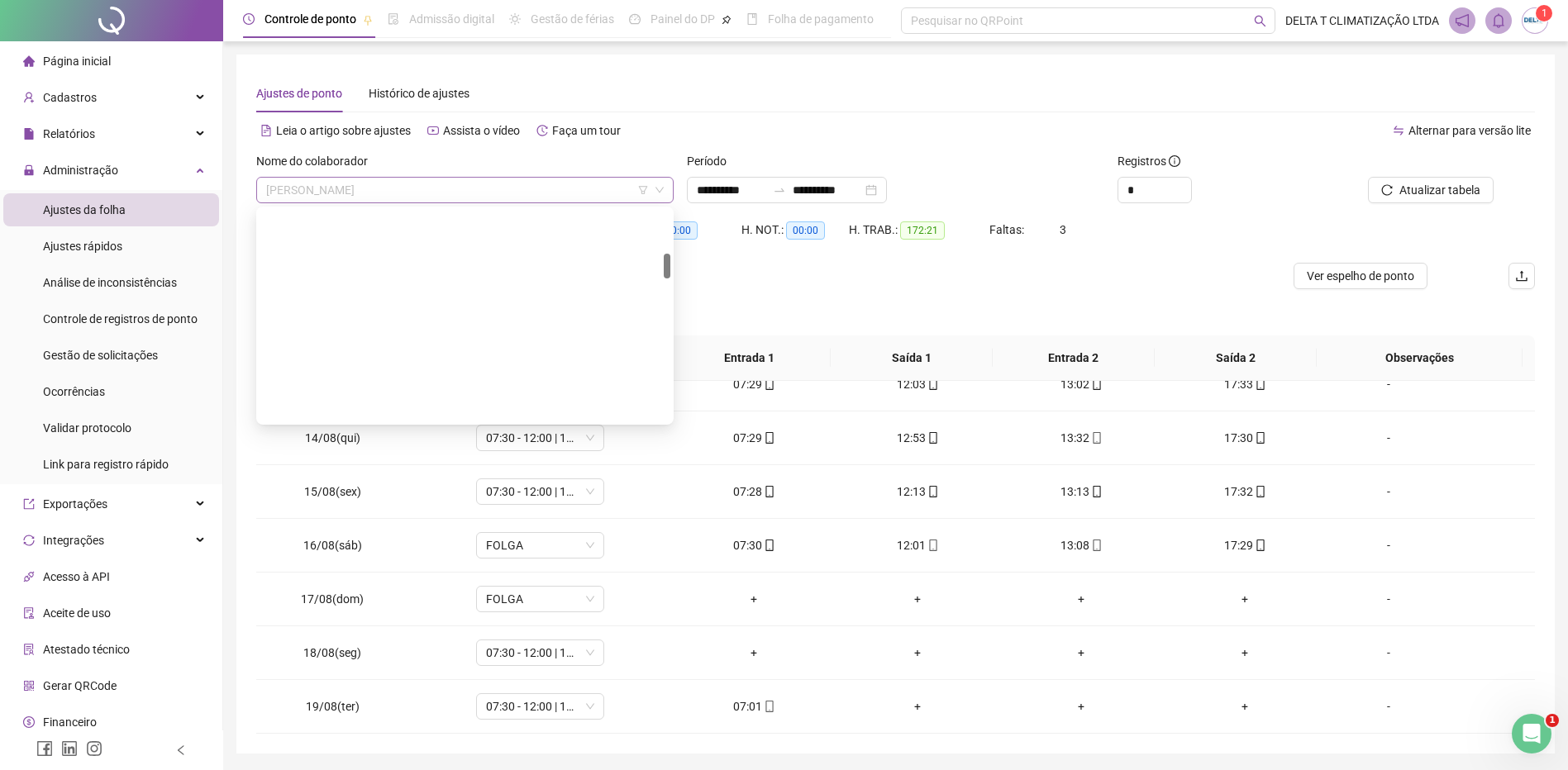
click at [361, 192] on span "[PERSON_NAME]" at bounding box center [465, 190] width 398 height 25
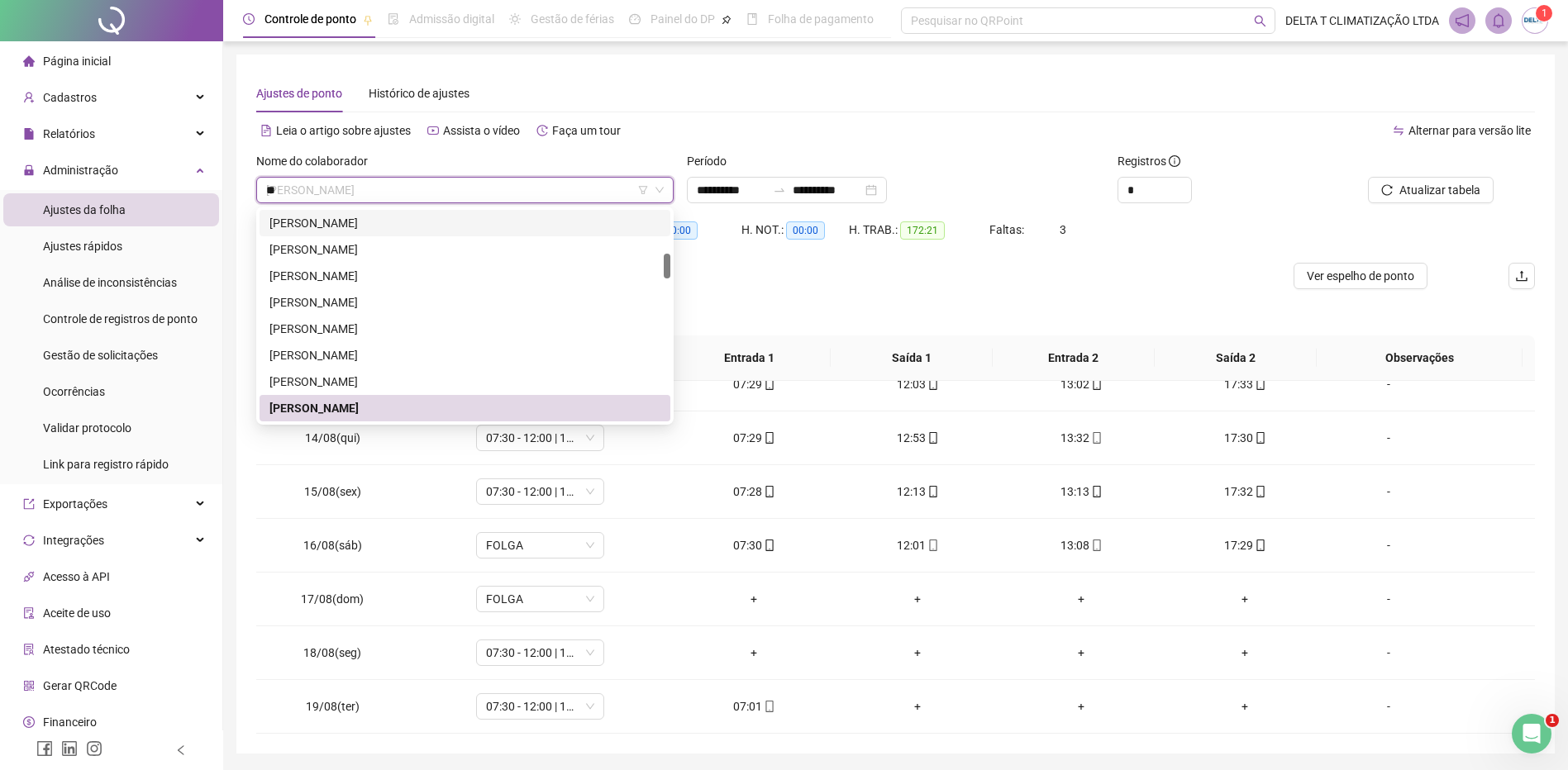
scroll to position [132, 0]
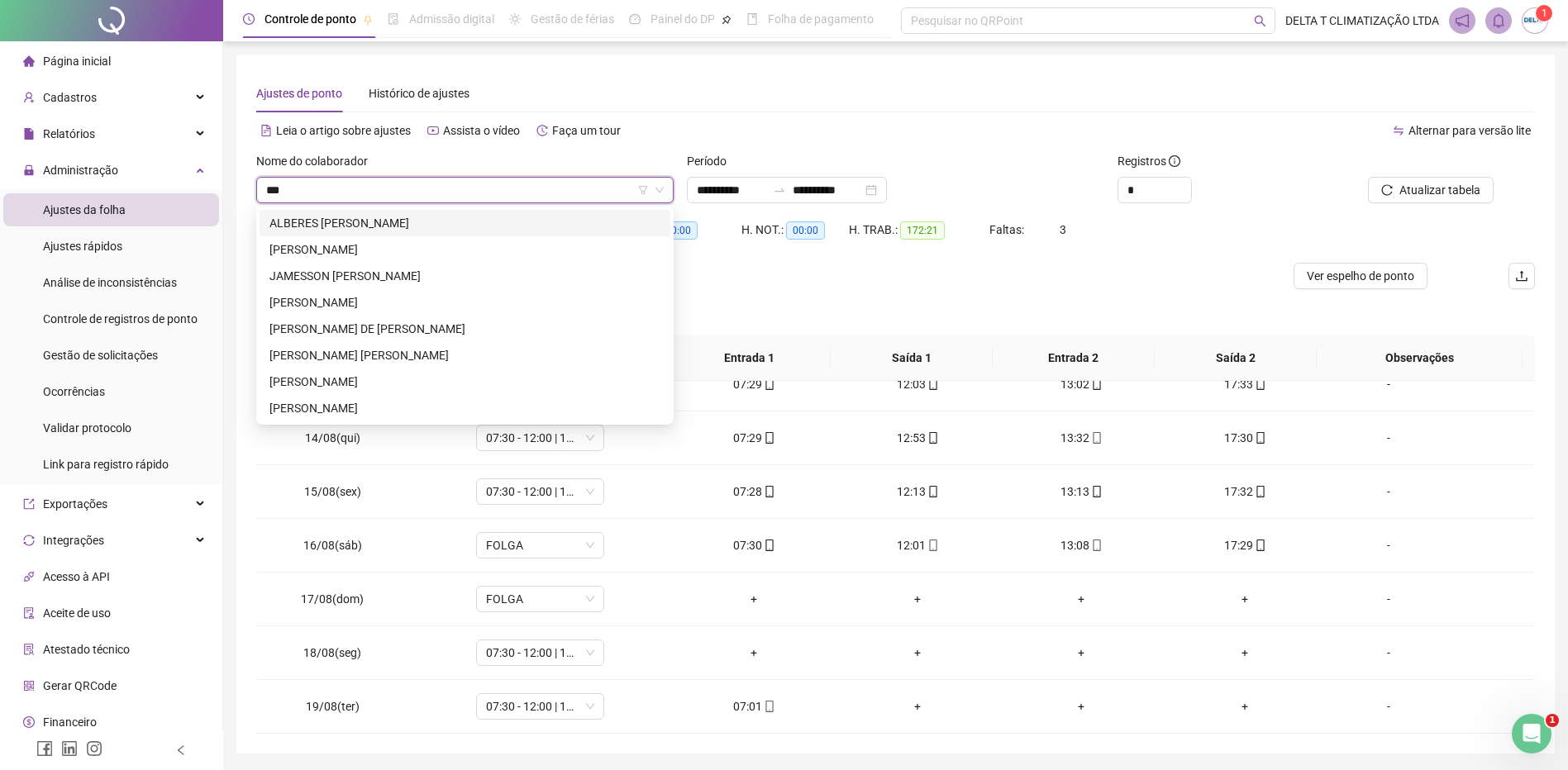
type input "****"
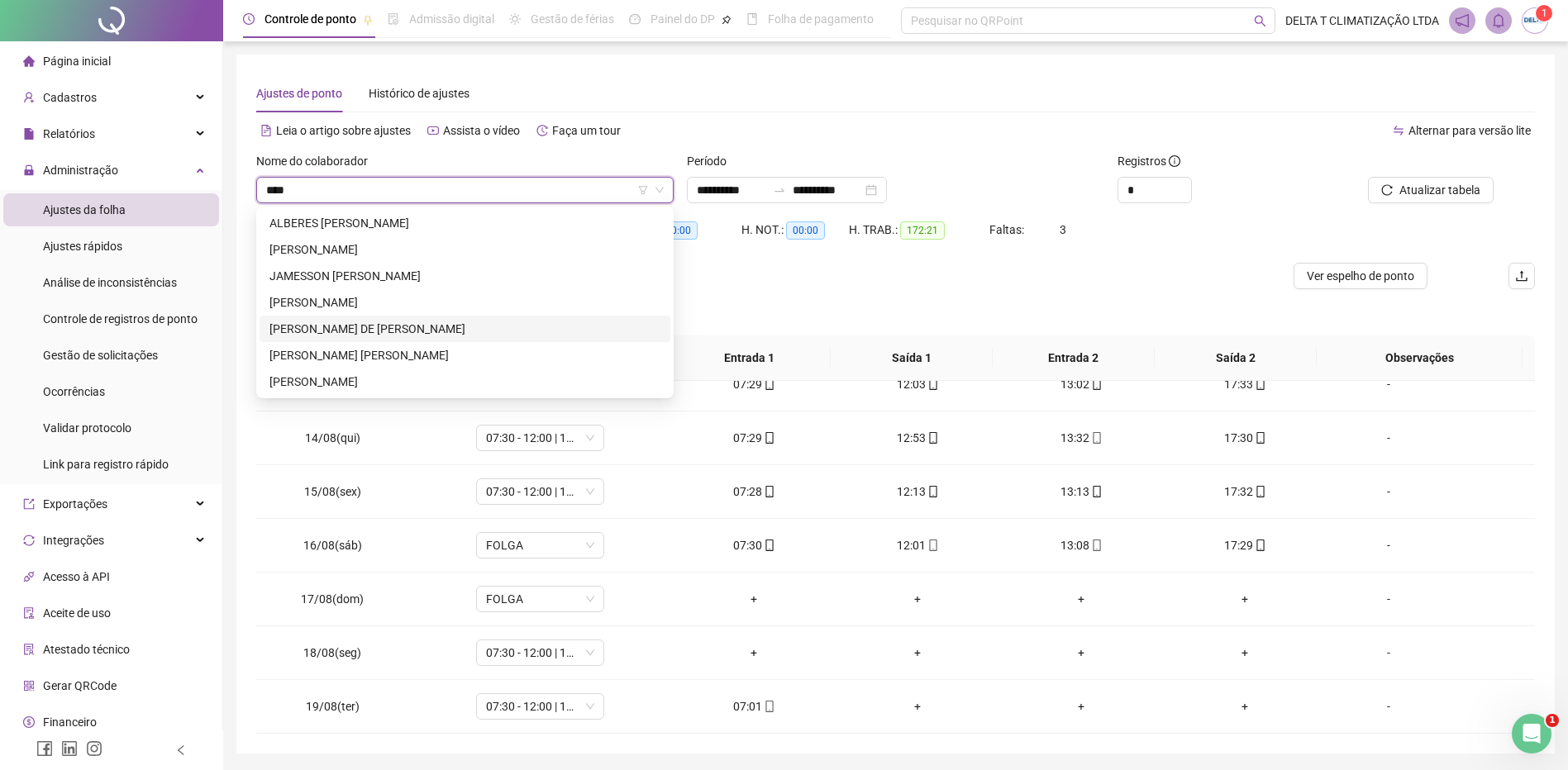
click at [440, 322] on div "JOSE ANDERSON DE FREITAS SILVA FALCÃO" at bounding box center [465, 328] width 391 height 19
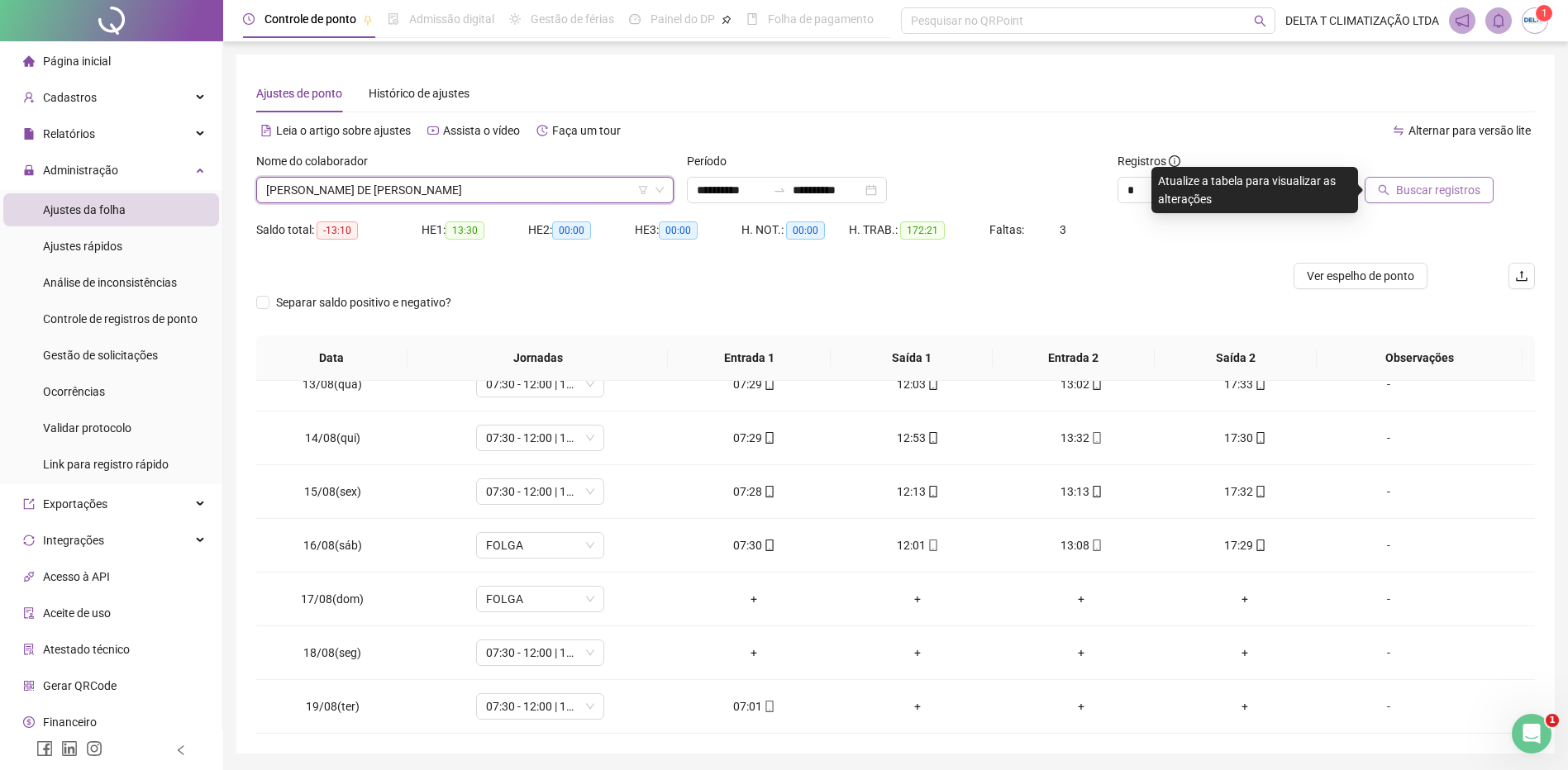
click at [1391, 178] on button "Buscar registros" at bounding box center [1429, 190] width 129 height 26
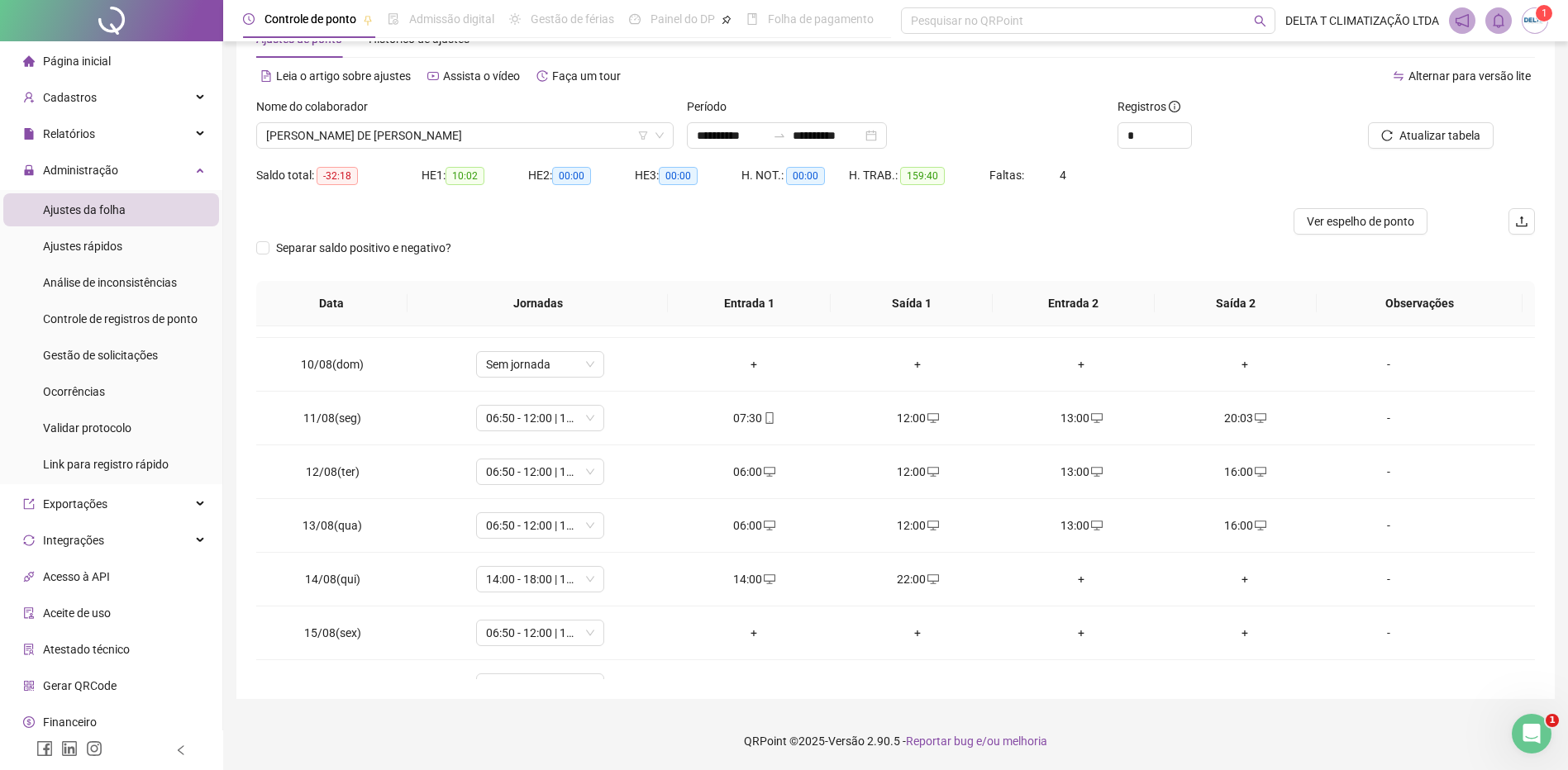
scroll to position [982, 0]
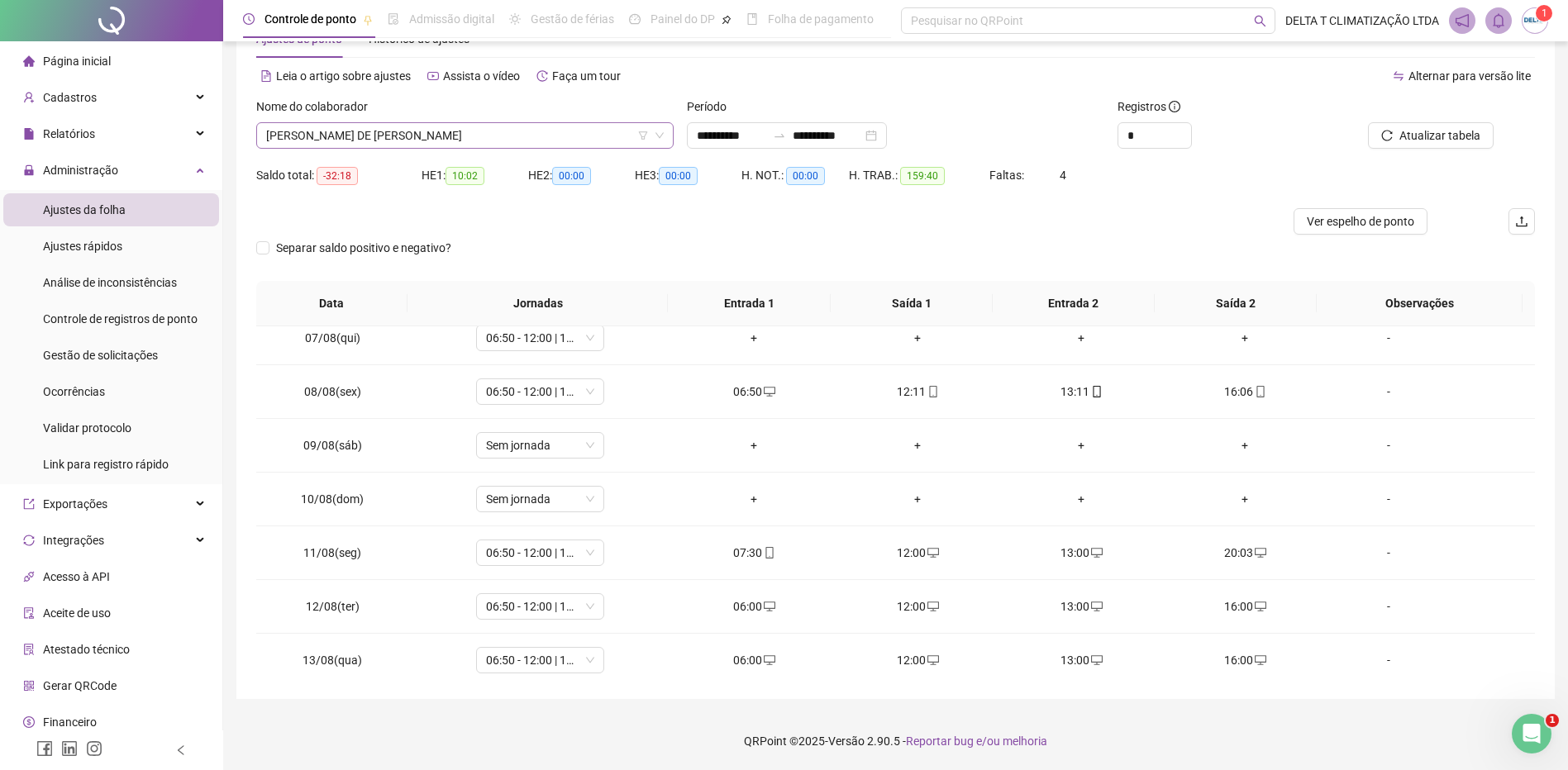
click at [408, 140] on span "JOSE ANDERSON DE FREITAS SILVA FALCÃO" at bounding box center [465, 135] width 398 height 25
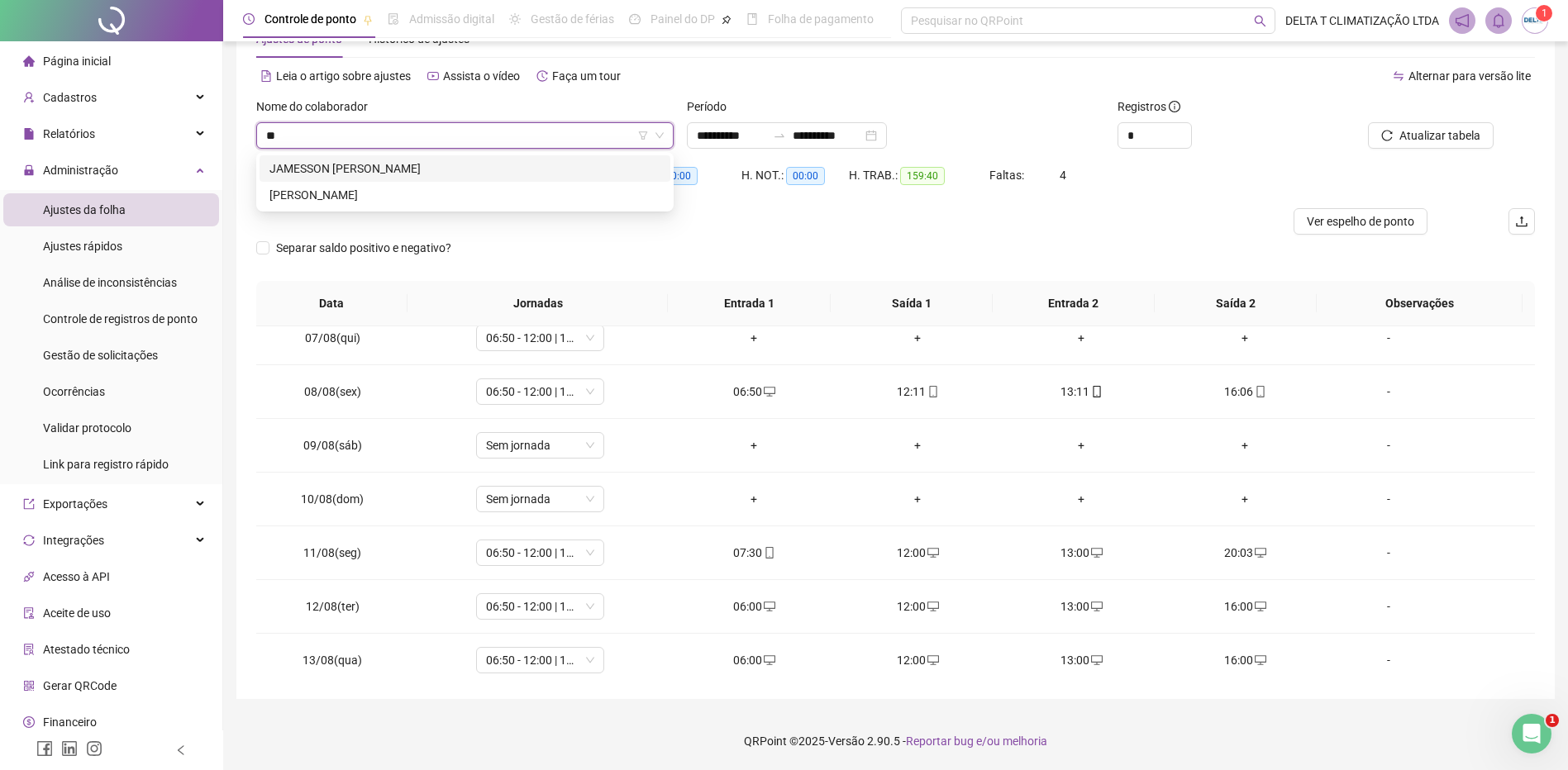
scroll to position [0, 0]
type input "***"
click at [449, 162] on div "JAMESSON JOSE DE MELO JUNIOR" at bounding box center [465, 169] width 391 height 19
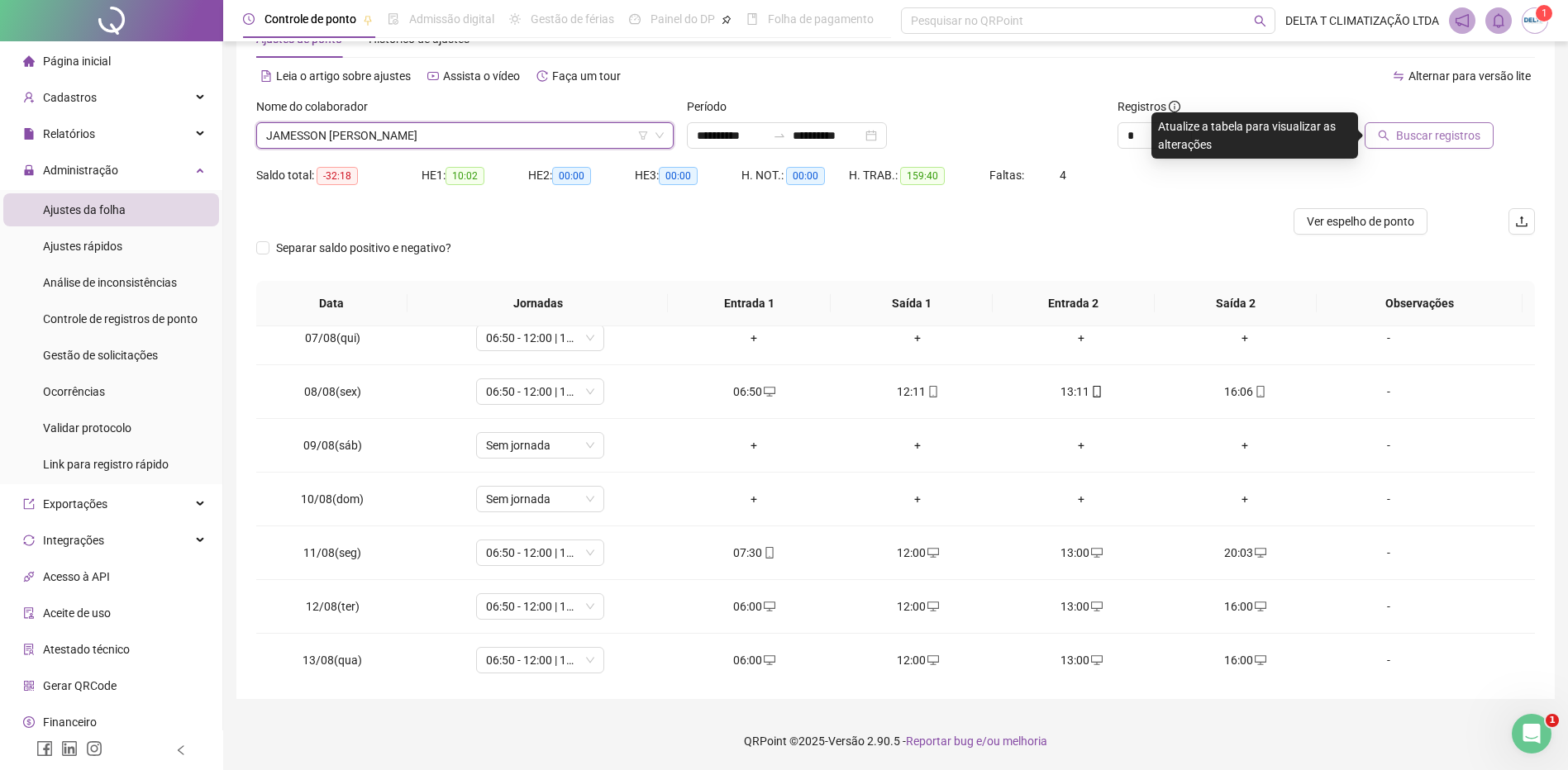
click at [1384, 133] on icon "search" at bounding box center [1383, 135] width 11 height 11
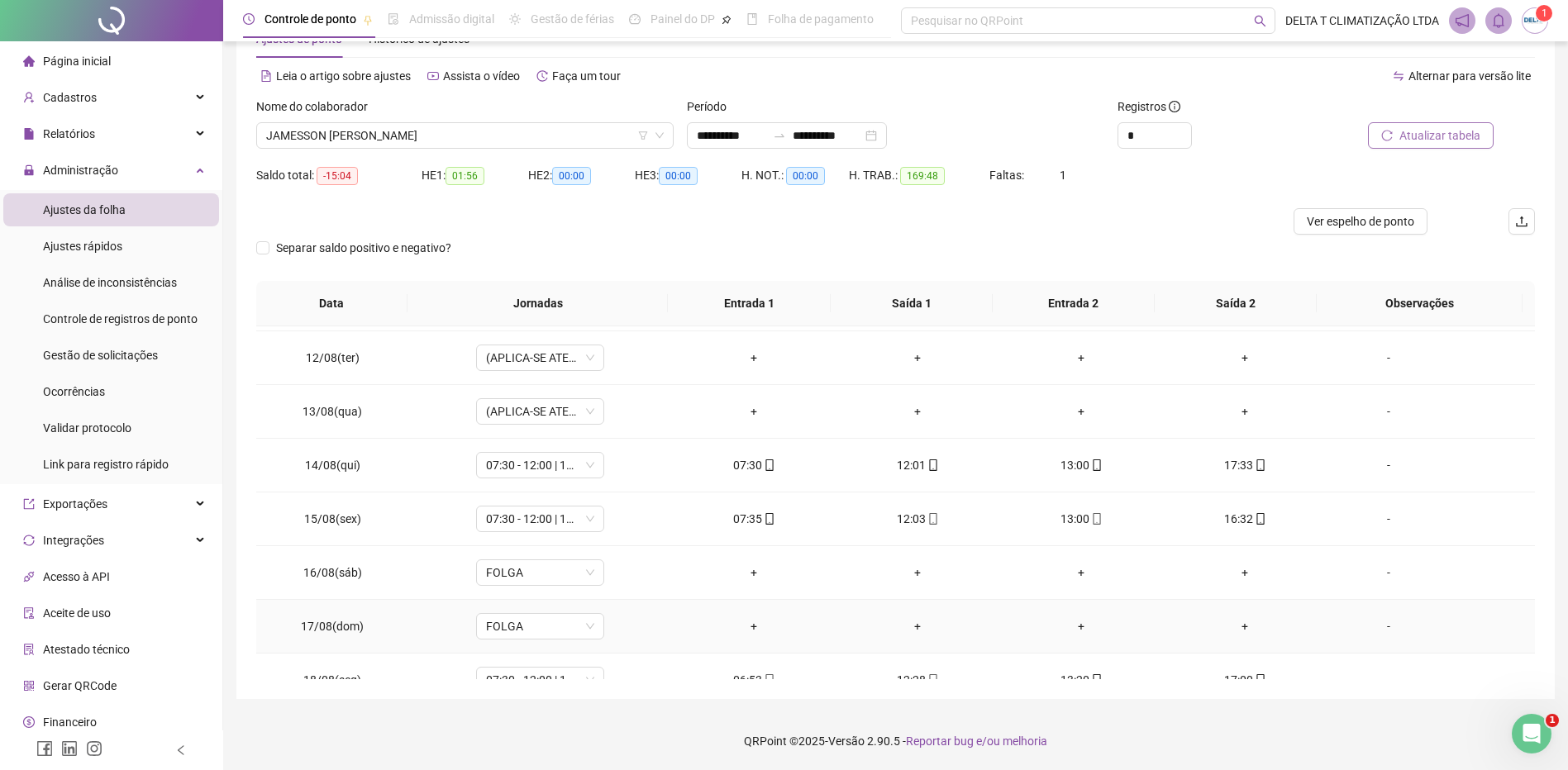
scroll to position [1312, 0]
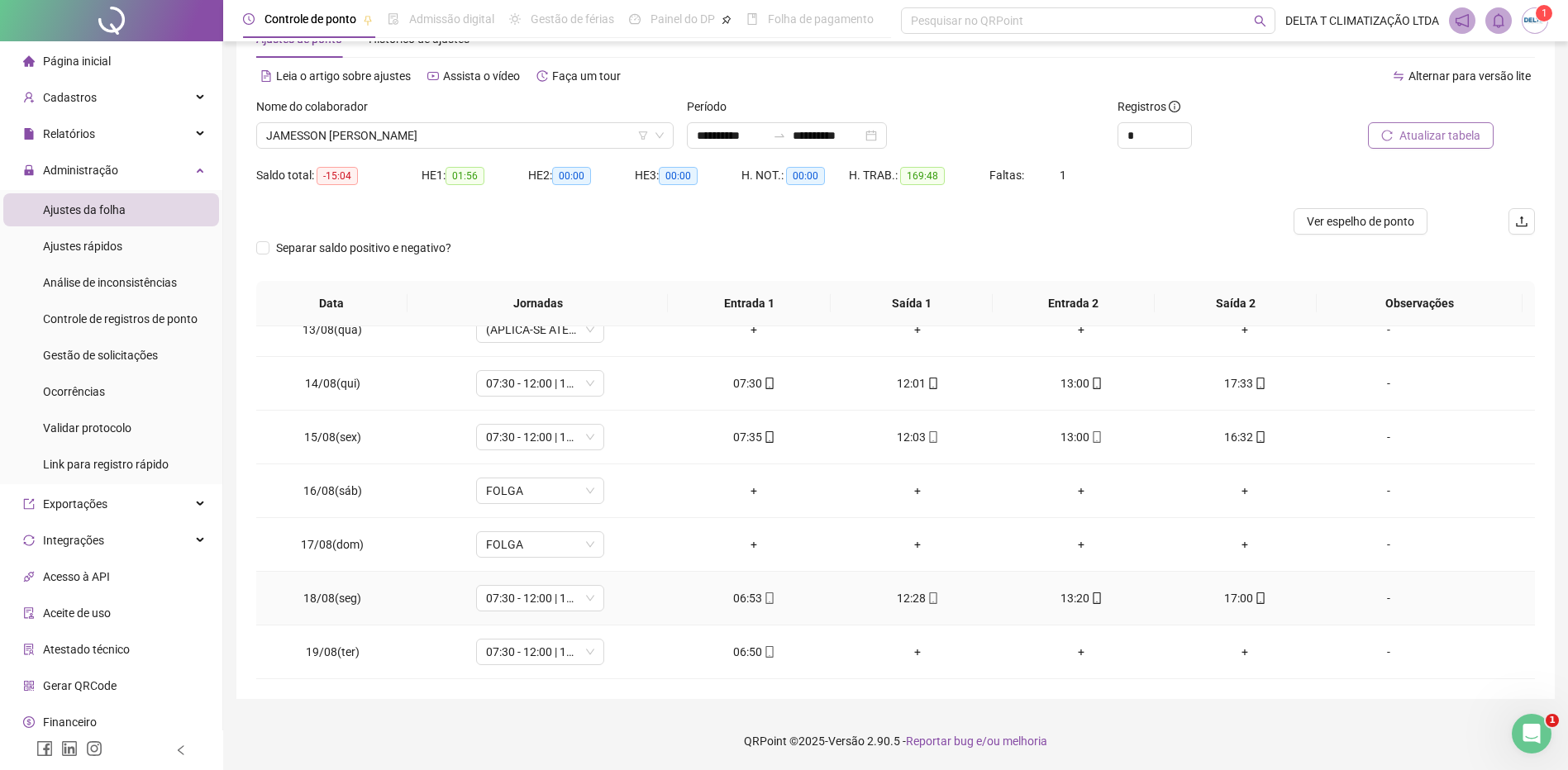
click at [1383, 604] on div "-" at bounding box center [1389, 598] width 97 height 19
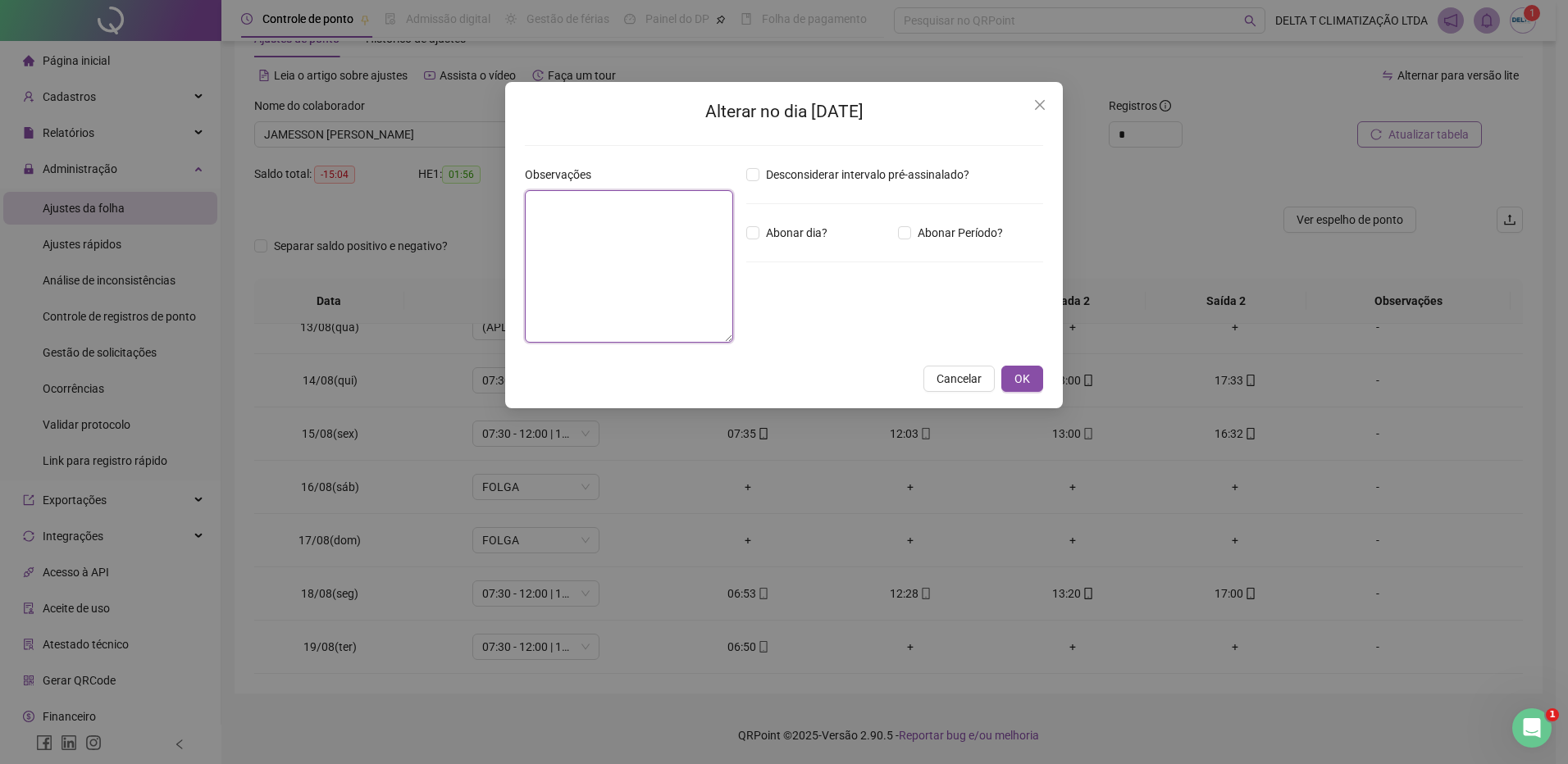
click at [639, 275] on textarea at bounding box center [629, 266] width 208 height 152
type textarea "*"
click at [531, 205] on textarea "*****" at bounding box center [629, 266] width 208 height 152
type textarea "**********"
click at [1031, 378] on button "OK" at bounding box center [1022, 378] width 42 height 26
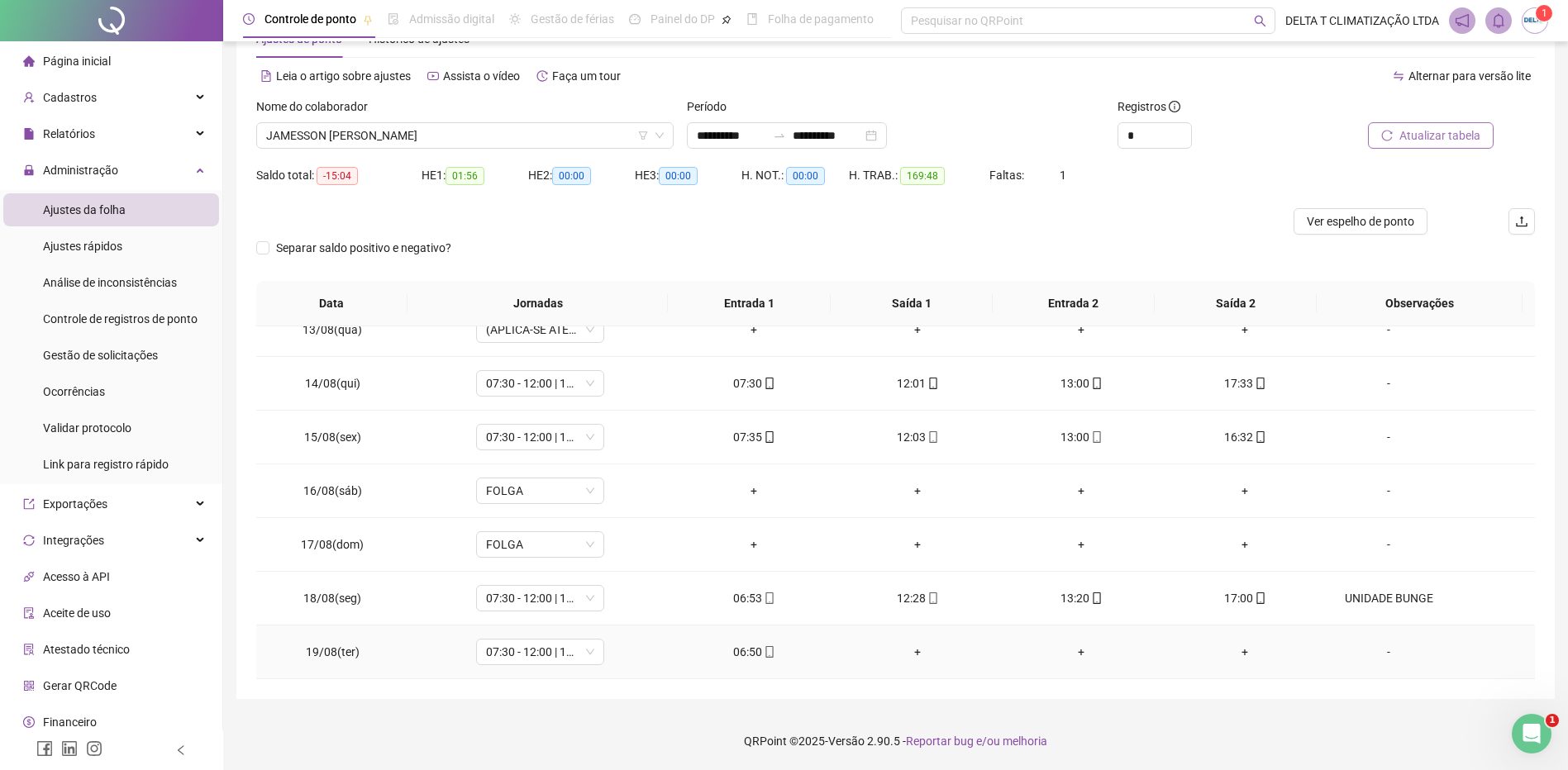
click at [1382, 652] on div "-" at bounding box center [1389, 652] width 97 height 19
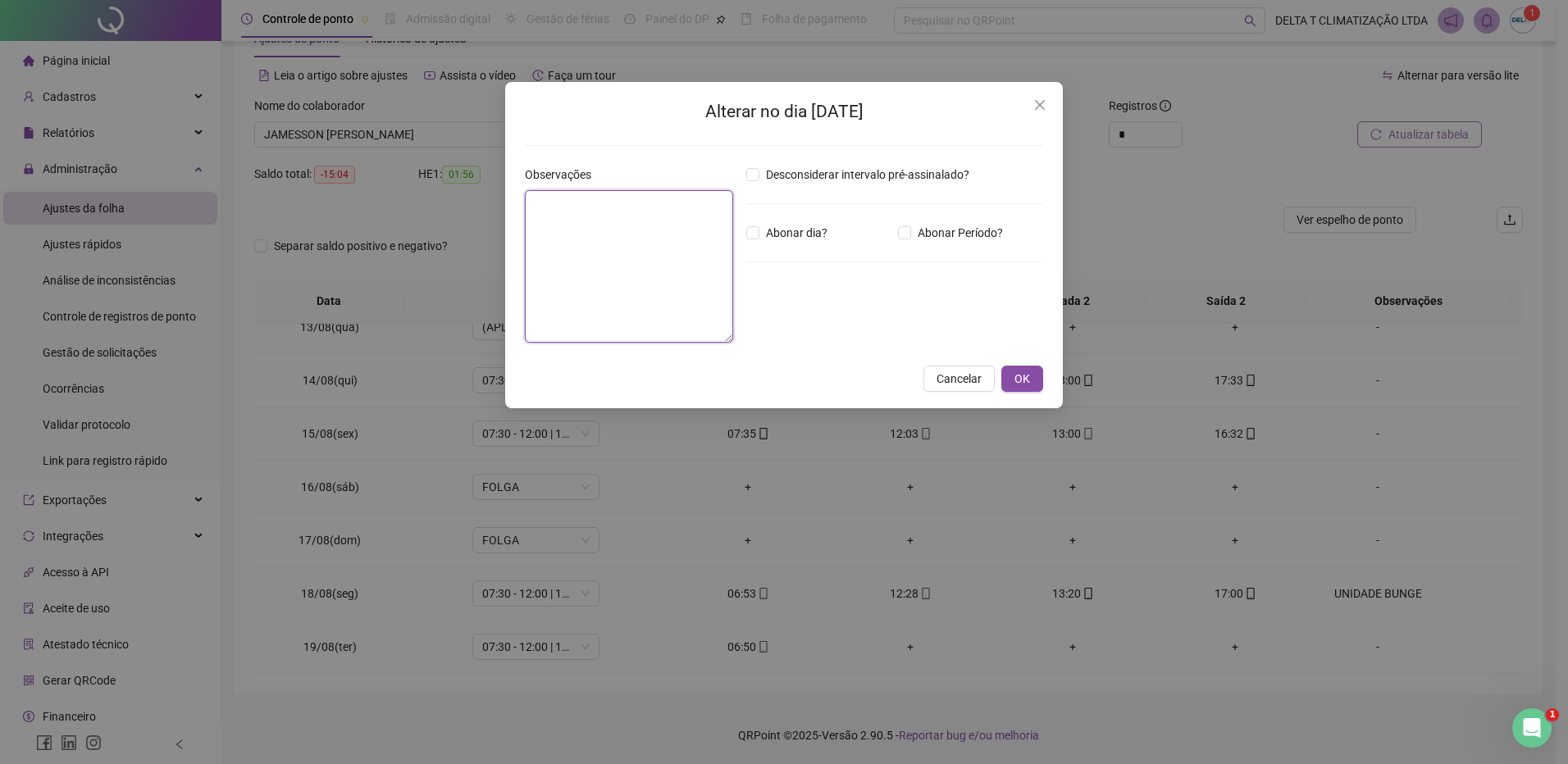
click at [608, 264] on textarea at bounding box center [629, 266] width 208 height 152
type textarea "**********"
click at [1006, 378] on button "OK" at bounding box center [1022, 378] width 42 height 26
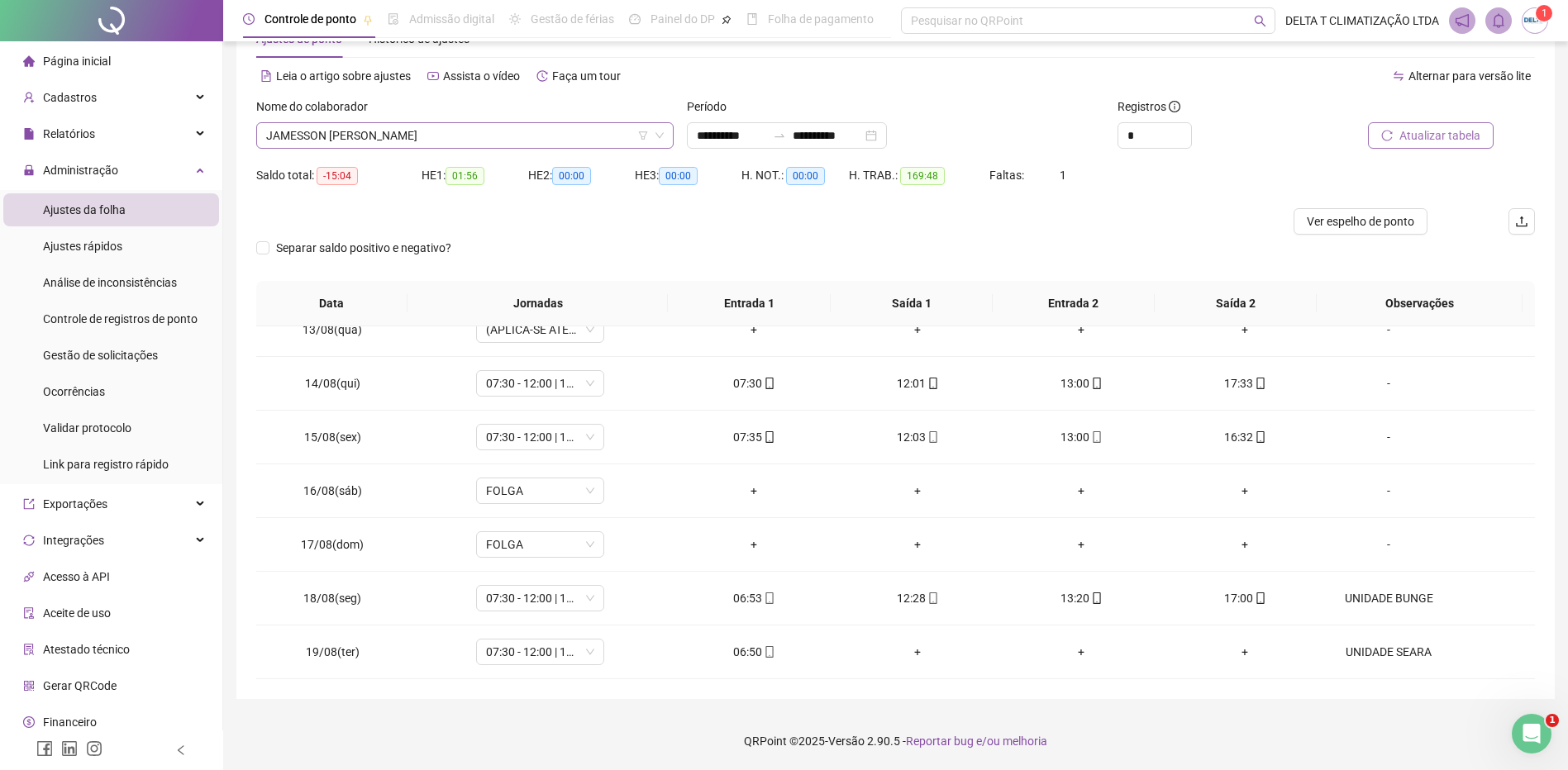
click at [481, 137] on span "JAMESSON JOSE DE MELO JUNIOR" at bounding box center [465, 135] width 398 height 25
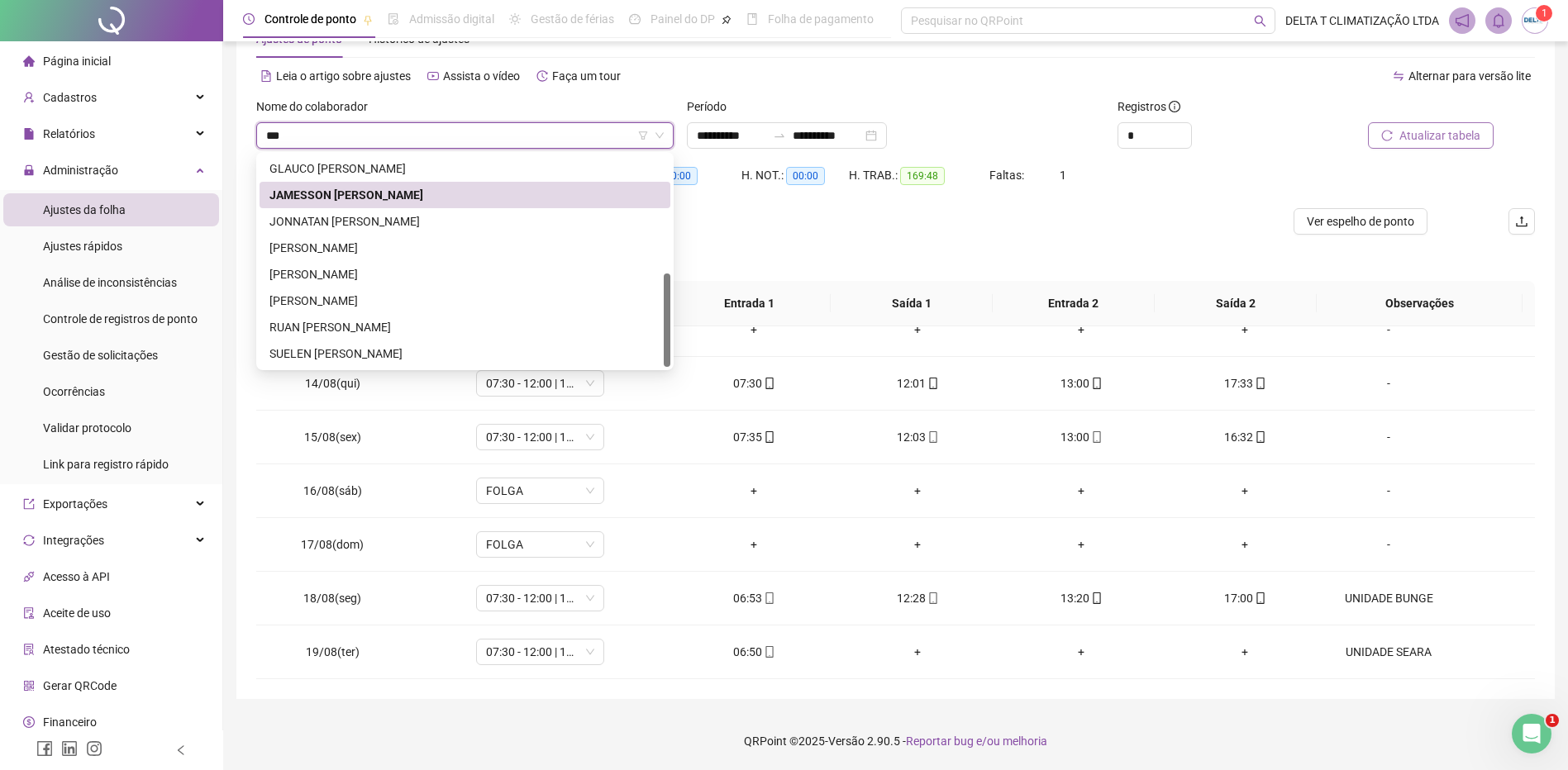
scroll to position [0, 0]
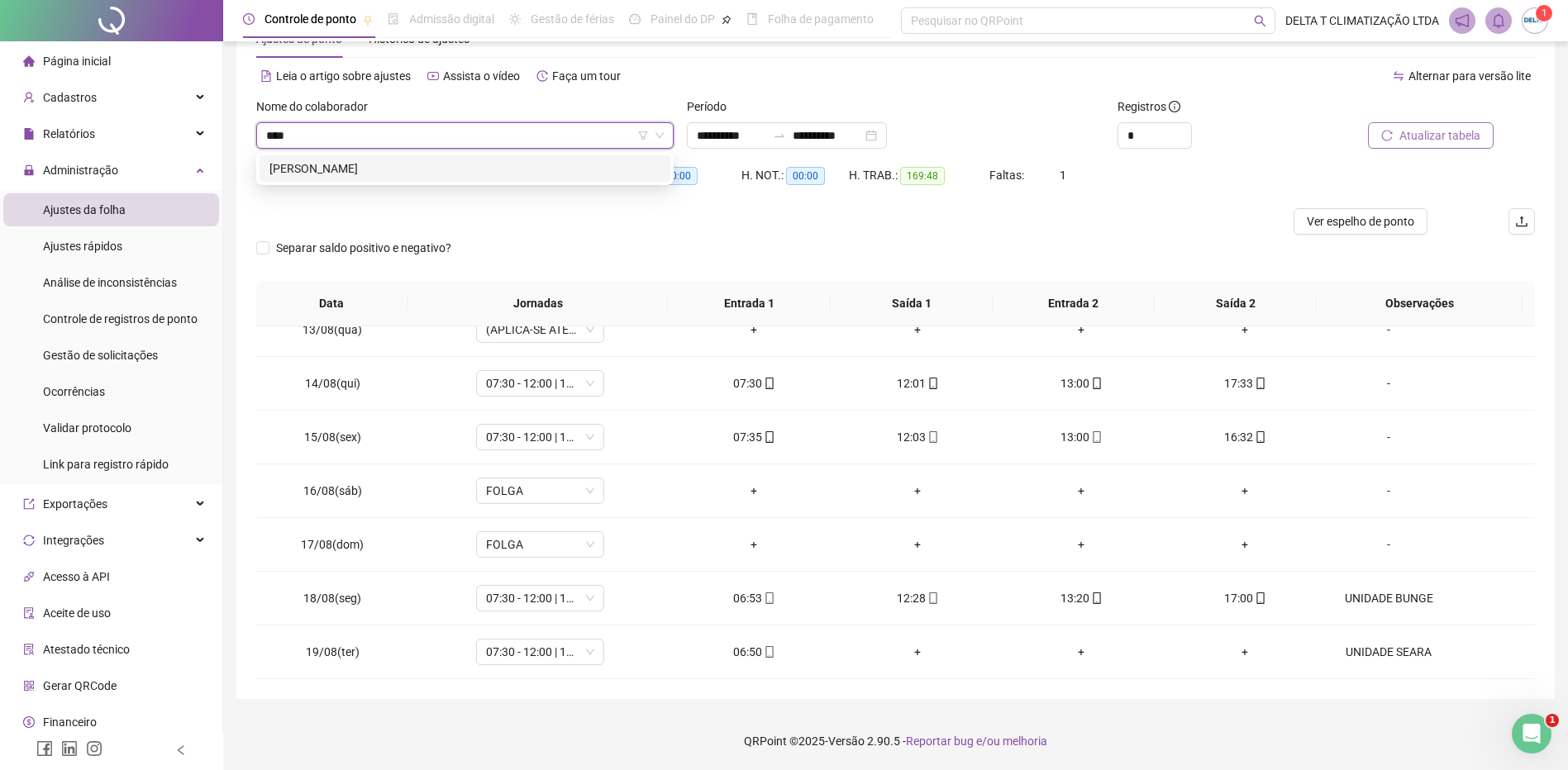
type input "*****"
drag, startPoint x: 536, startPoint y: 165, endPoint x: 536, endPoint y: 174, distance: 9.0
click at [536, 174] on div "[PERSON_NAME]" at bounding box center [465, 169] width 391 height 19
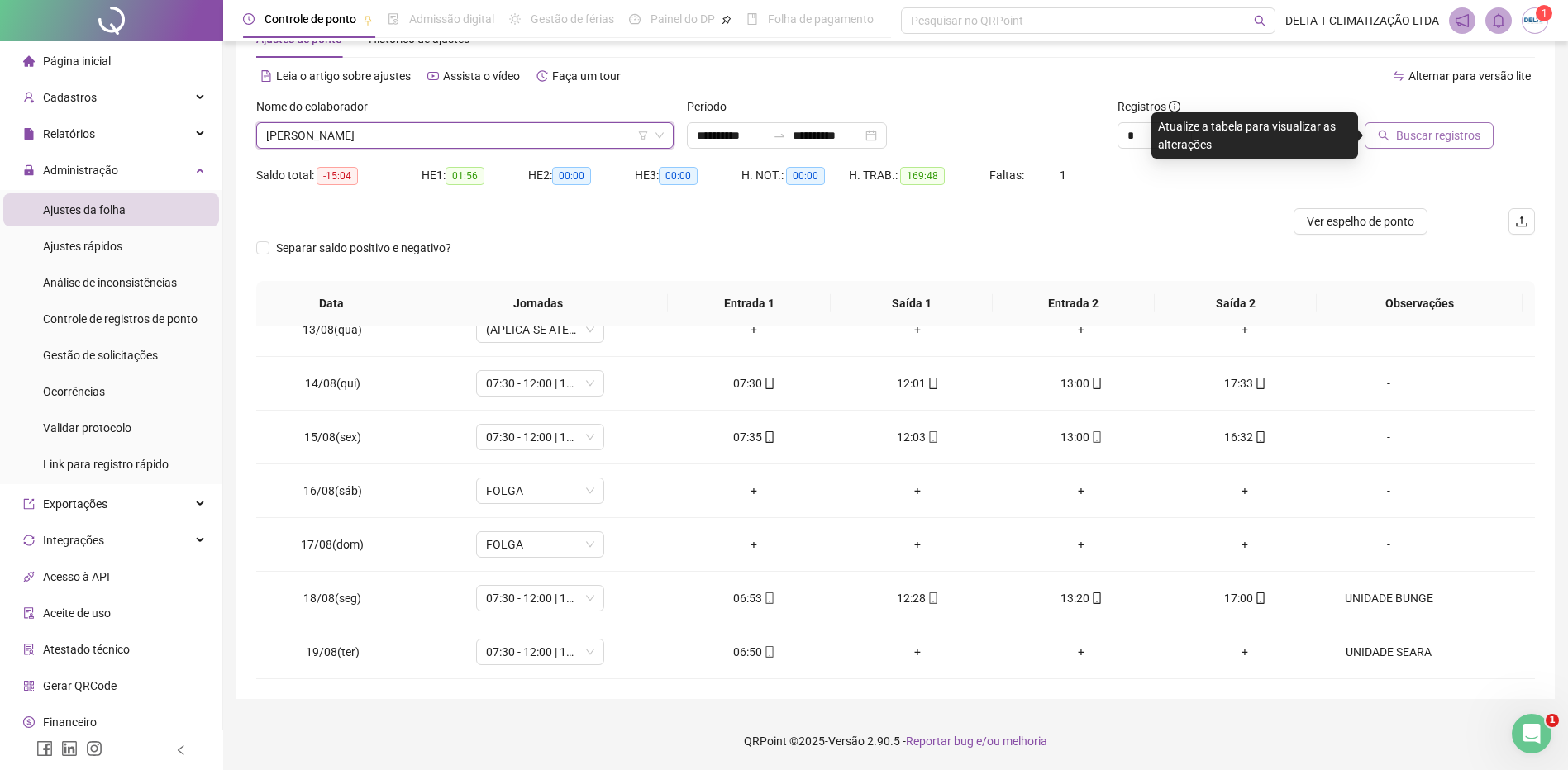
click at [1418, 135] on span "Buscar registros" at bounding box center [1438, 135] width 84 height 19
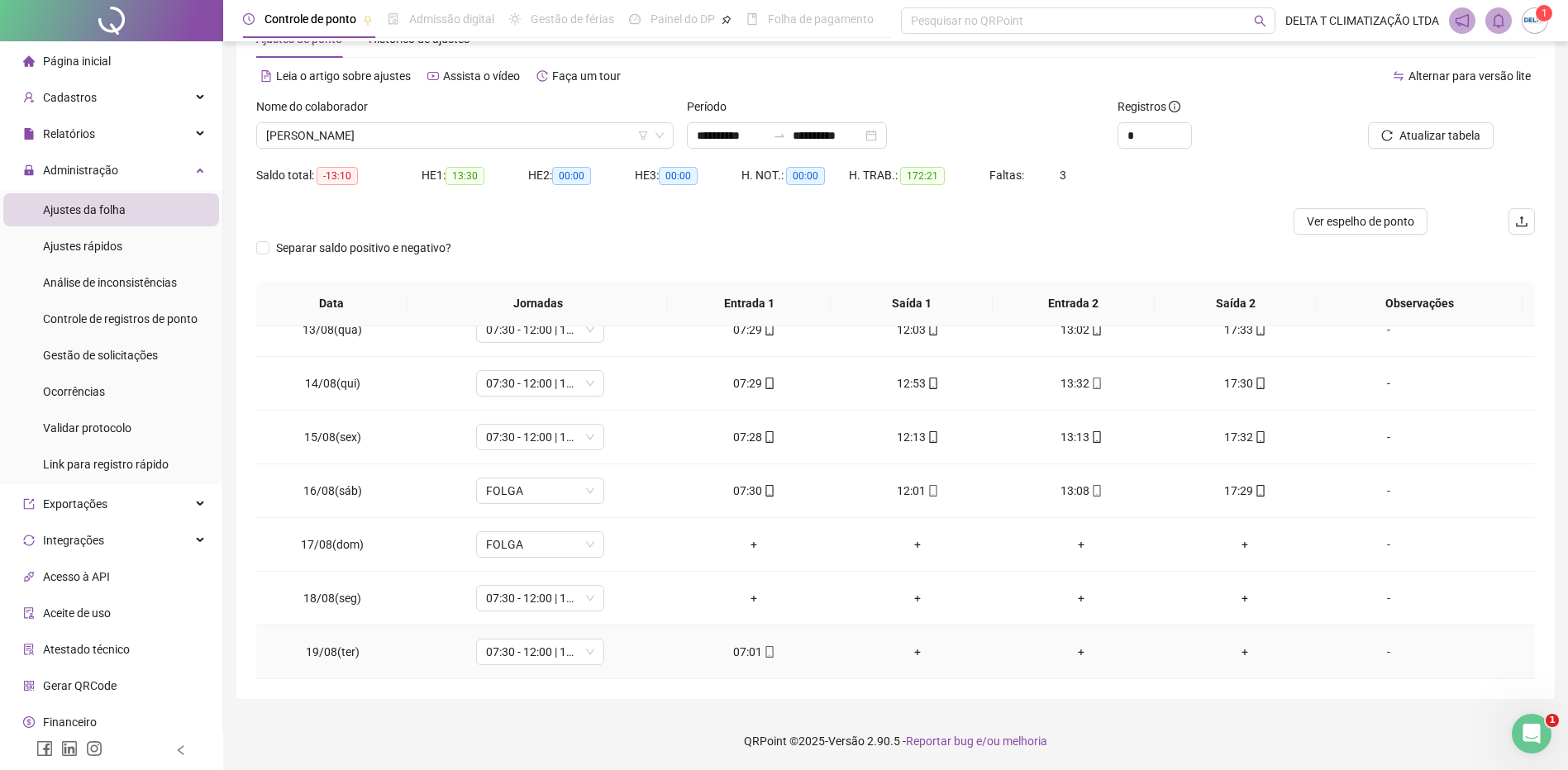
click at [1390, 656] on div "-" at bounding box center [1389, 652] width 97 height 19
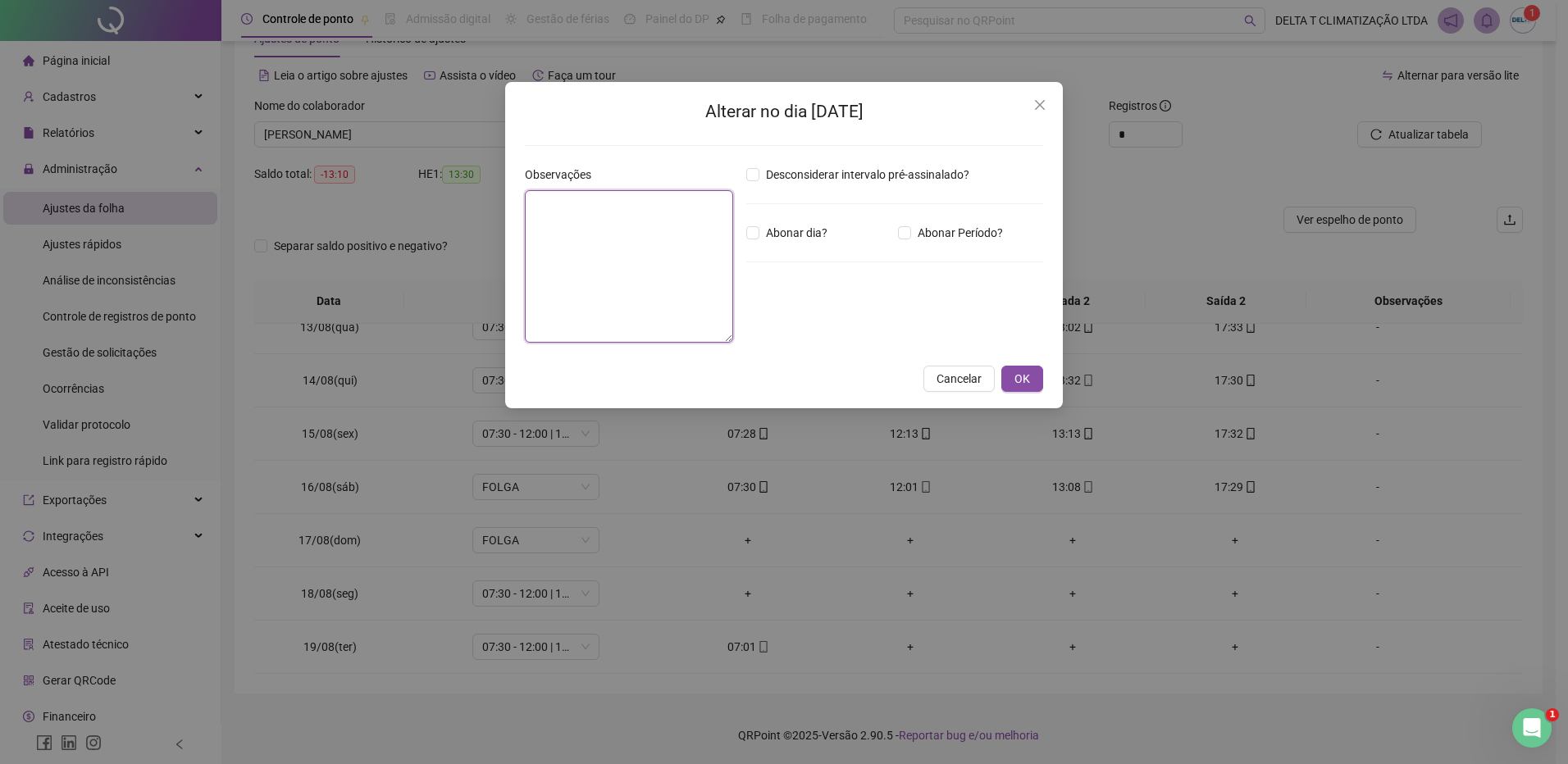
click at [638, 291] on textarea at bounding box center [629, 266] width 208 height 152
type textarea "*****"
click at [1025, 371] on span "OK" at bounding box center [1022, 378] width 16 height 18
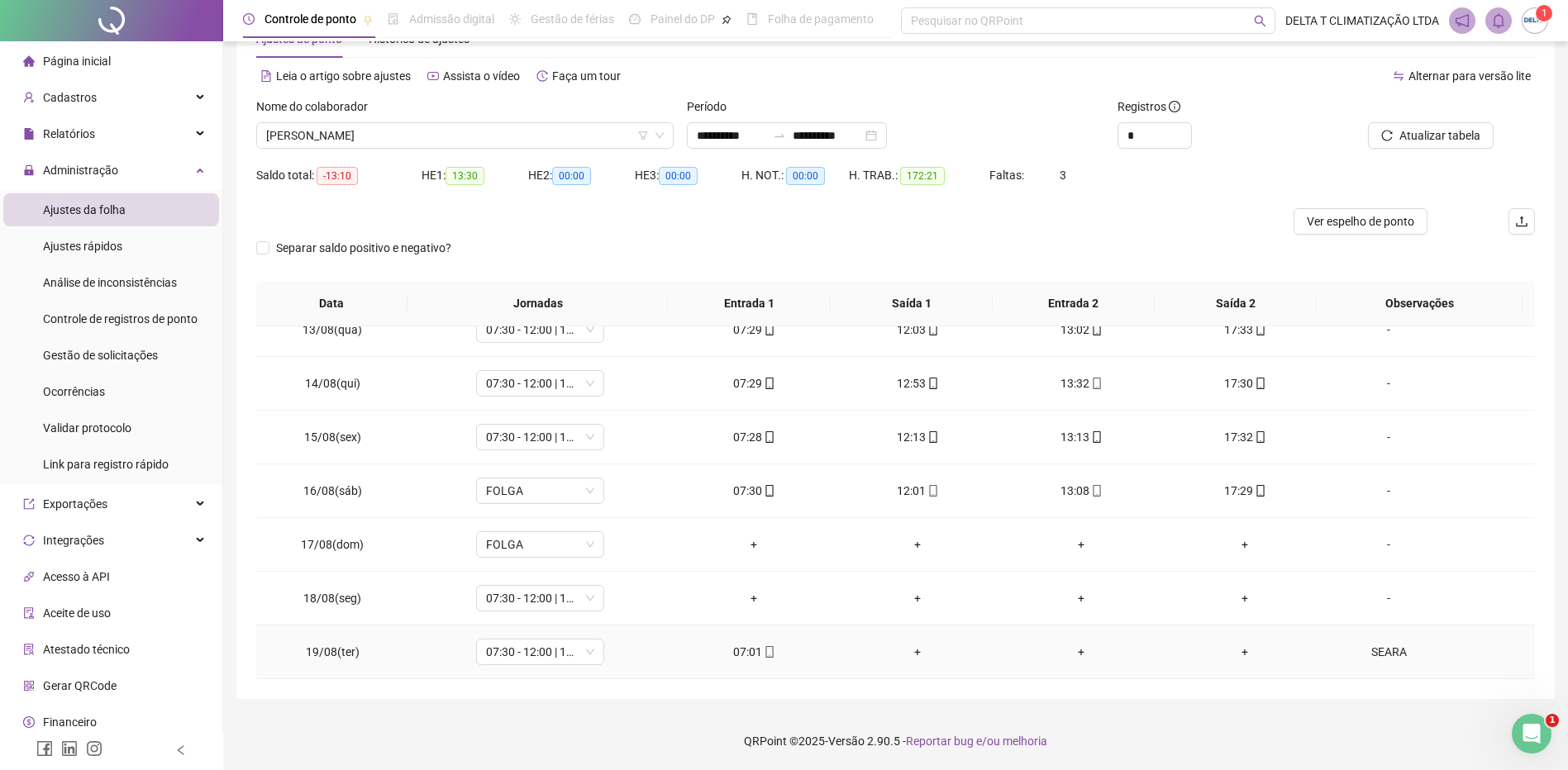
click at [1390, 659] on div "SEARA" at bounding box center [1389, 652] width 97 height 19
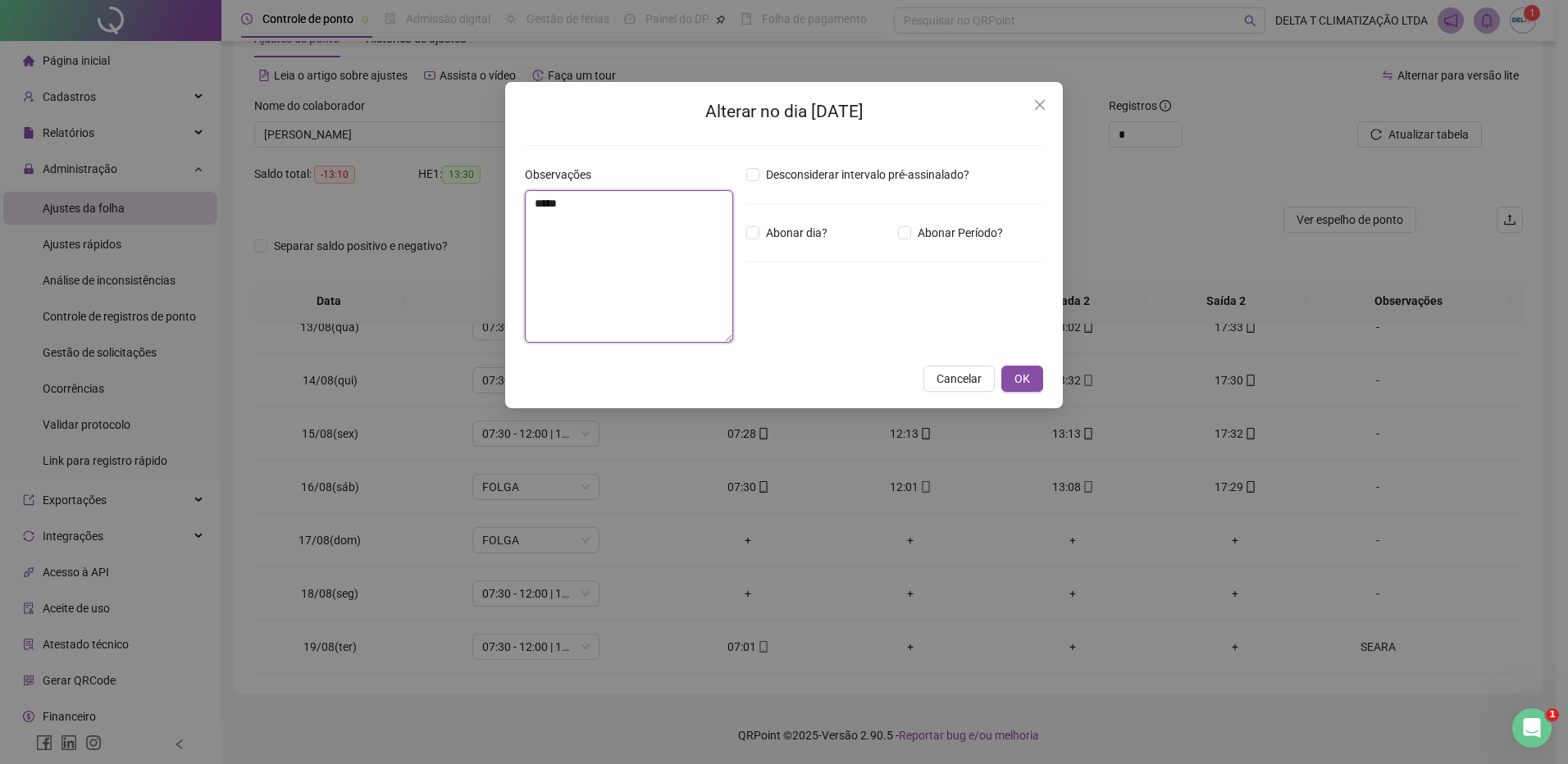
drag, startPoint x: 579, startPoint y: 205, endPoint x: 472, endPoint y: 204, distance: 107.0
click at [472, 204] on div "Alterar no dia 19/08/2025 Observações ***** Desconsiderar intervalo pré-assinal…" at bounding box center [784, 382] width 1568 height 764
type textarea "**********"
click at [1014, 380] on button "OK" at bounding box center [1022, 378] width 42 height 26
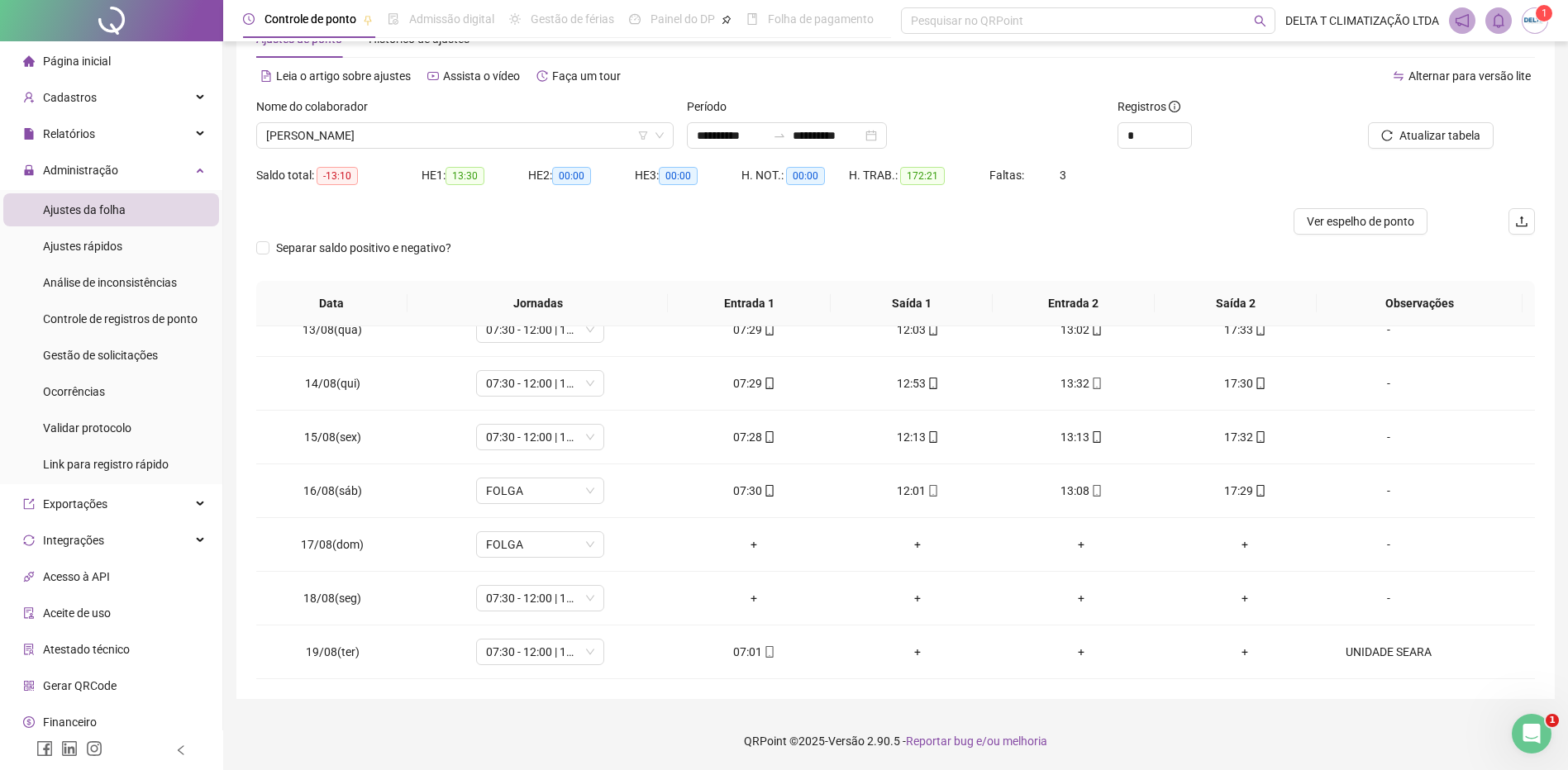
click at [1204, 239] on div "Separar saldo positivo e negativo?" at bounding box center [896, 258] width 1279 height 46
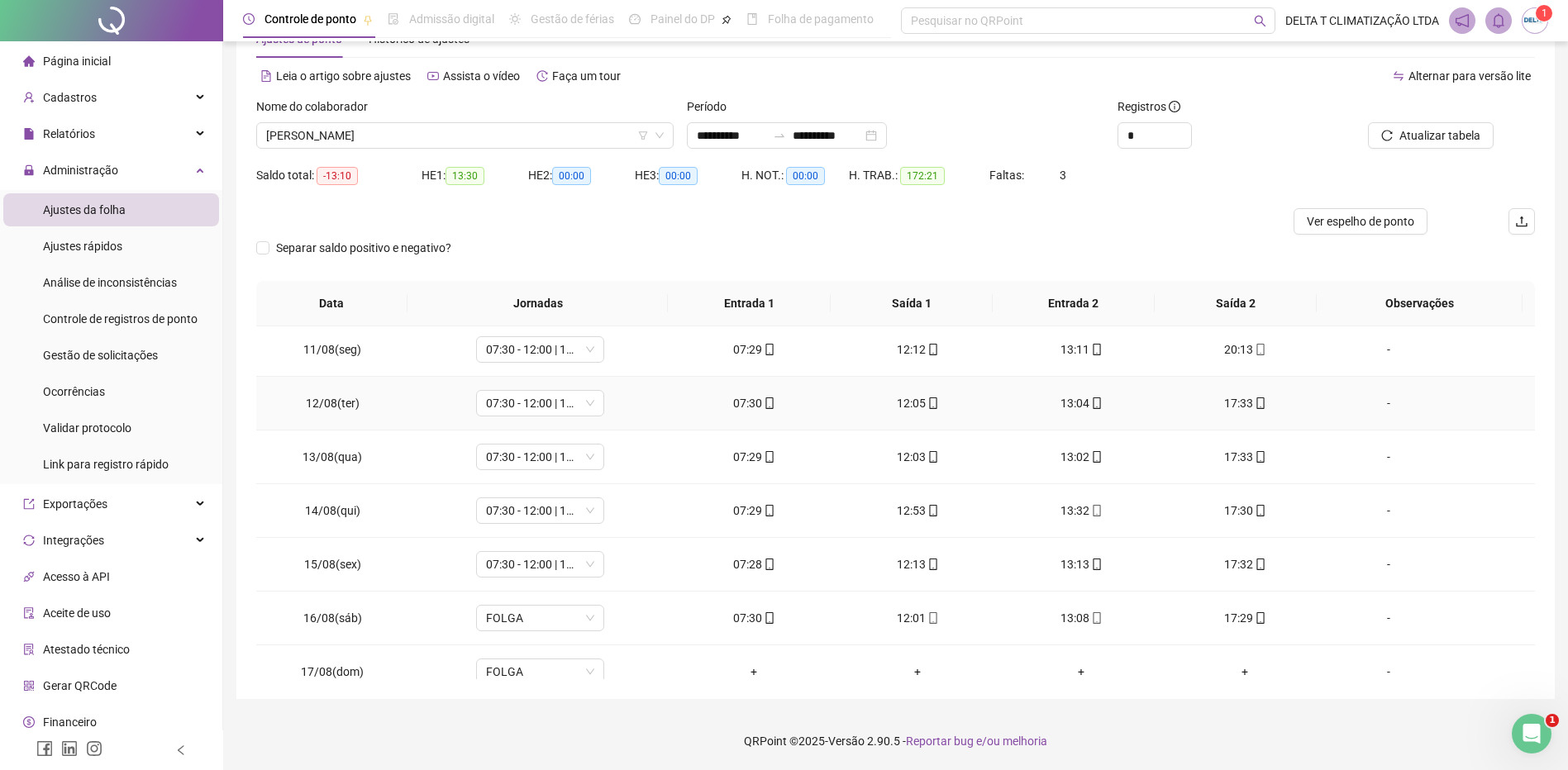
scroll to position [1312, 0]
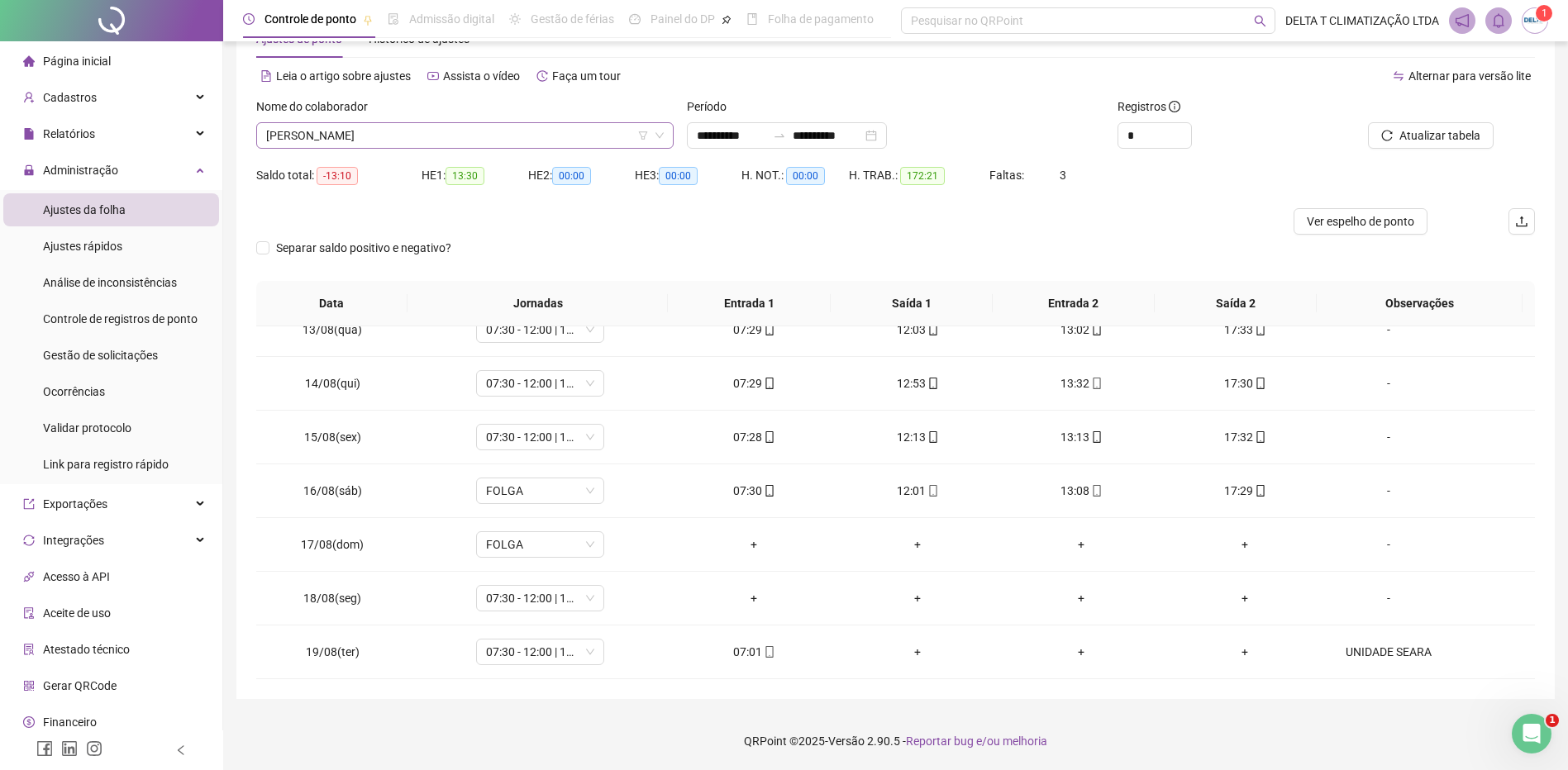
click at [506, 143] on span "[PERSON_NAME]" at bounding box center [465, 135] width 398 height 25
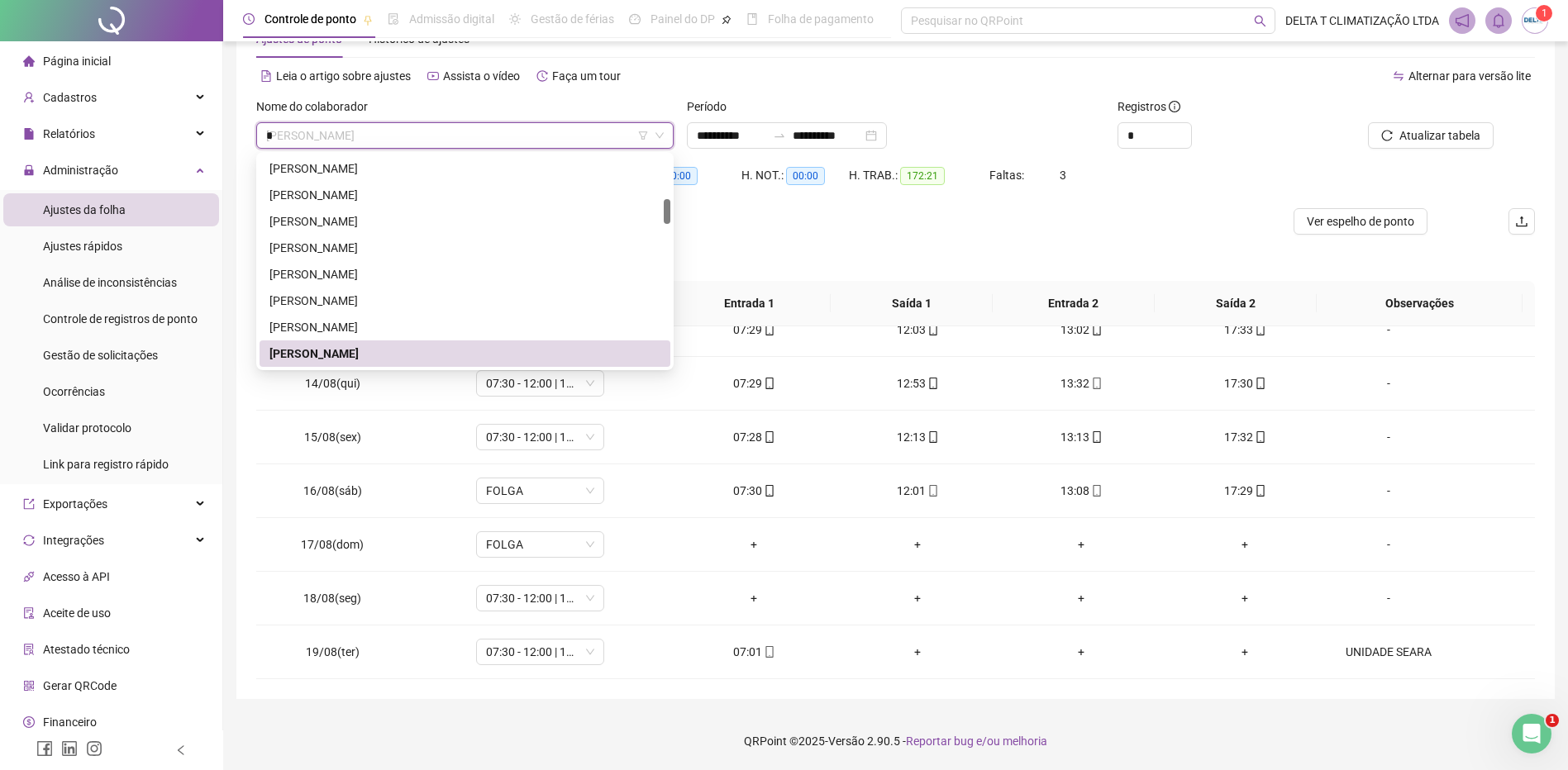
scroll to position [106, 0]
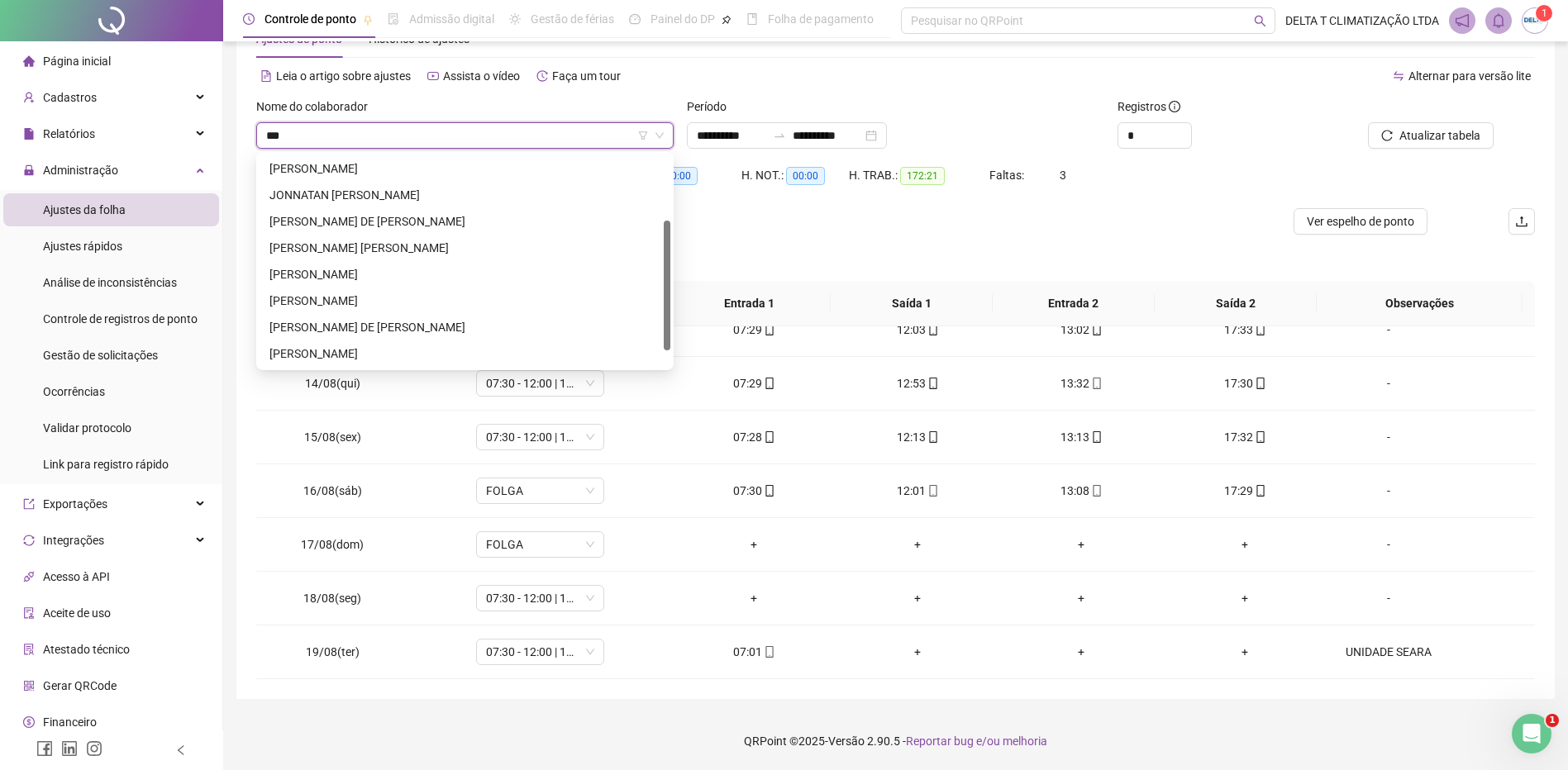
type input "****"
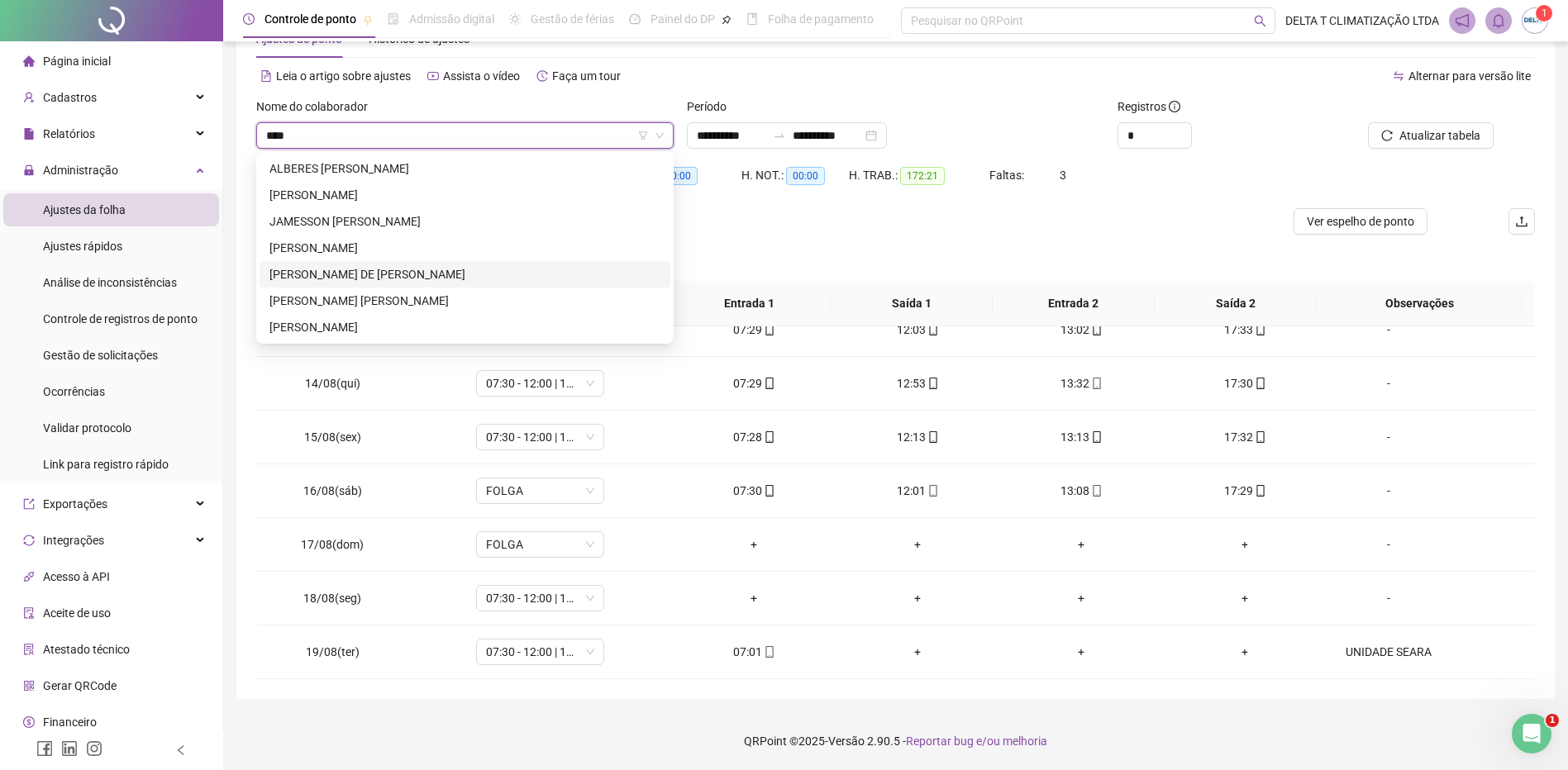
click at [485, 276] on div "JOSE ANDERSON DE FREITAS SILVA FALCÃO" at bounding box center [465, 274] width 391 height 19
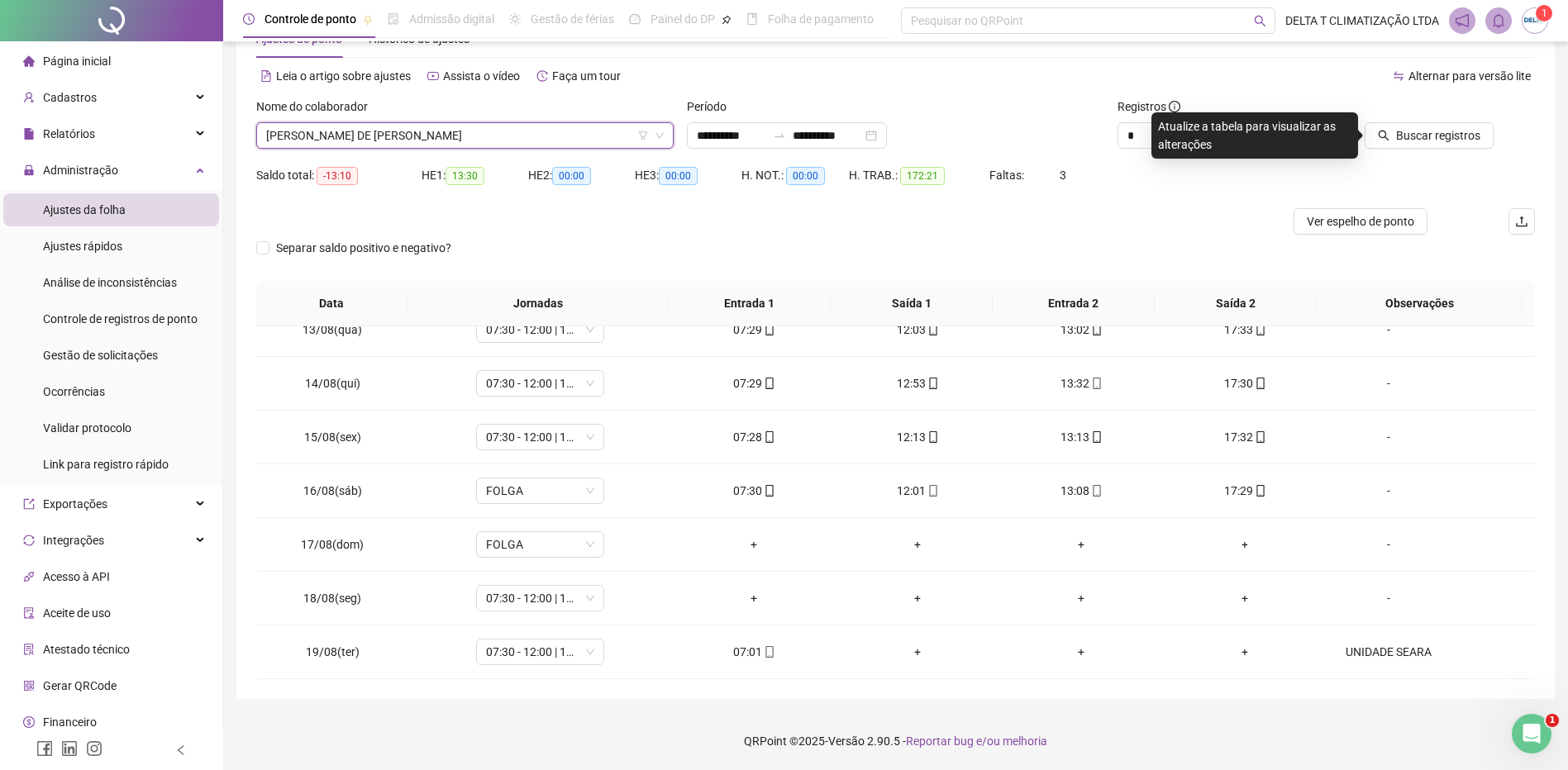
click at [1442, 141] on span "Buscar registros" at bounding box center [1438, 135] width 84 height 19
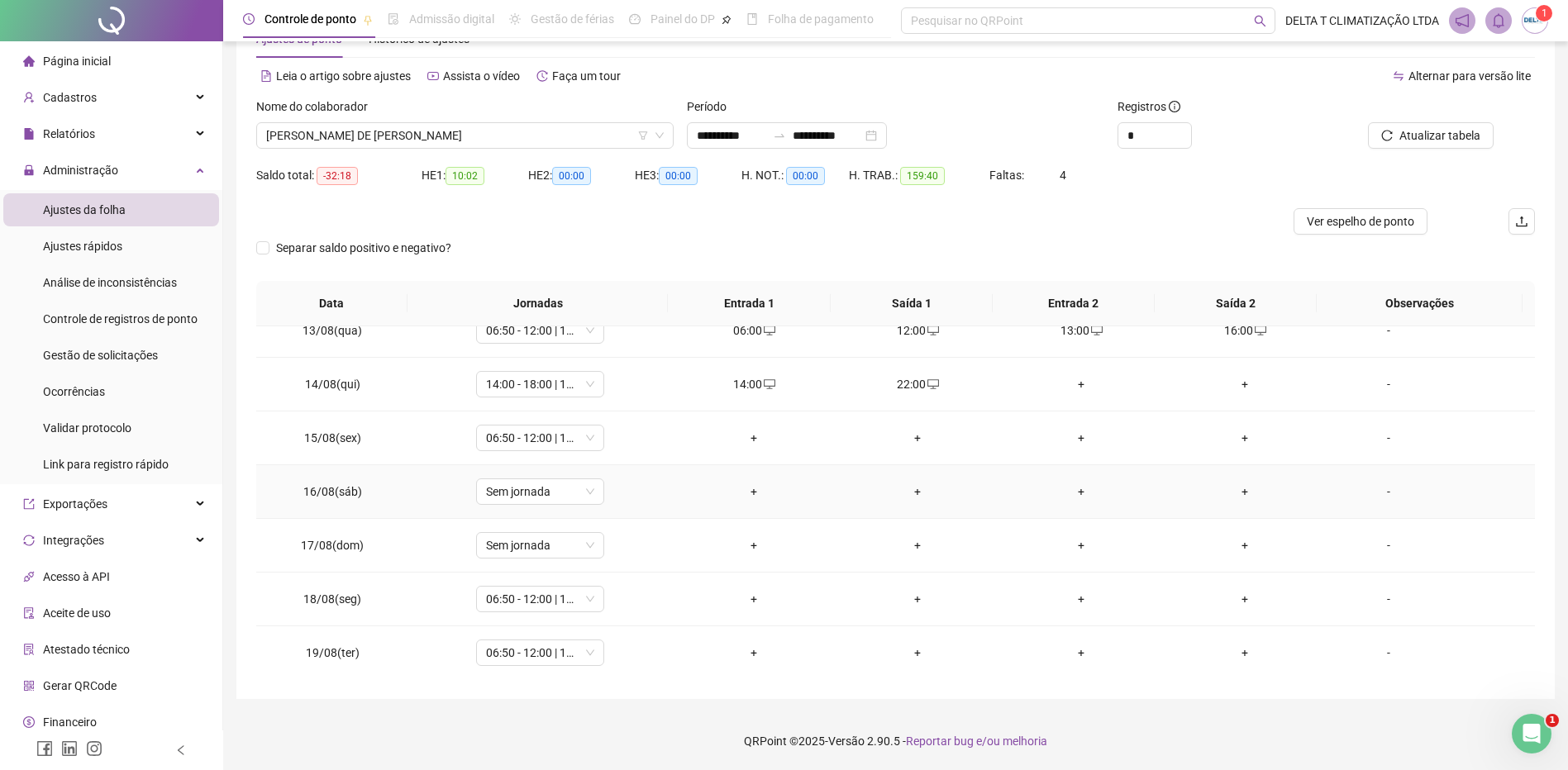
scroll to position [1312, 0]
click at [547, 135] on span "JOSE ANDERSON DE FREITAS SILVA FALCÃO" at bounding box center [465, 135] width 398 height 25
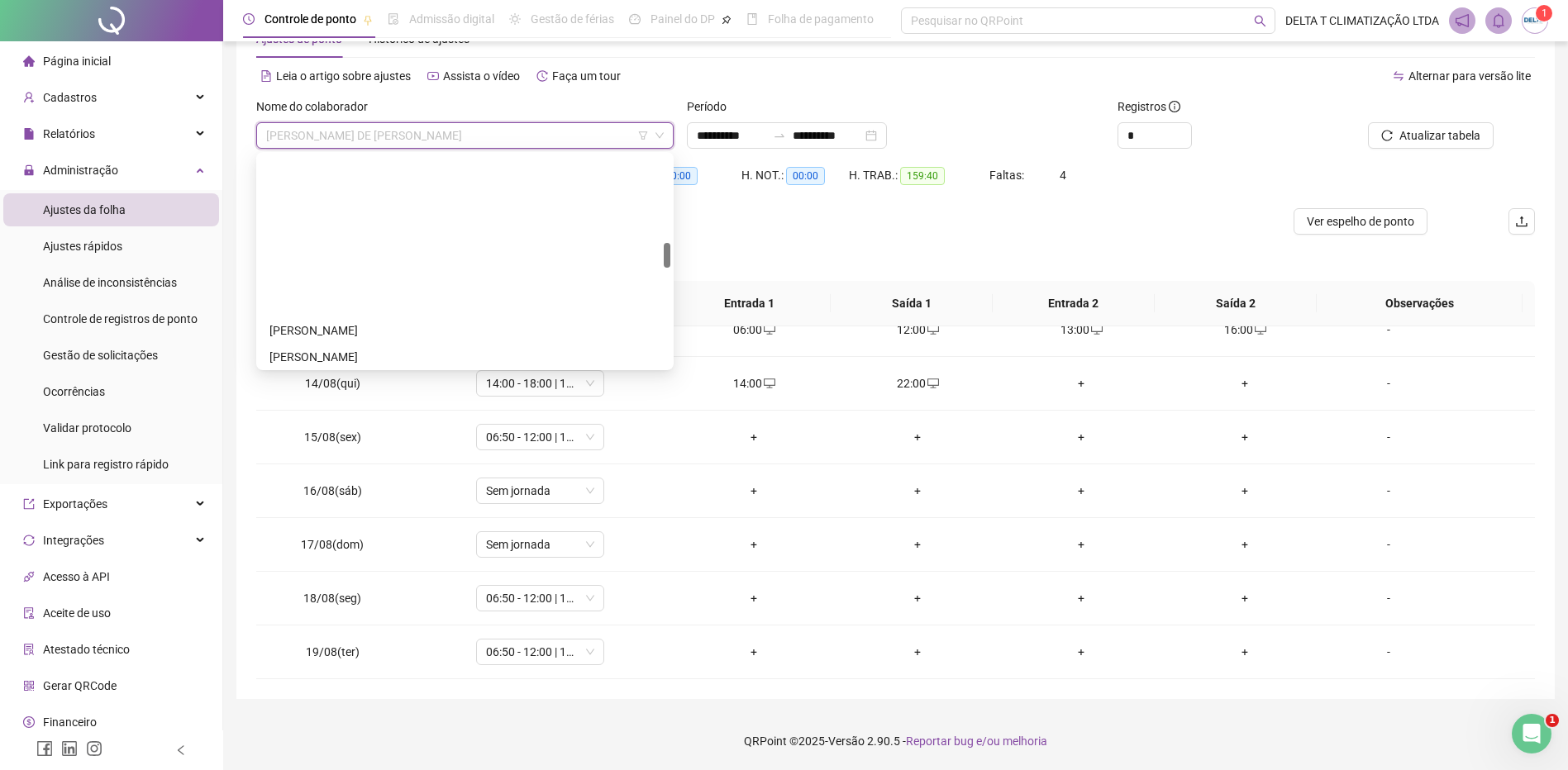
scroll to position [1157, 0]
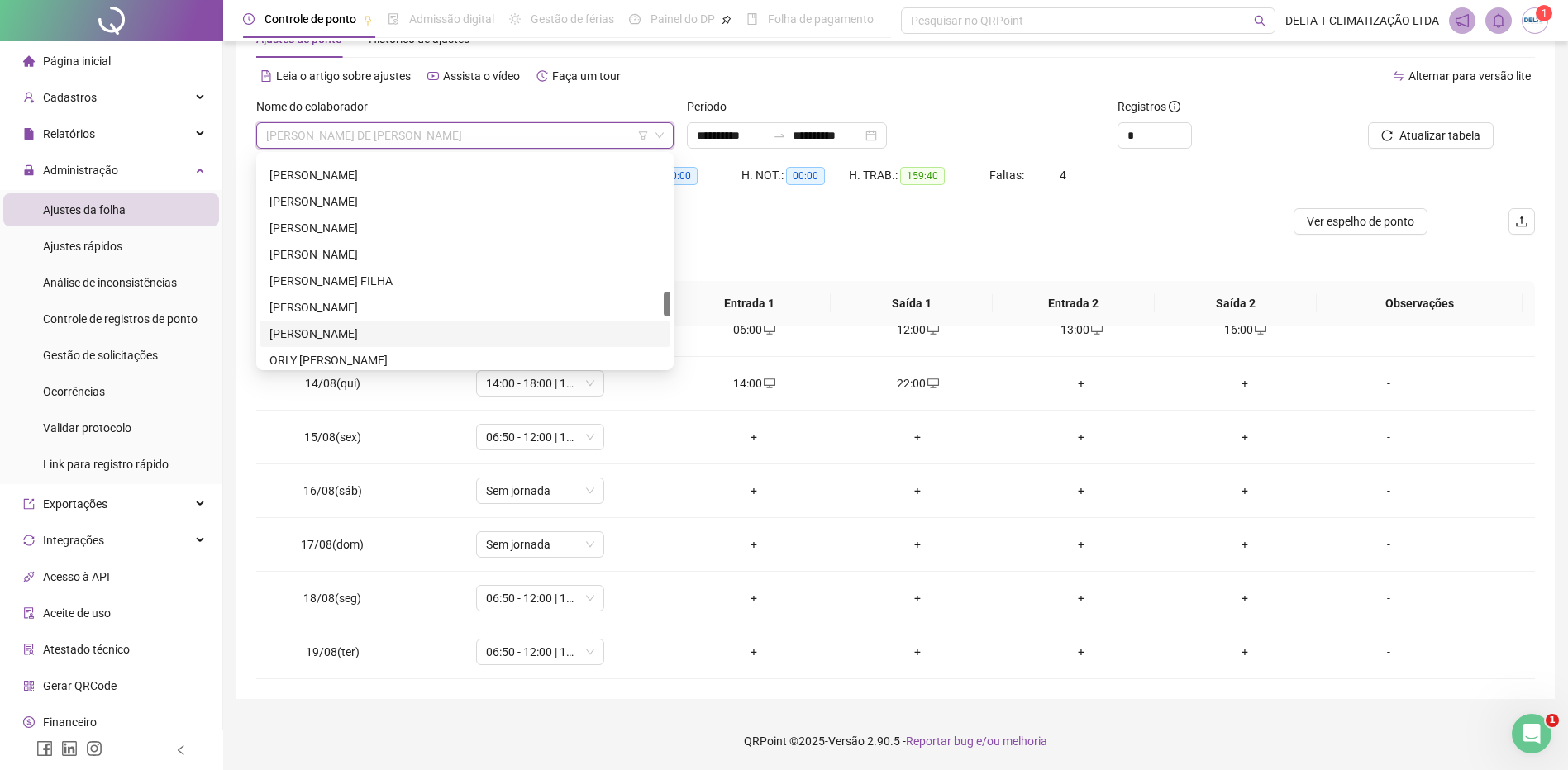
click at [480, 331] on div "[PERSON_NAME]" at bounding box center [465, 334] width 391 height 19
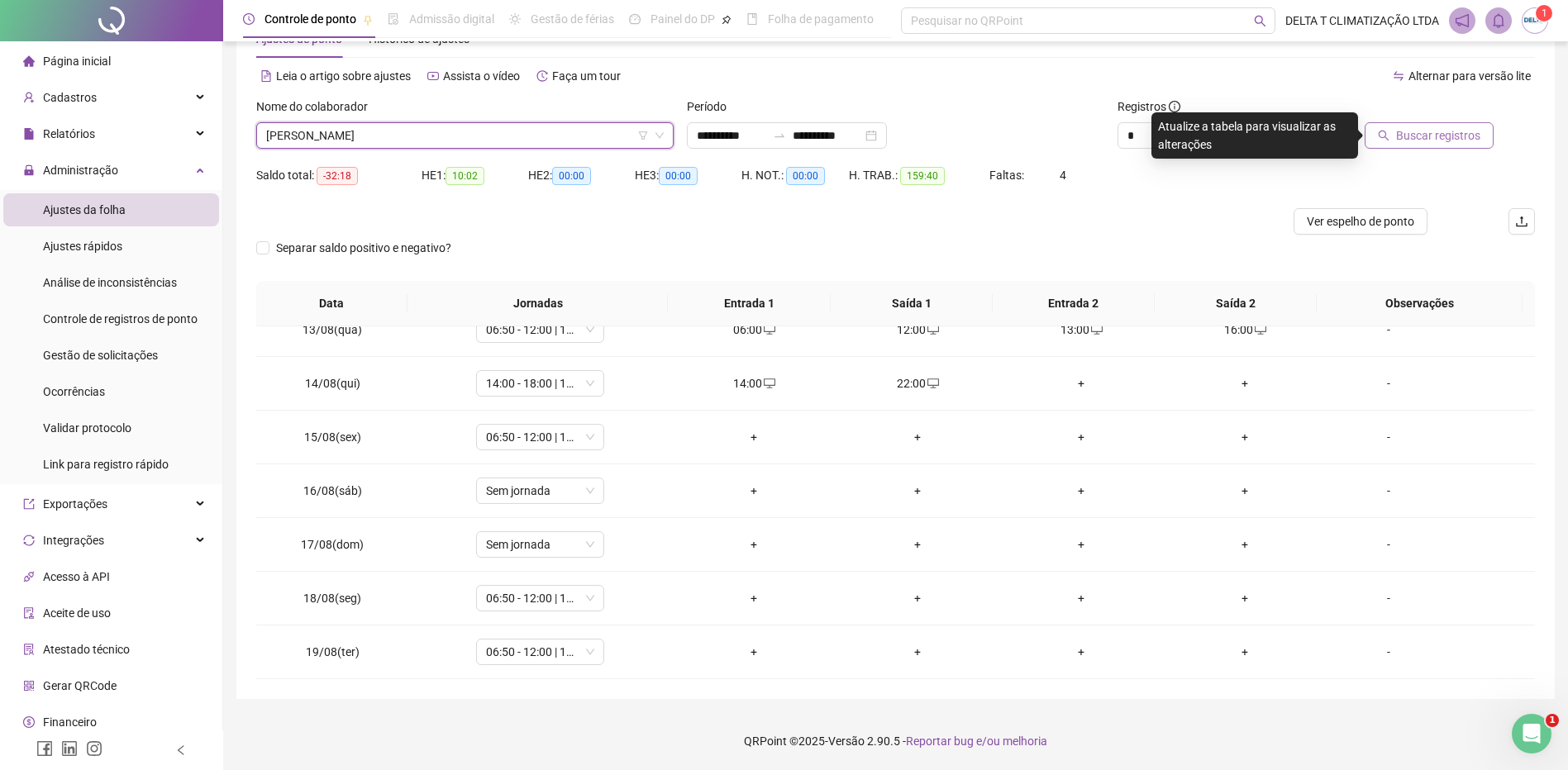
click at [1452, 133] on span "Buscar registros" at bounding box center [1438, 135] width 84 height 19
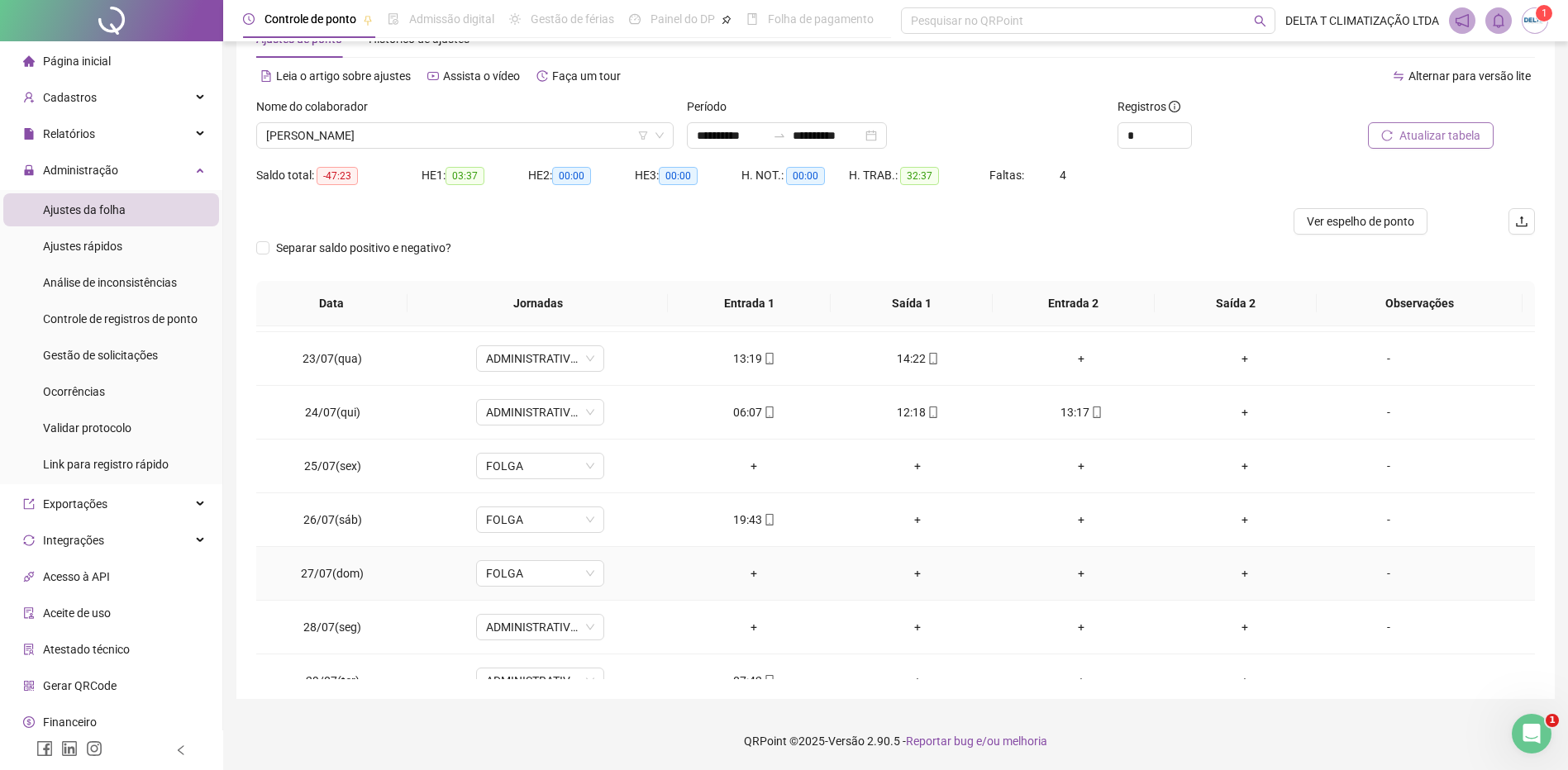
scroll to position [321, 0]
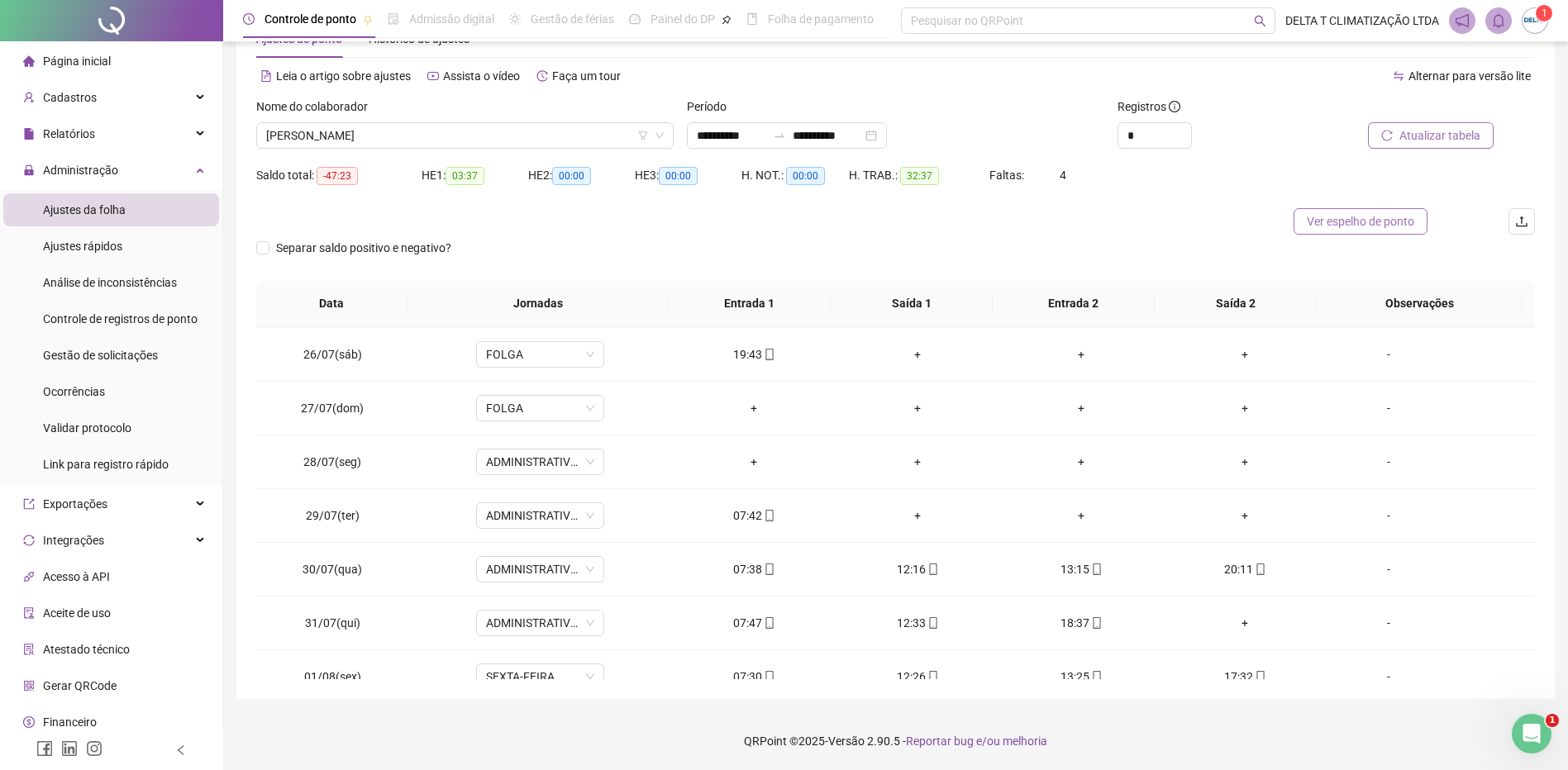
click at [1332, 221] on span "Ver espelho de ponto" at bounding box center [1361, 222] width 108 height 19
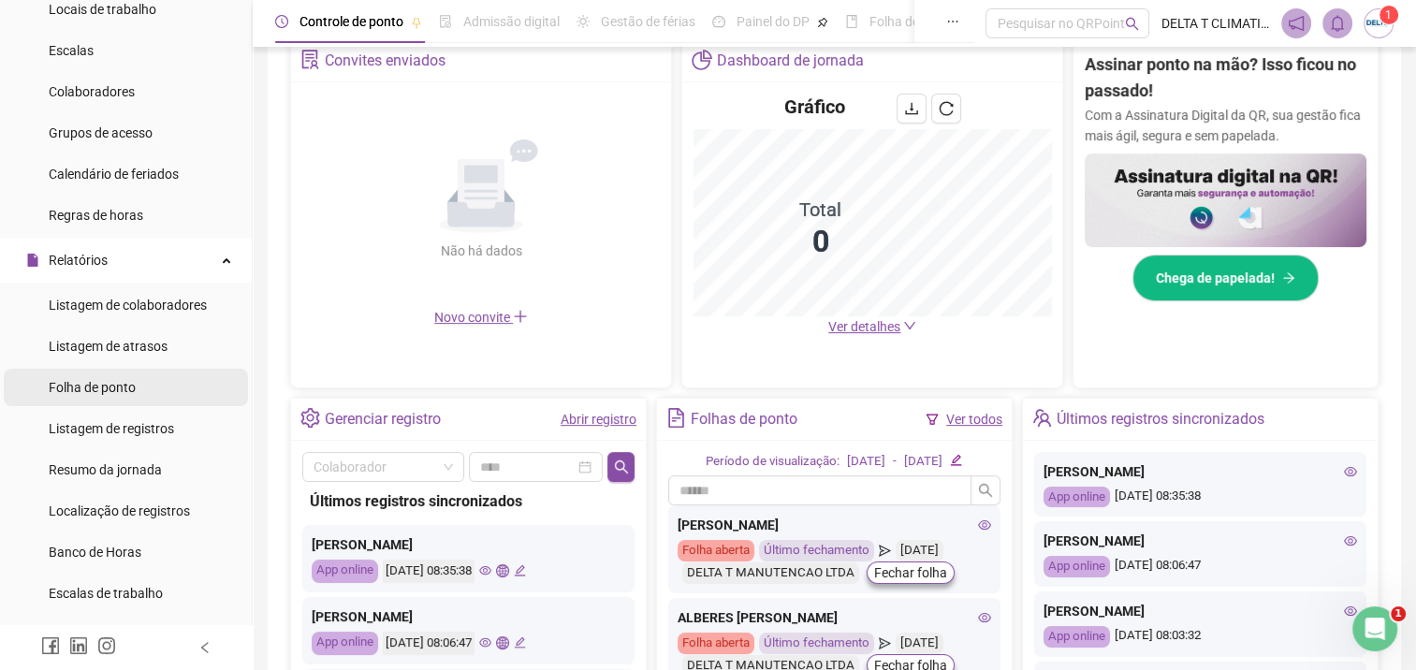
scroll to position [468, 0]
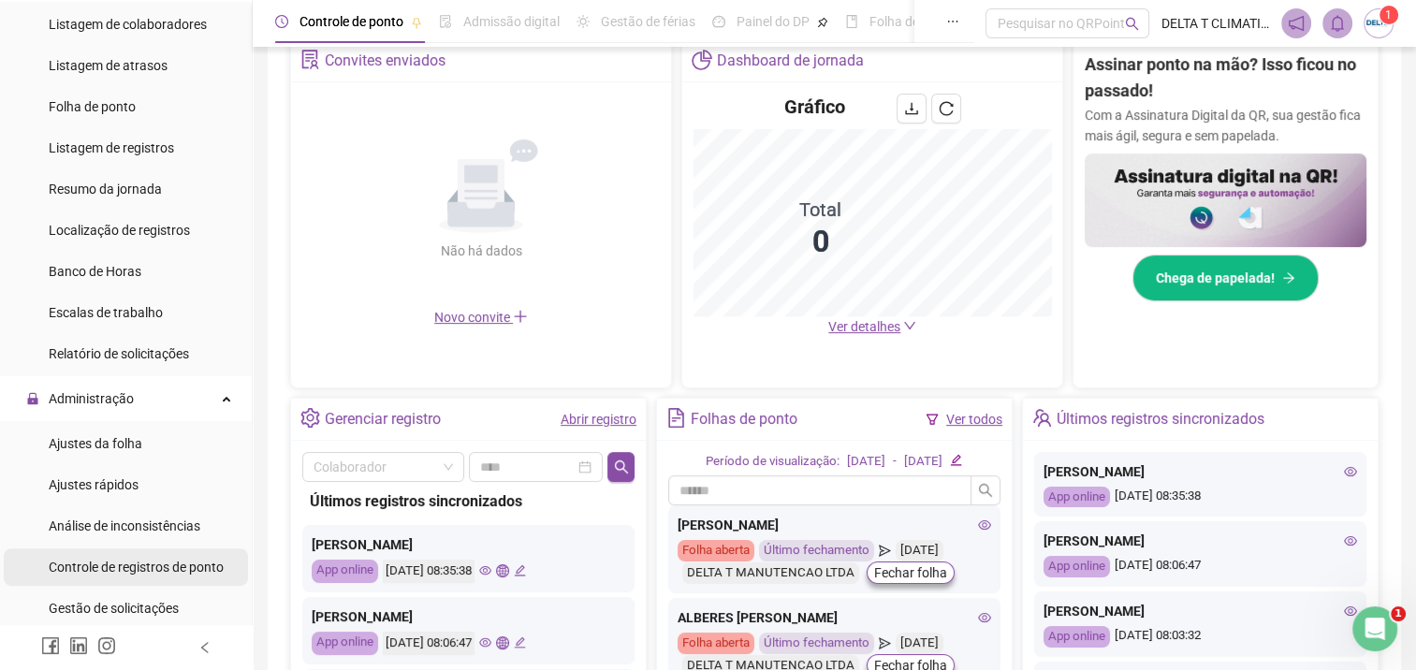
click at [167, 568] on span "Controle de registros de ponto" at bounding box center [136, 567] width 175 height 15
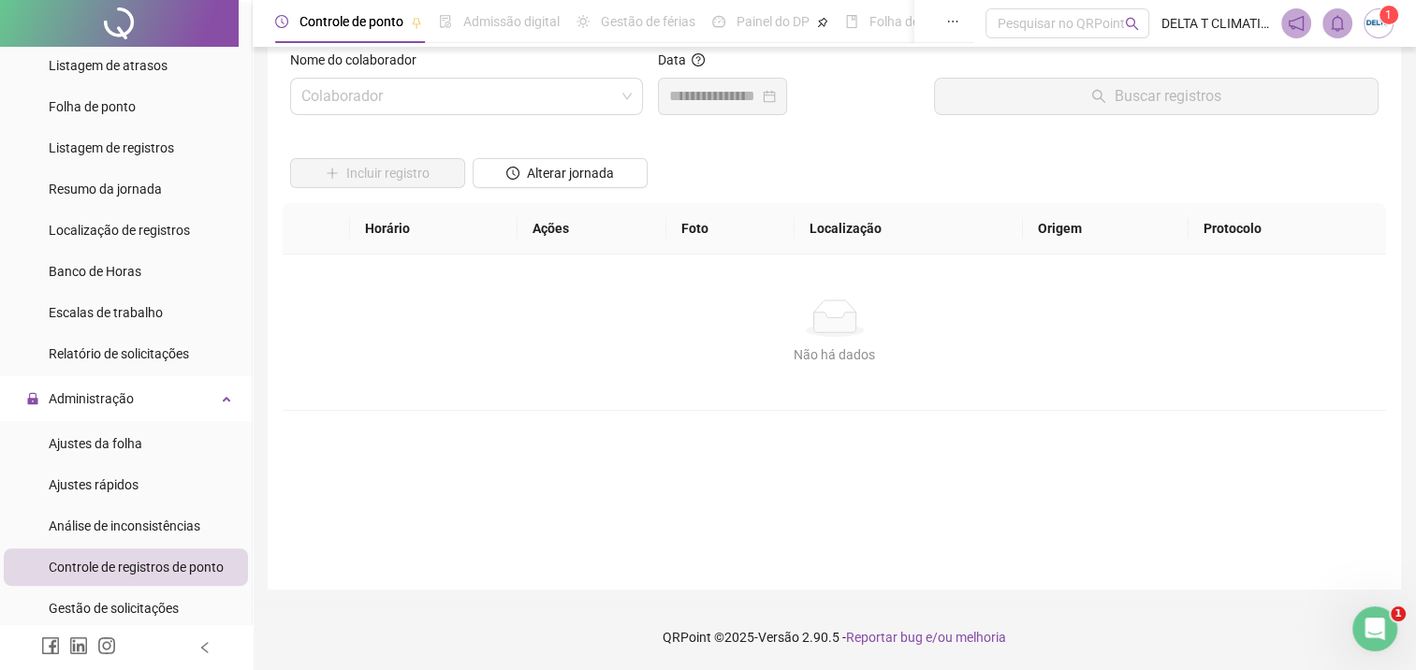
scroll to position [34, 0]
click at [416, 96] on input "search" at bounding box center [458, 98] width 314 height 36
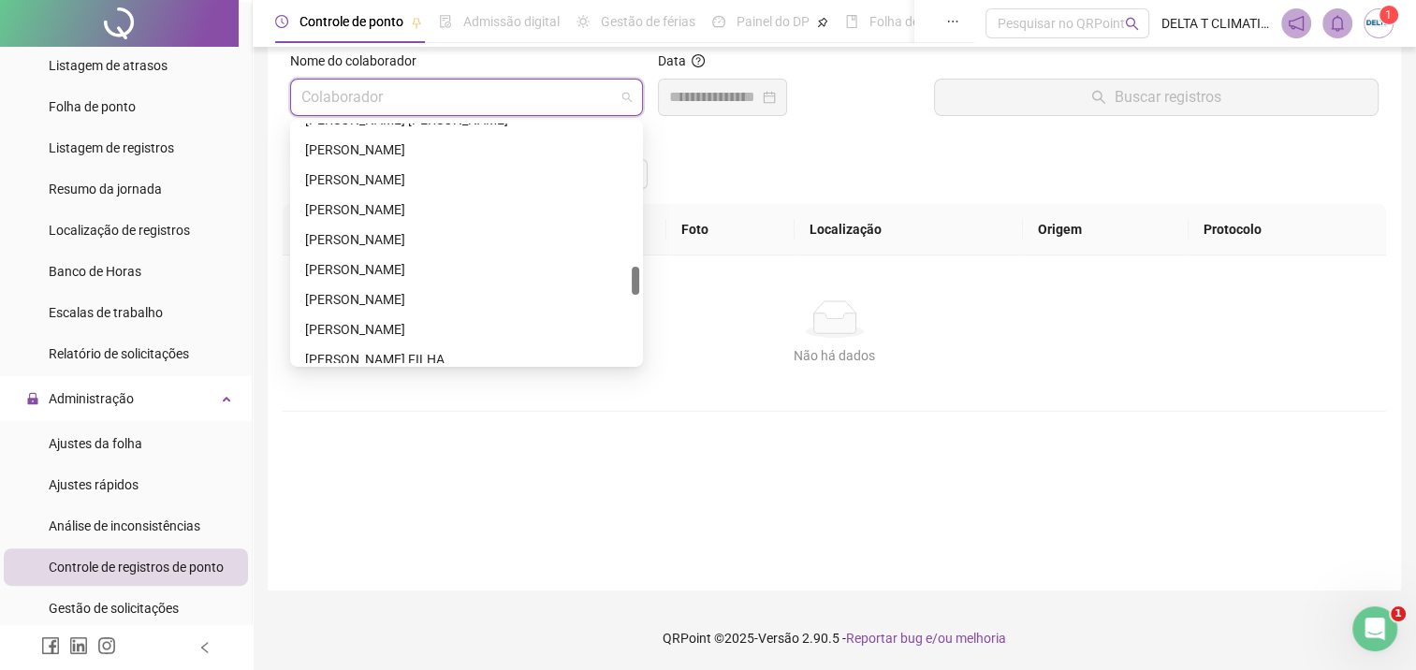
scroll to position [1310, 0]
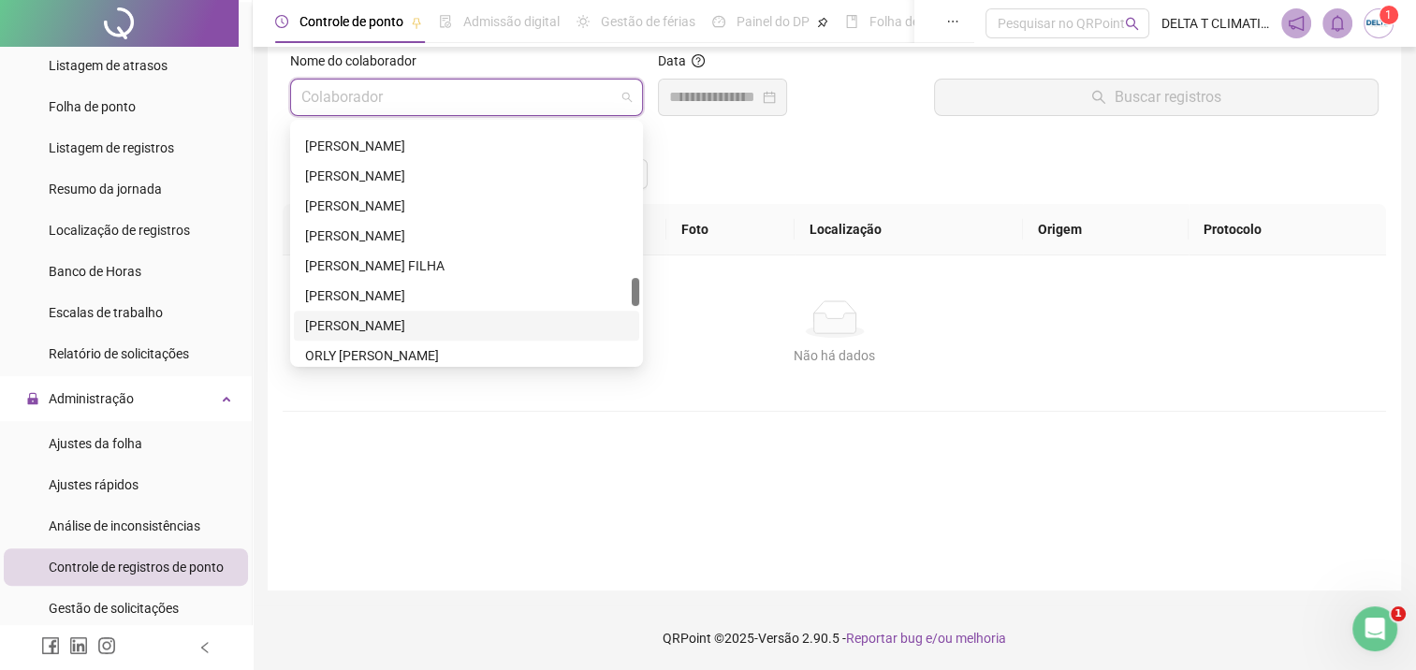
click at [434, 318] on div "[PERSON_NAME]" at bounding box center [466, 325] width 323 height 21
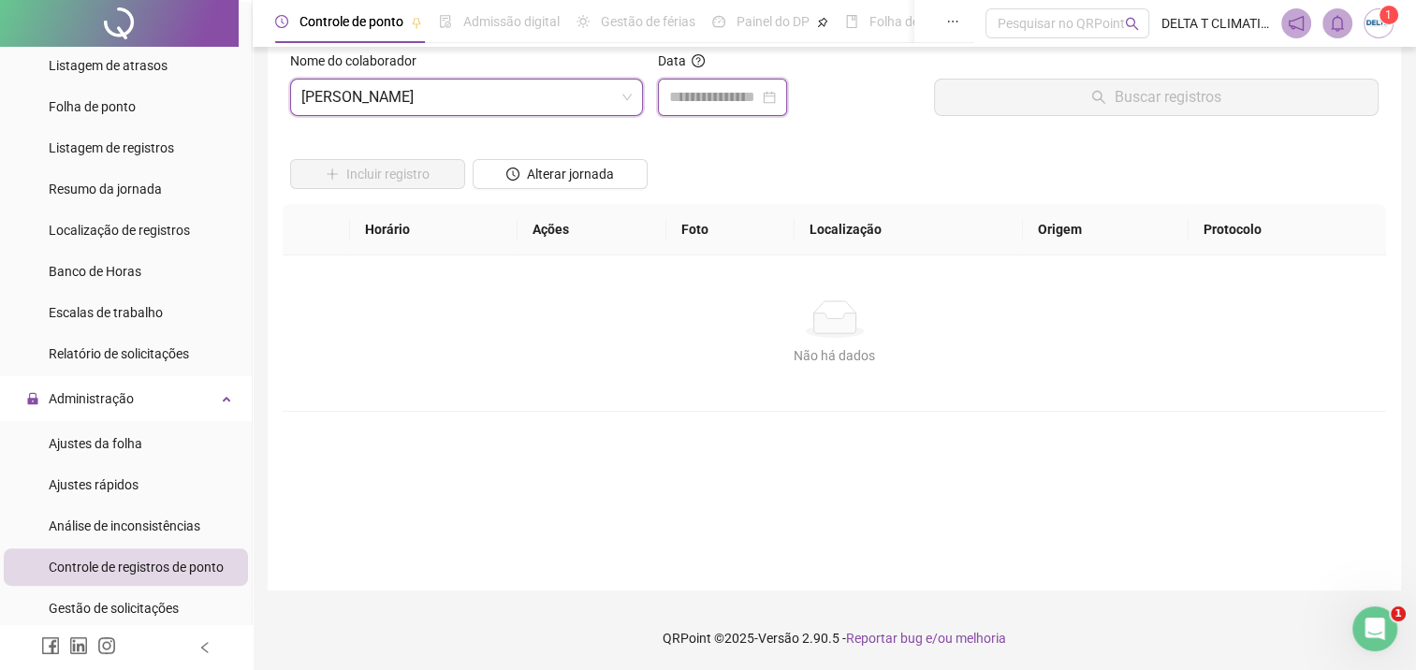
click at [734, 94] on input at bounding box center [714, 97] width 90 height 22
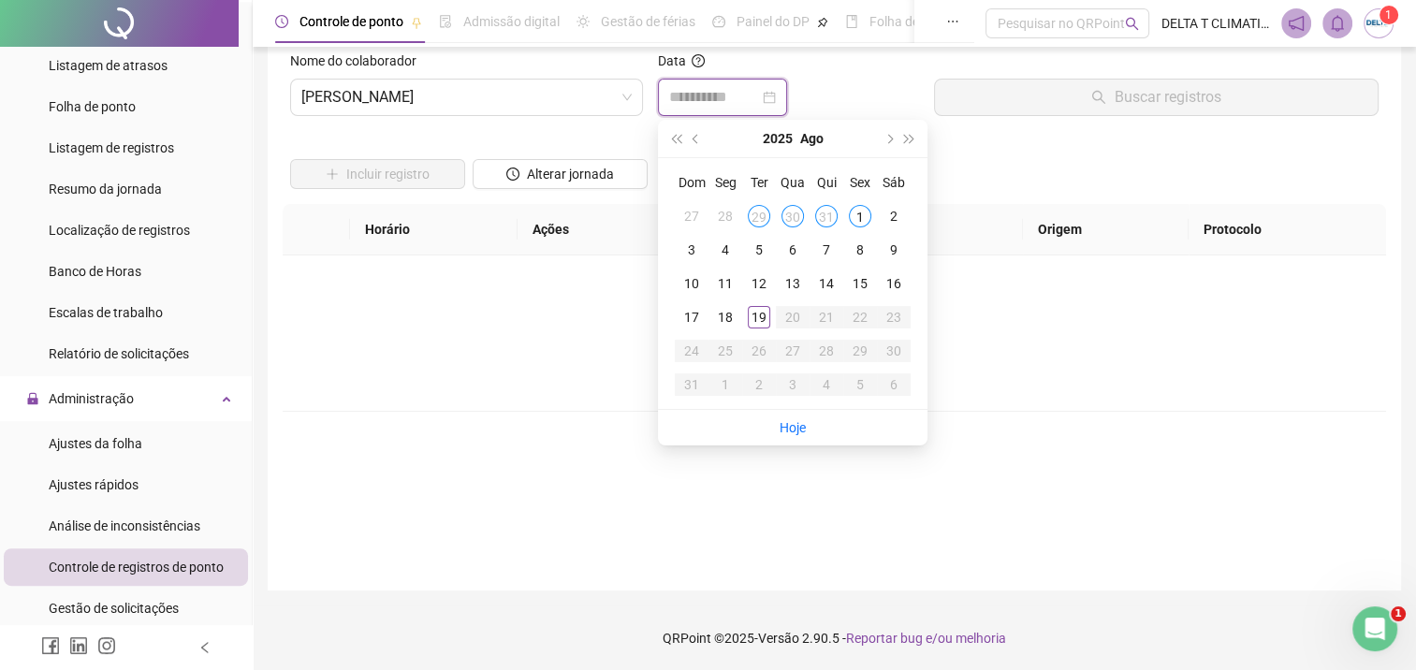
type input "**********"
click at [694, 135] on span "prev-year" at bounding box center [697, 138] width 9 height 9
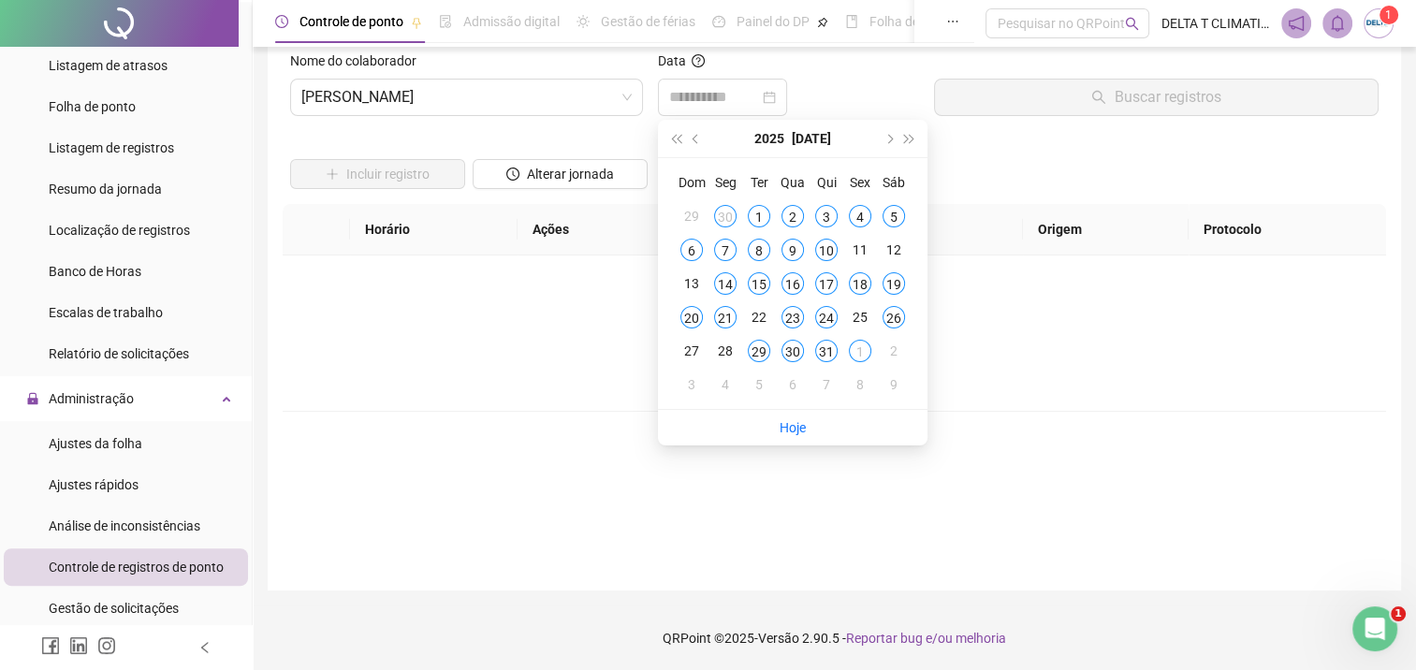
type input "**********"
click at [895, 311] on div "26" at bounding box center [894, 317] width 22 height 22
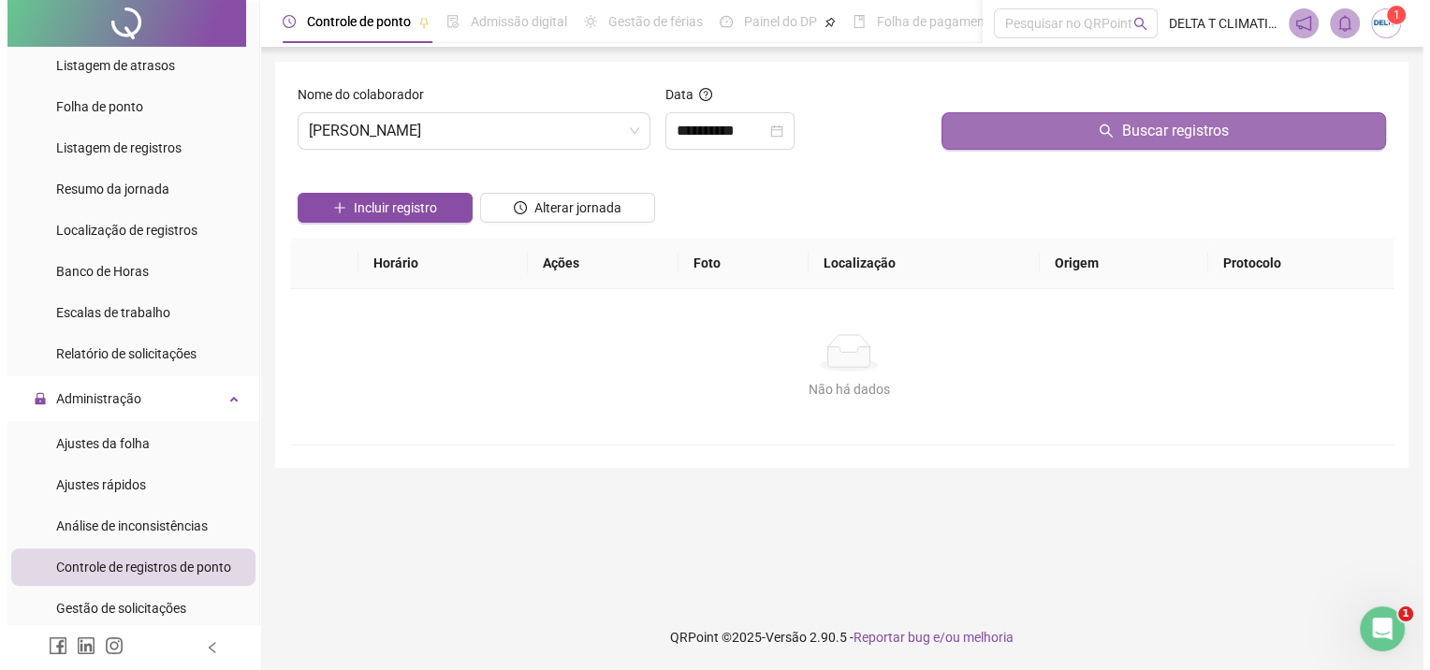
scroll to position [0, 0]
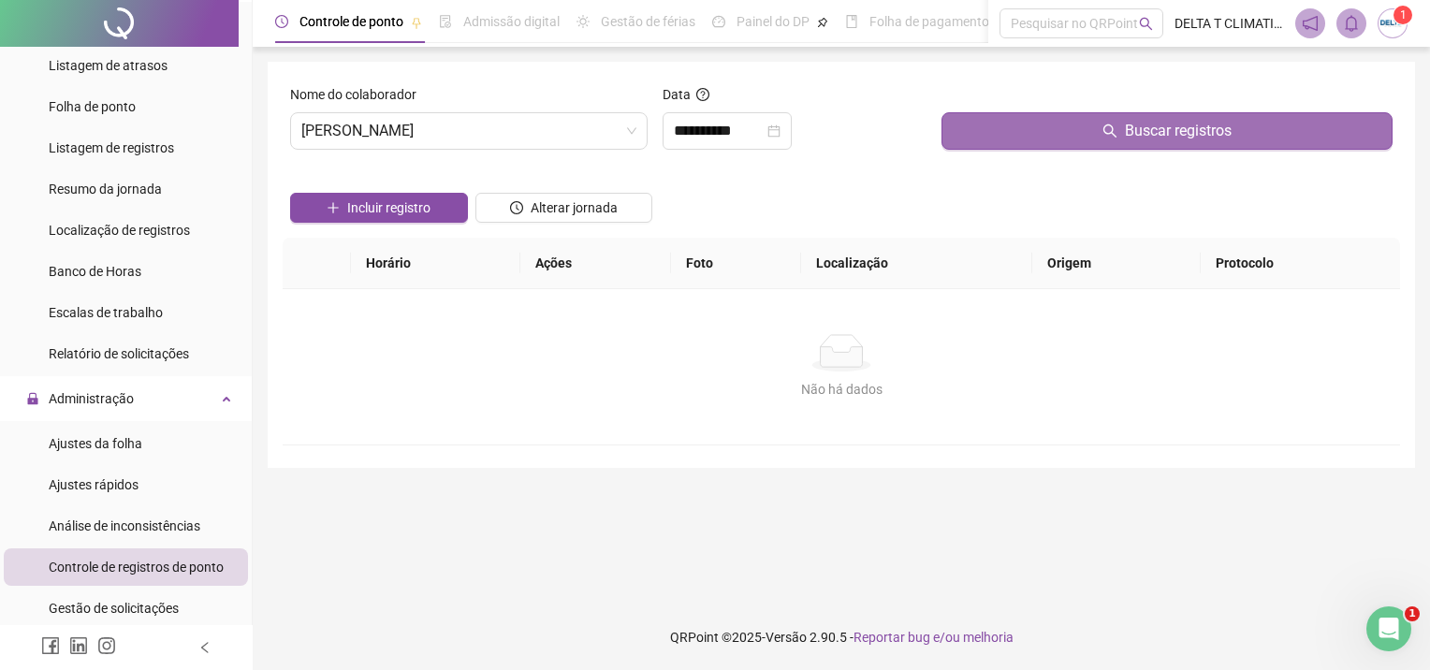
click at [1083, 133] on button "Buscar registros" at bounding box center [1167, 130] width 451 height 37
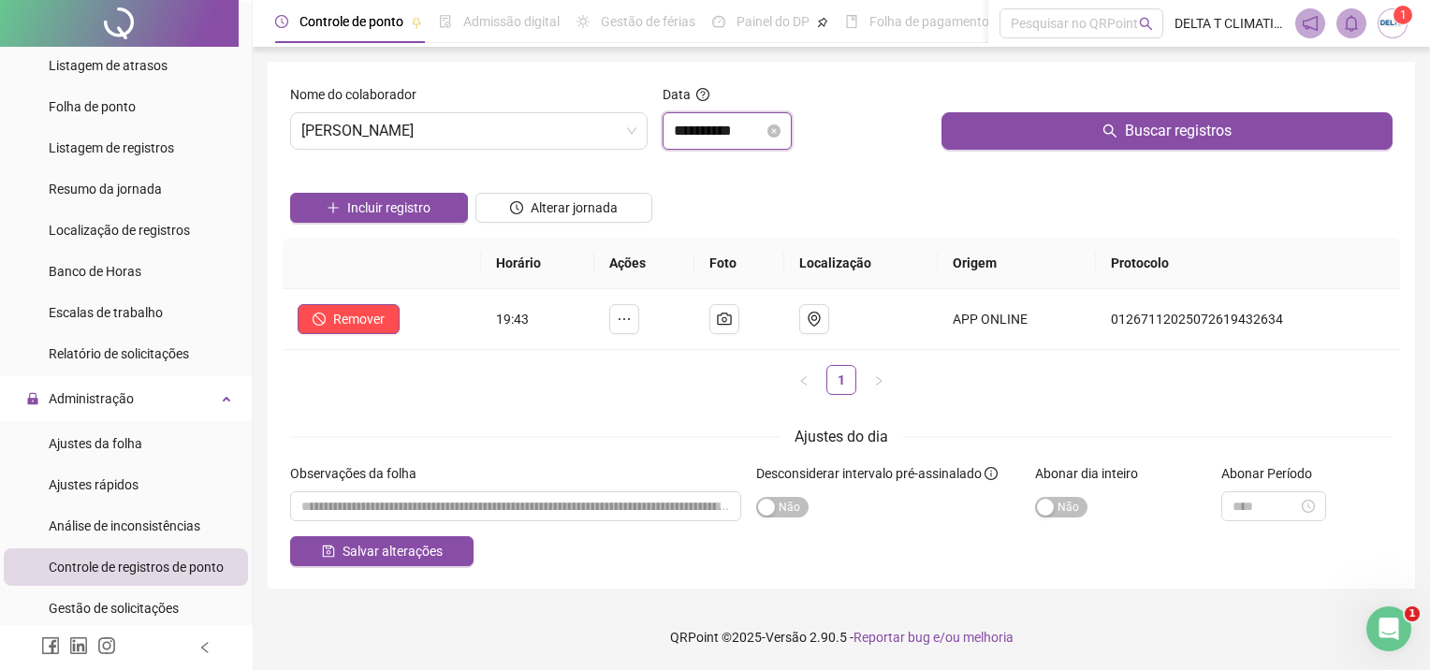
click at [753, 127] on input "**********" at bounding box center [719, 131] width 90 height 22
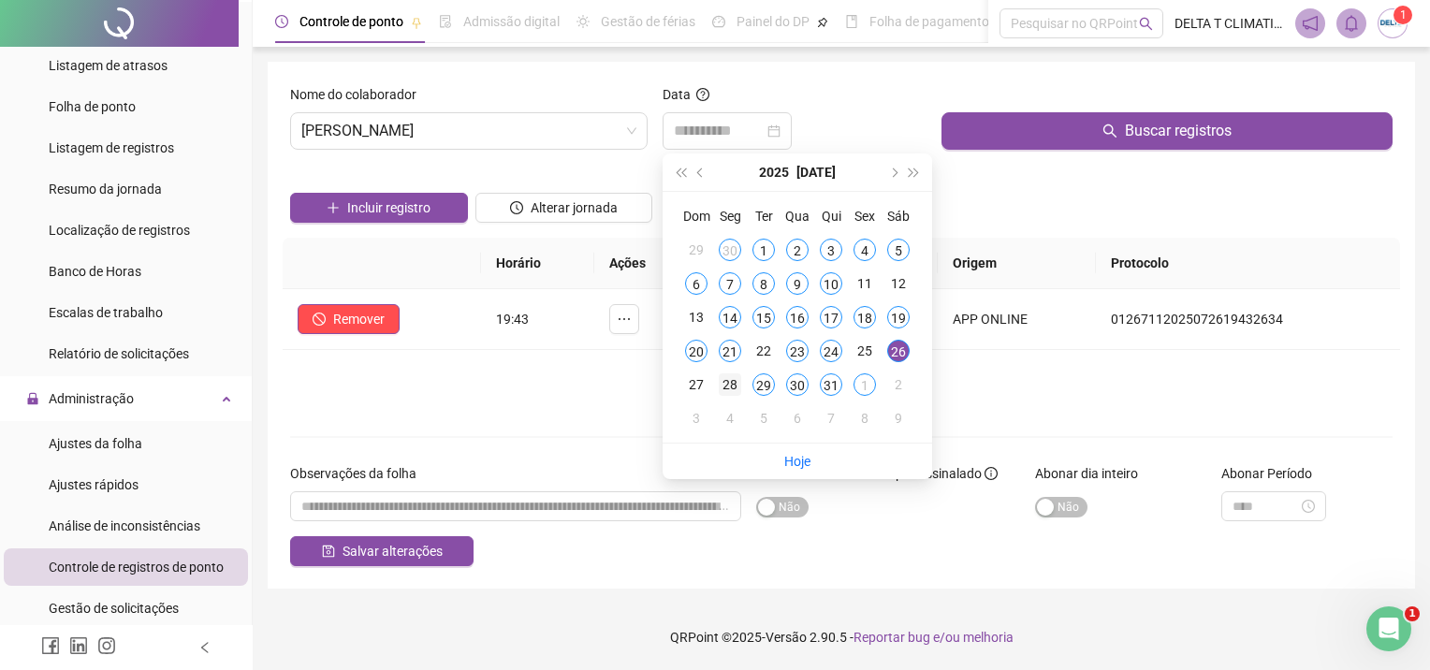
click at [732, 382] on div "28" at bounding box center [730, 384] width 22 height 22
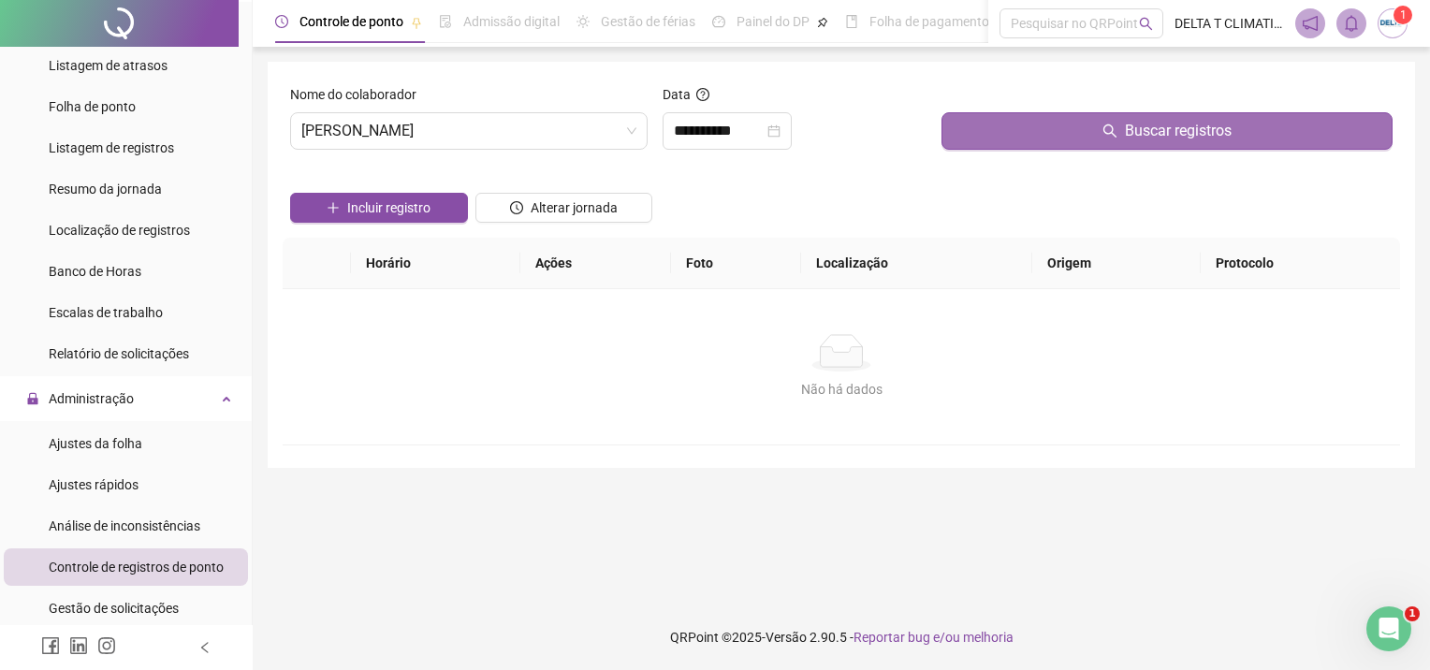
click at [1067, 131] on button "Buscar registros" at bounding box center [1167, 130] width 451 height 37
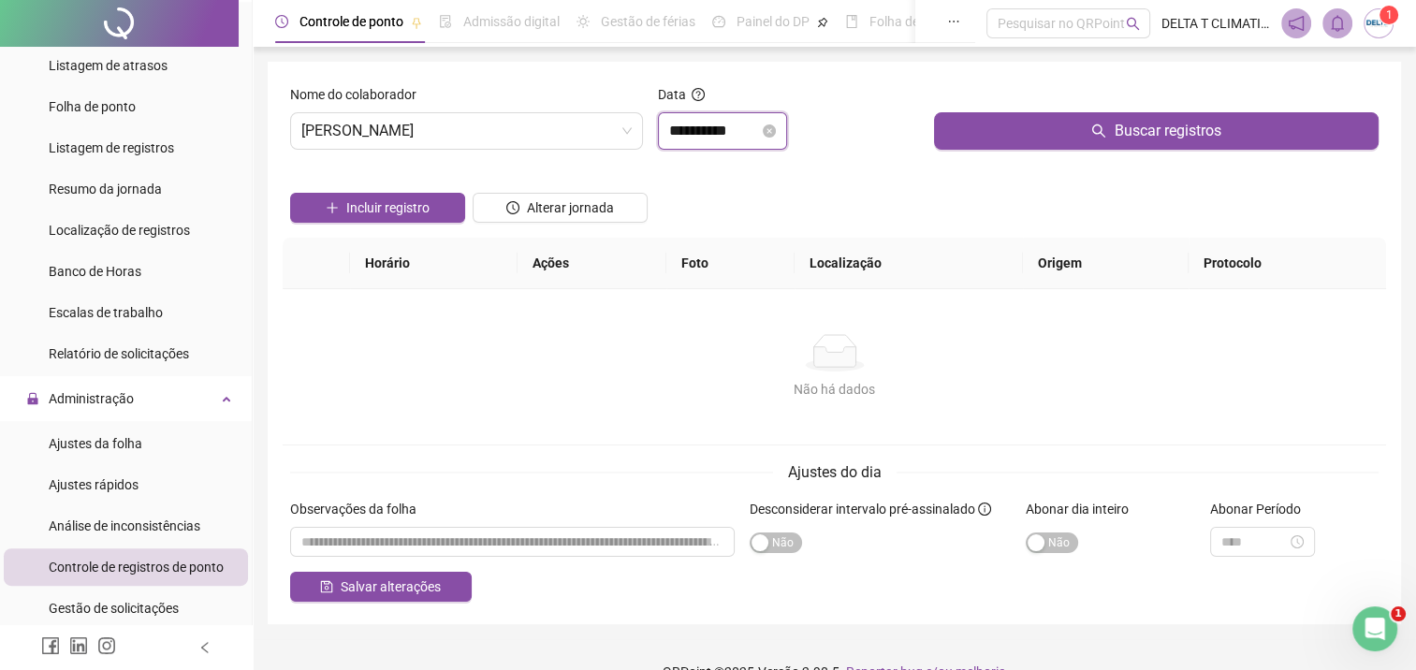
click at [719, 131] on input "**********" at bounding box center [714, 131] width 90 height 22
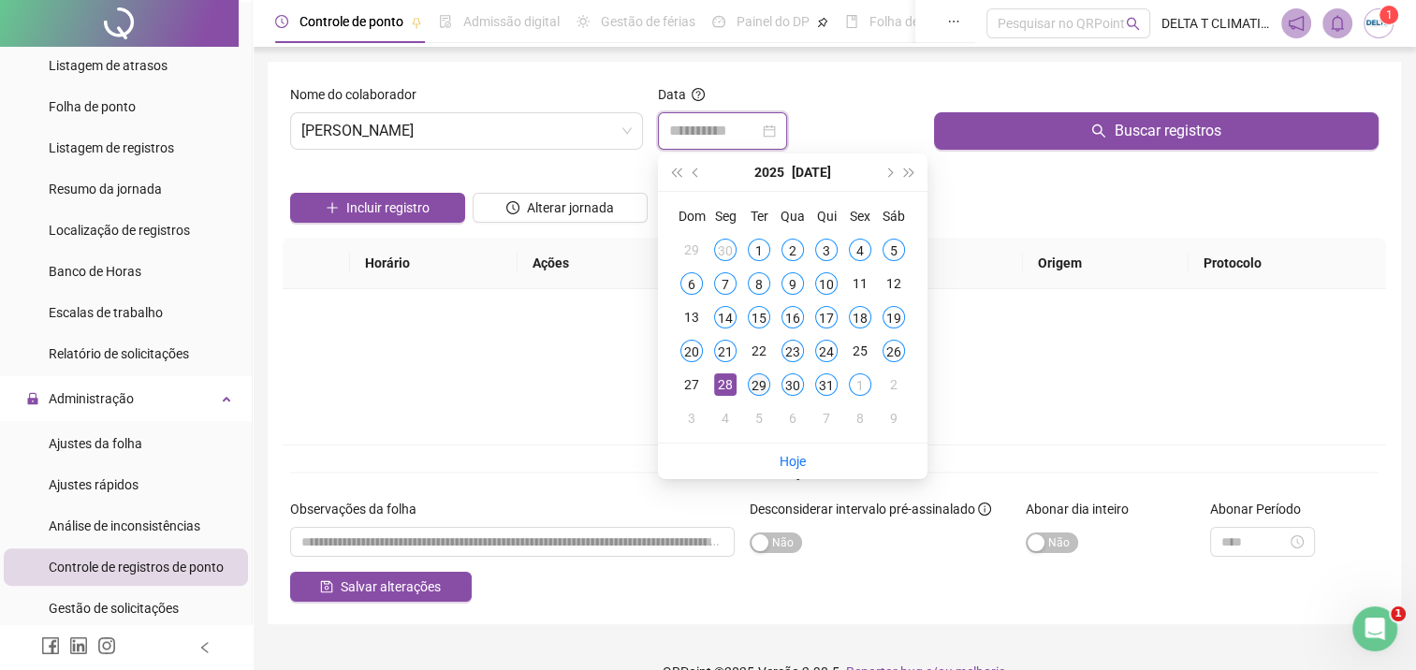
type input "**********"
click at [753, 383] on div "29" at bounding box center [759, 384] width 22 height 22
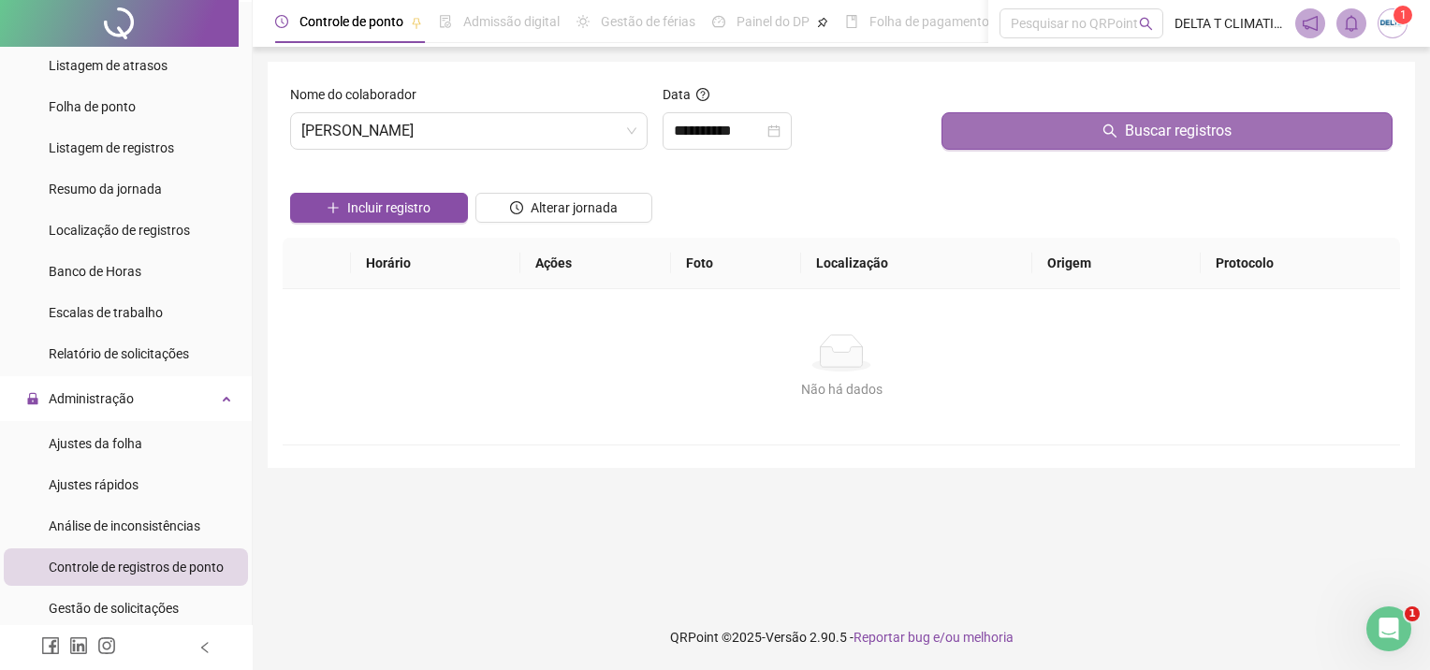
click at [1027, 136] on button "Buscar registros" at bounding box center [1167, 130] width 451 height 37
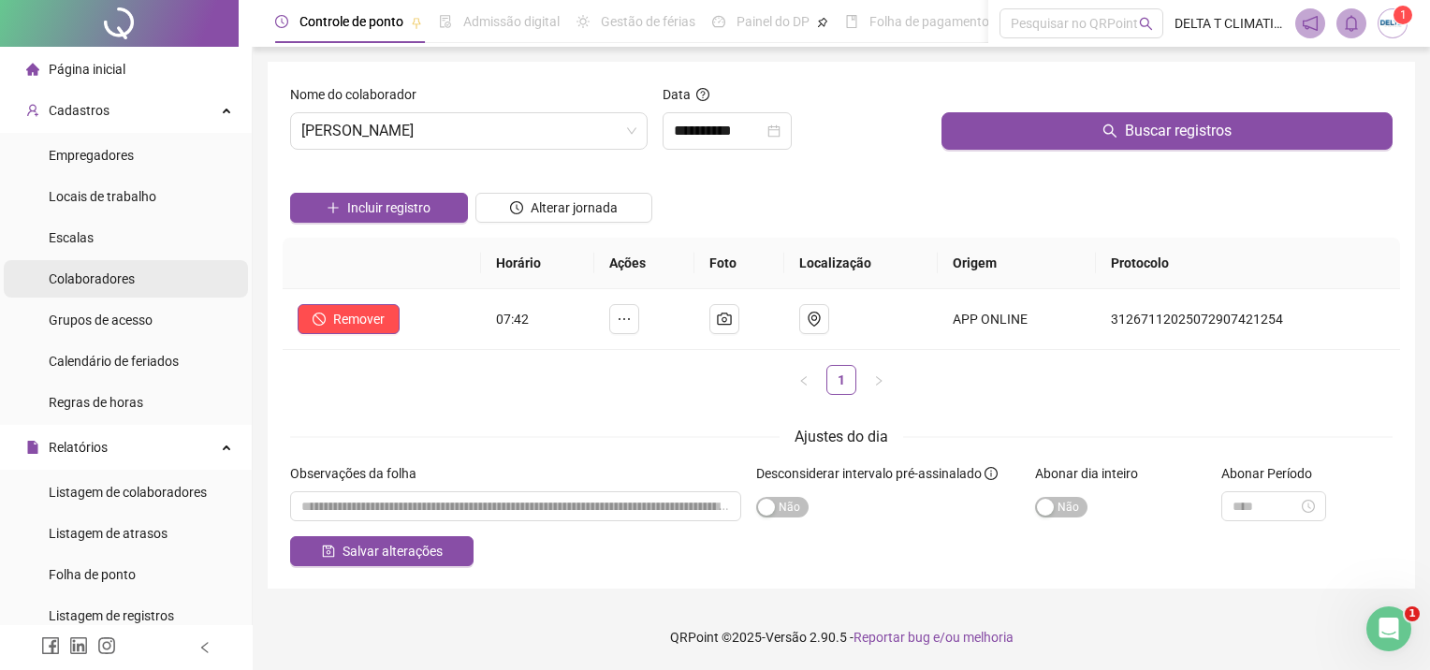
click at [133, 285] on li "Colaboradores" at bounding box center [126, 278] width 244 height 37
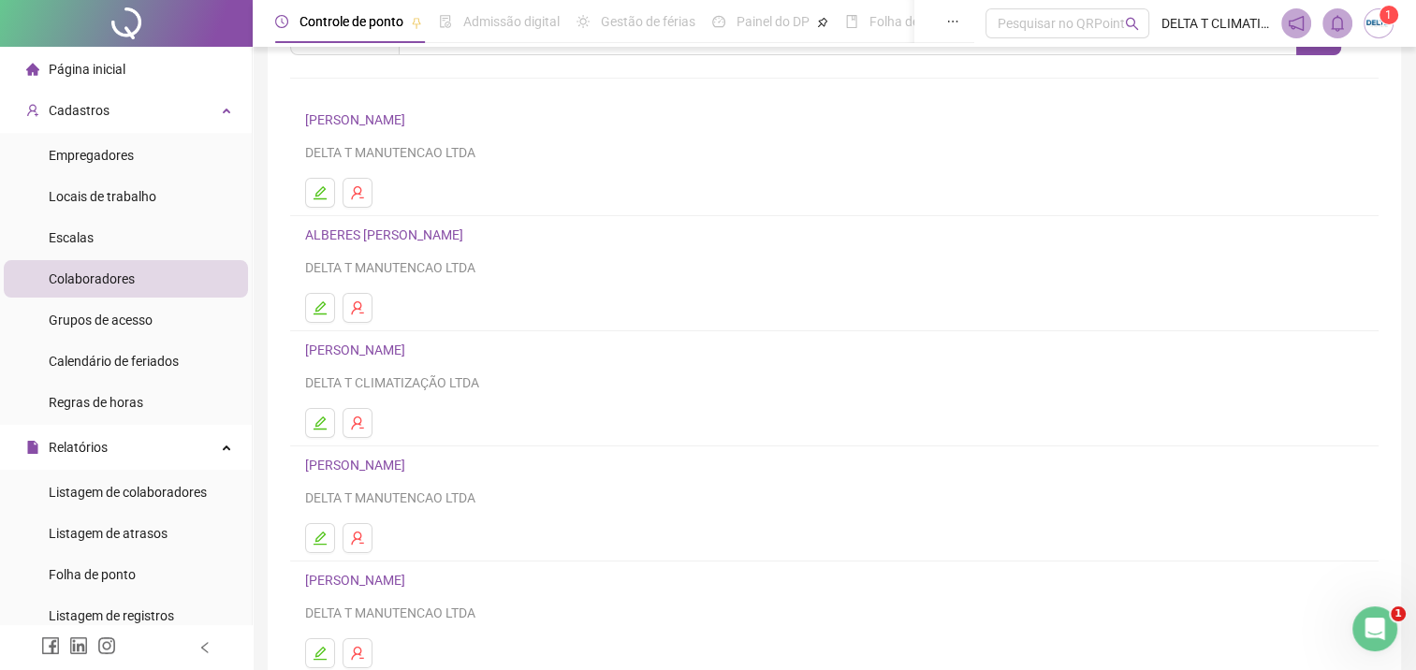
scroll to position [234, 0]
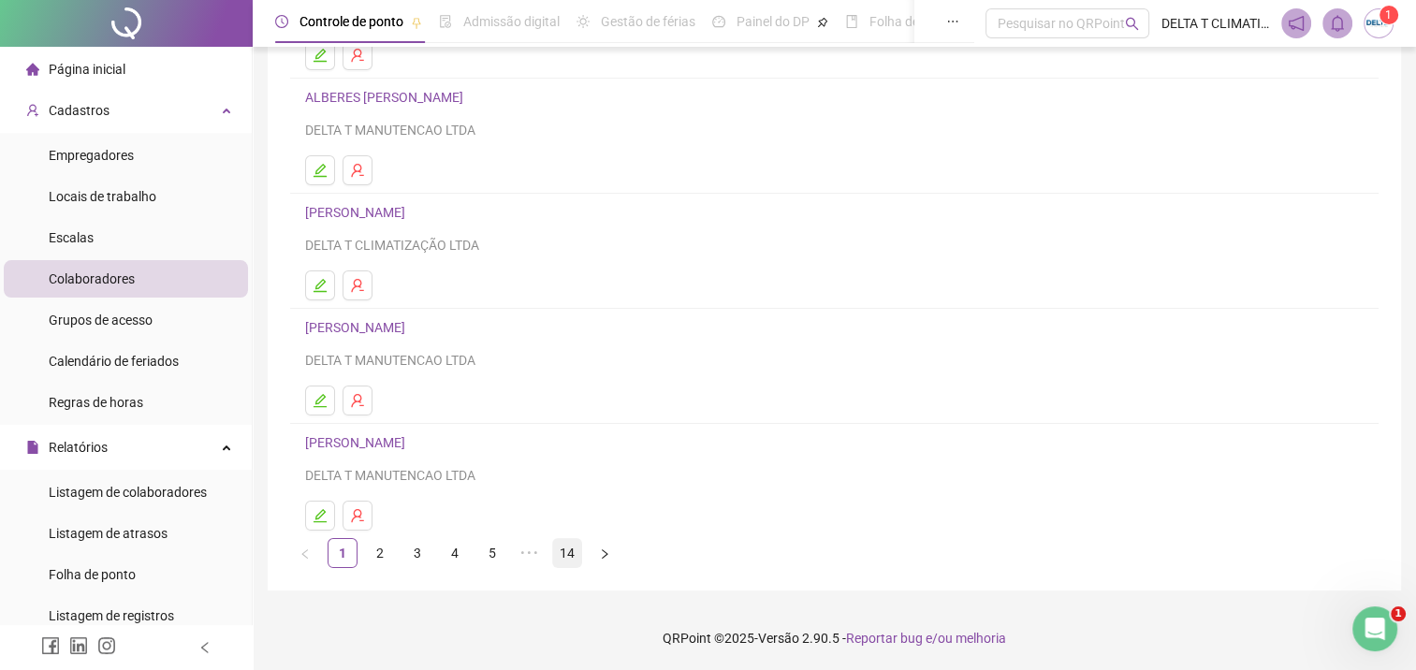
click at [563, 556] on link "14" at bounding box center [567, 553] width 28 height 28
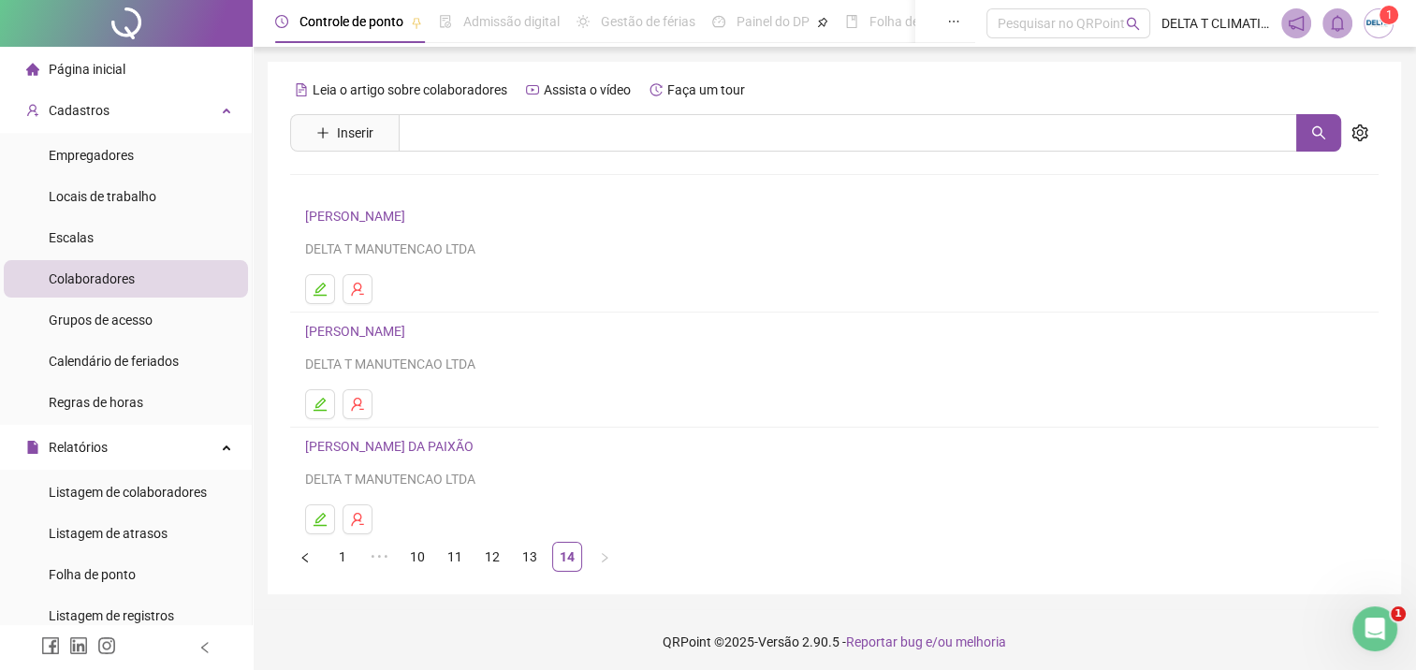
click at [498, 556] on link "12" at bounding box center [492, 557] width 28 height 28
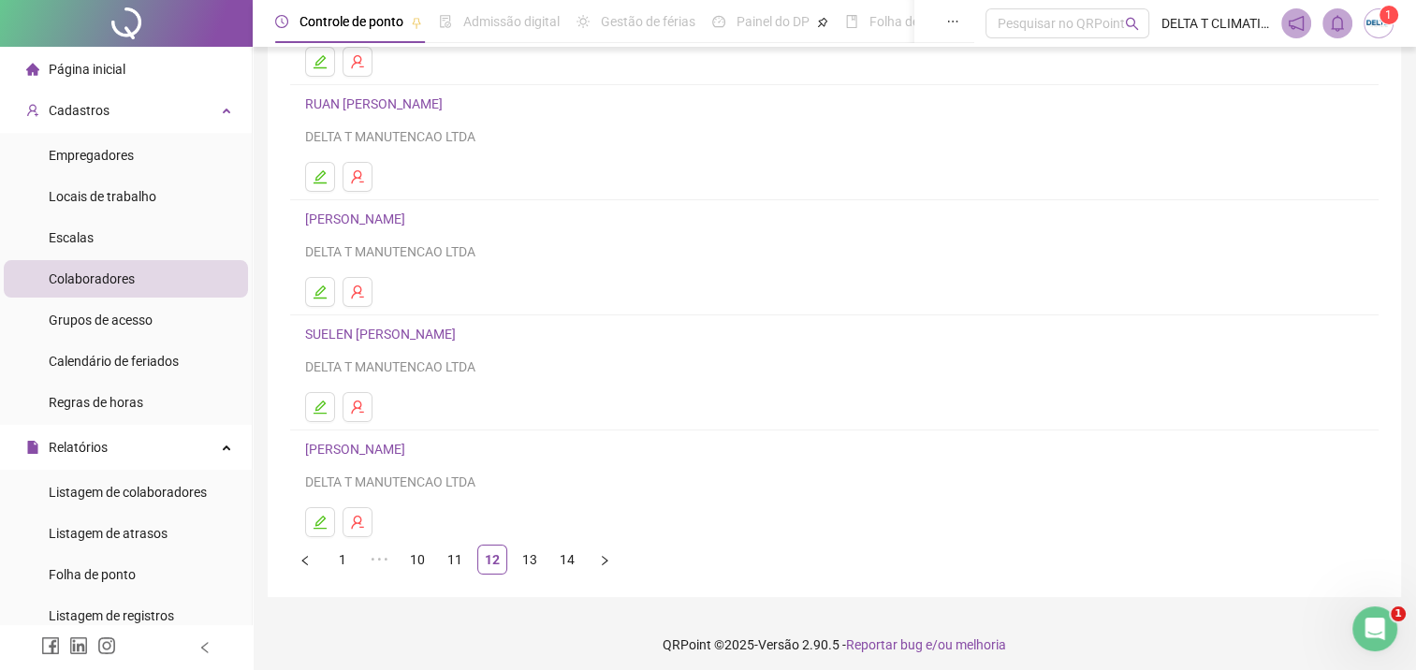
scroll to position [234, 0]
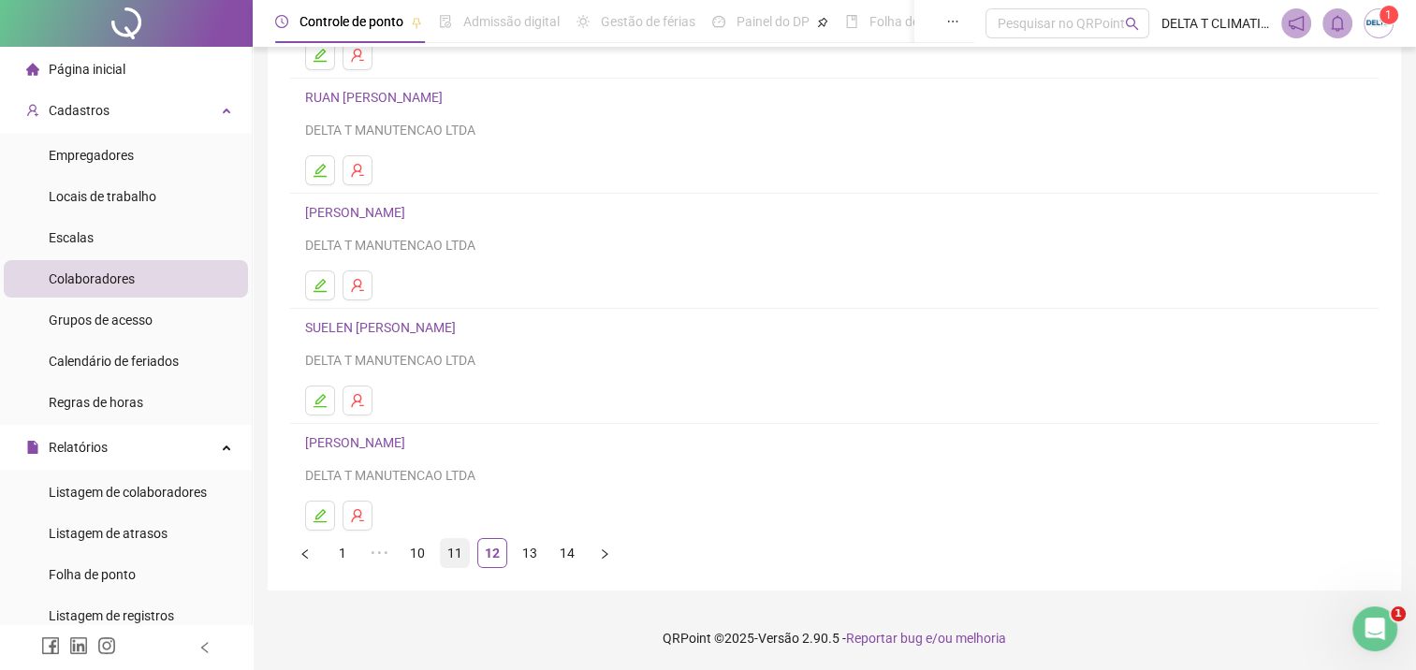
click at [444, 554] on link "11" at bounding box center [455, 553] width 28 height 28
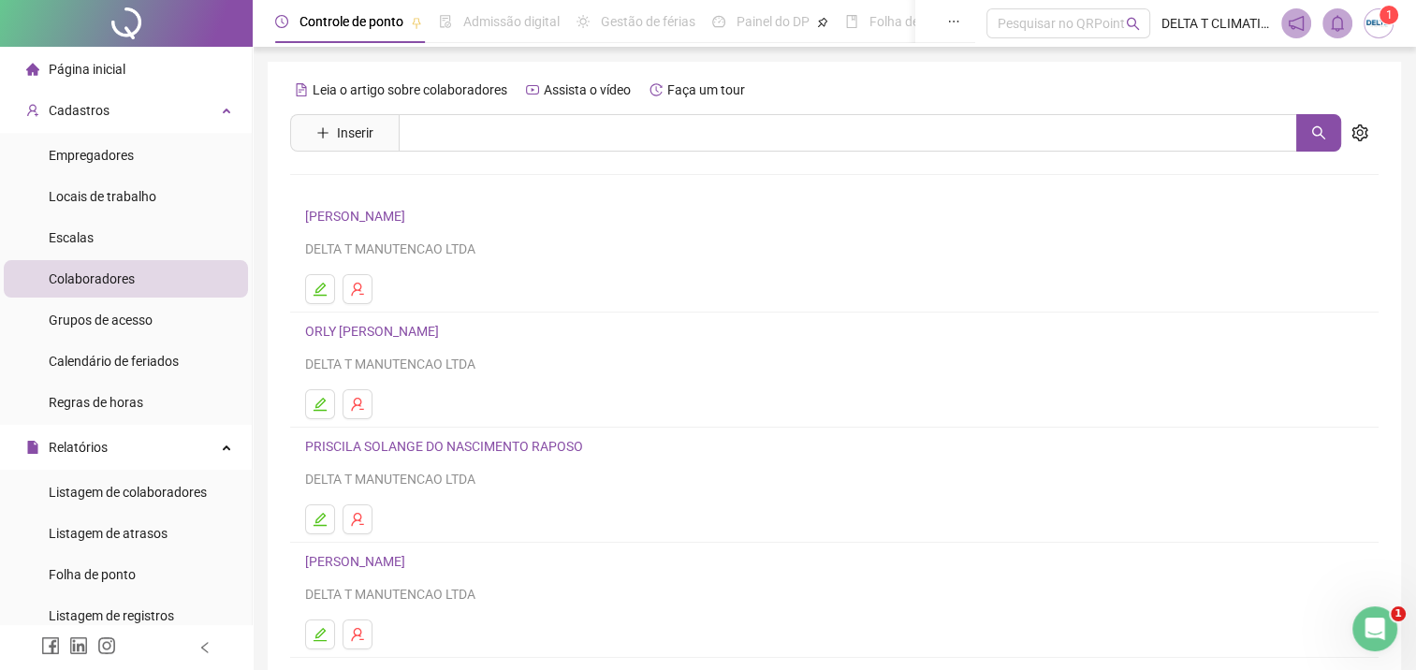
click at [411, 220] on link "[PERSON_NAME]" at bounding box center [358, 216] width 106 height 15
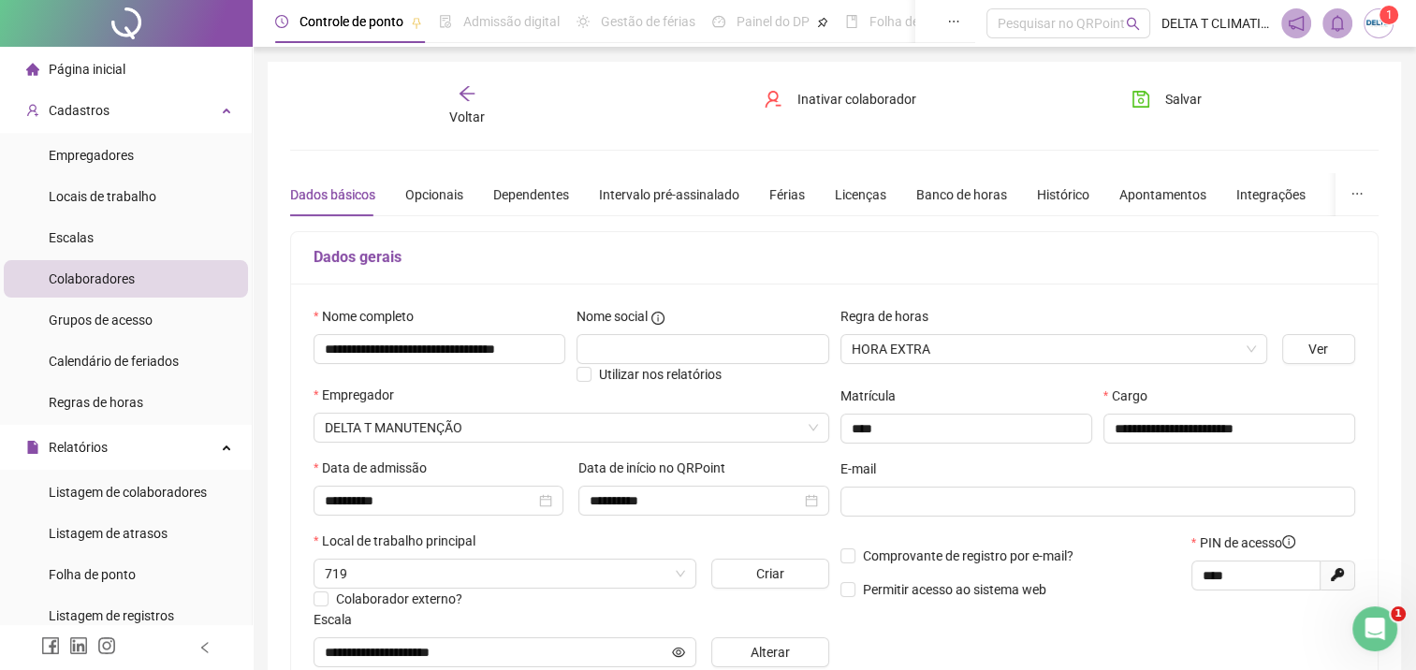
type input "**********"
click at [796, 191] on div "Férias" at bounding box center [787, 194] width 36 height 21
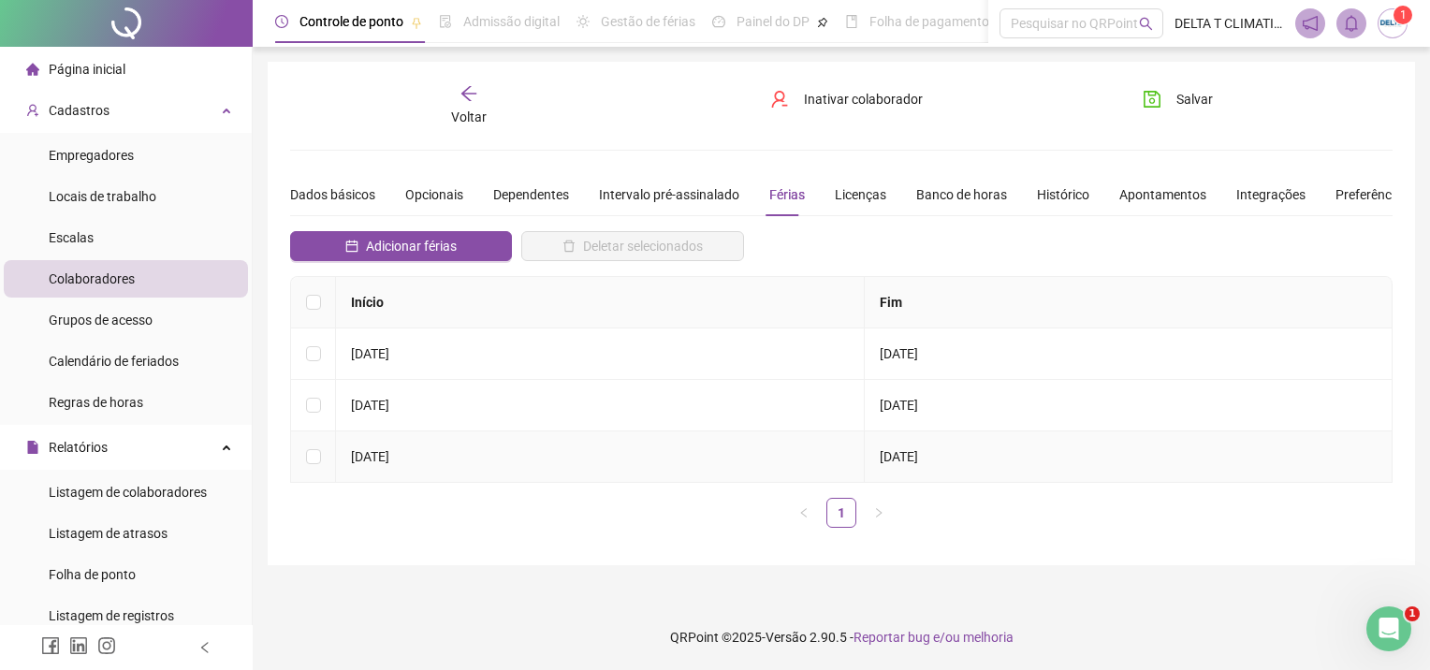
click at [928, 444] on td "[DATE]" at bounding box center [1129, 456] width 529 height 51
click at [465, 101] on icon "arrow-left" at bounding box center [469, 93] width 19 height 19
